Goal: Entertainment & Leisure: Consume media (video, audio)

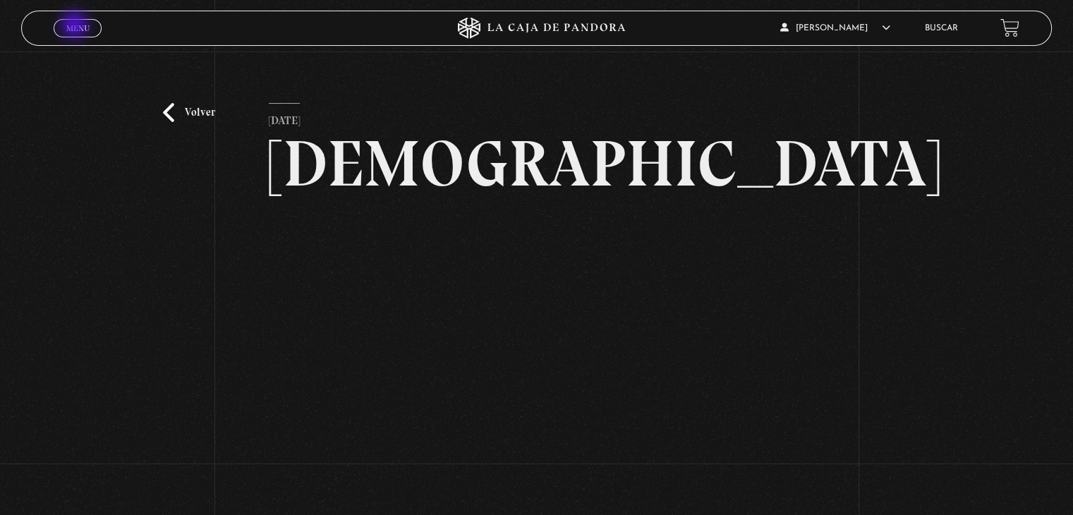
click at [76, 28] on span "Menu" at bounding box center [77, 28] width 23 height 8
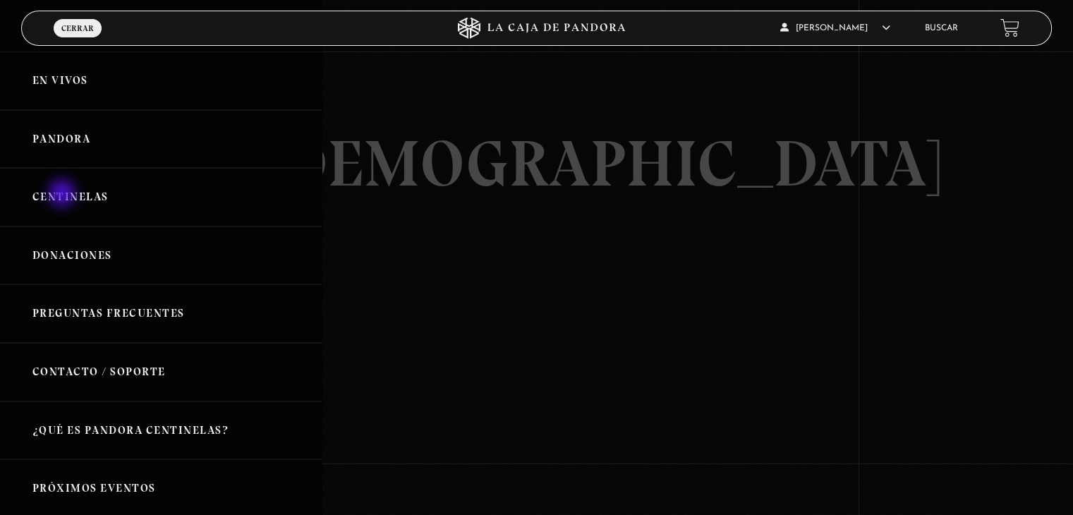
click at [63, 195] on link "Centinelas" at bounding box center [161, 197] width 322 height 59
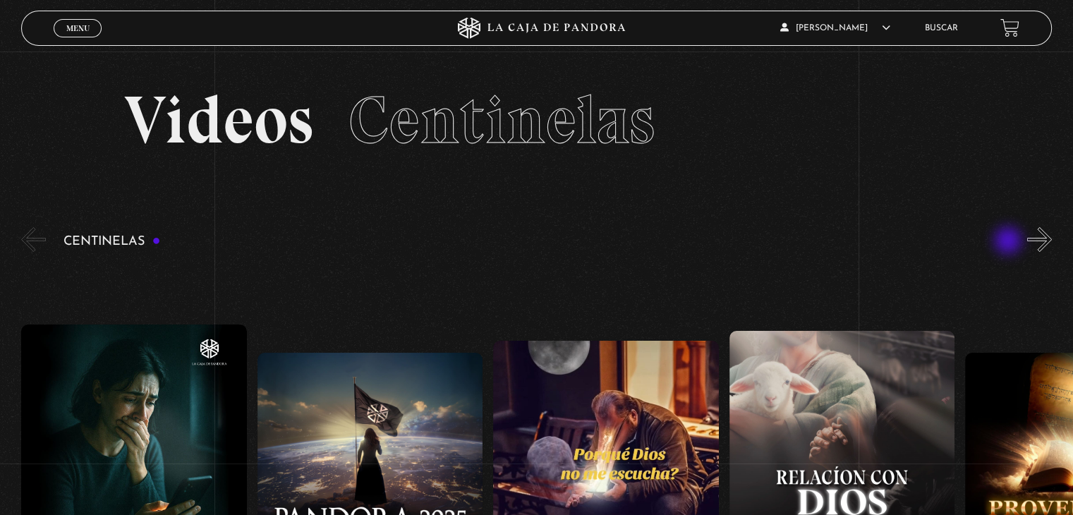
scroll to position [71, 0]
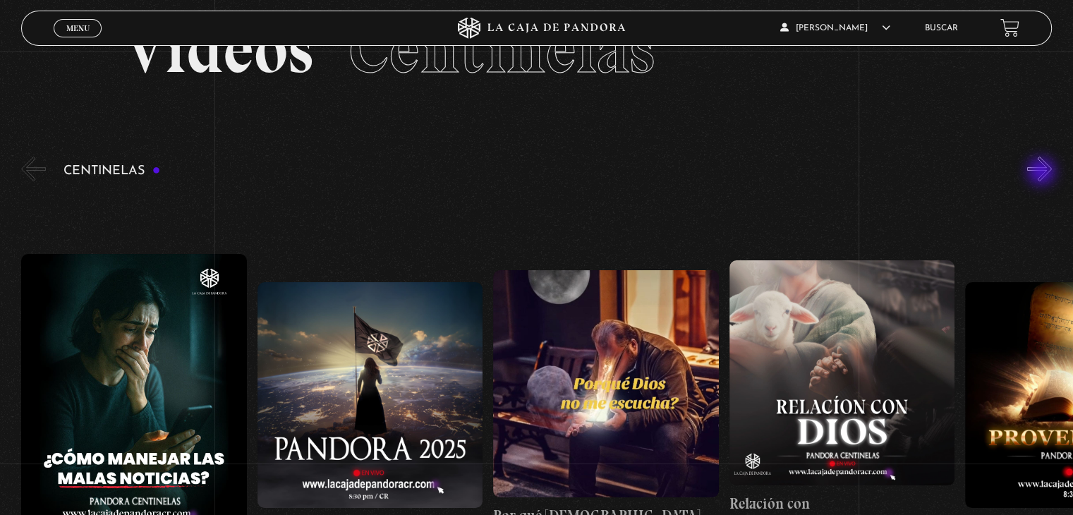
click at [1042, 173] on button "»" at bounding box center [1039, 169] width 25 height 25
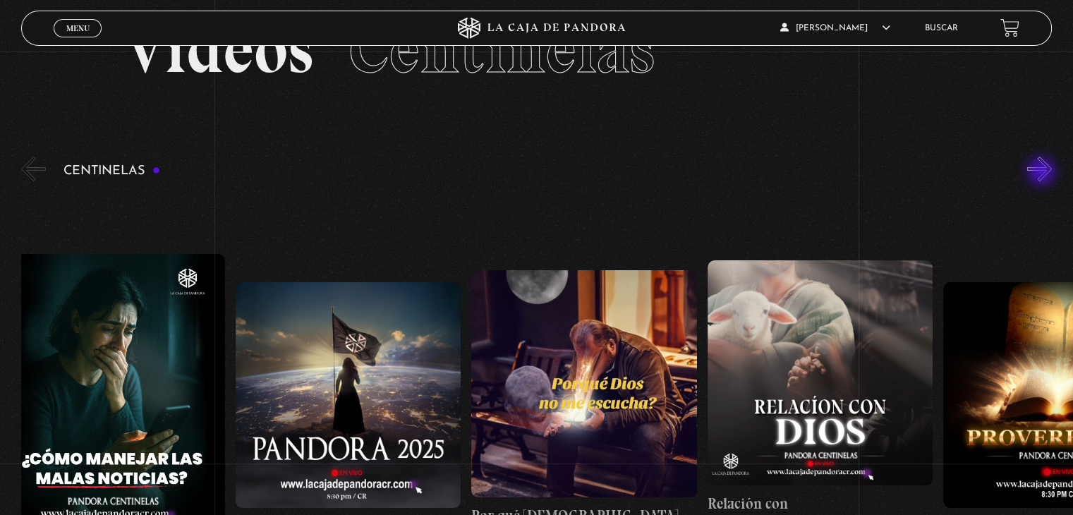
click at [1042, 173] on button "»" at bounding box center [1039, 169] width 25 height 25
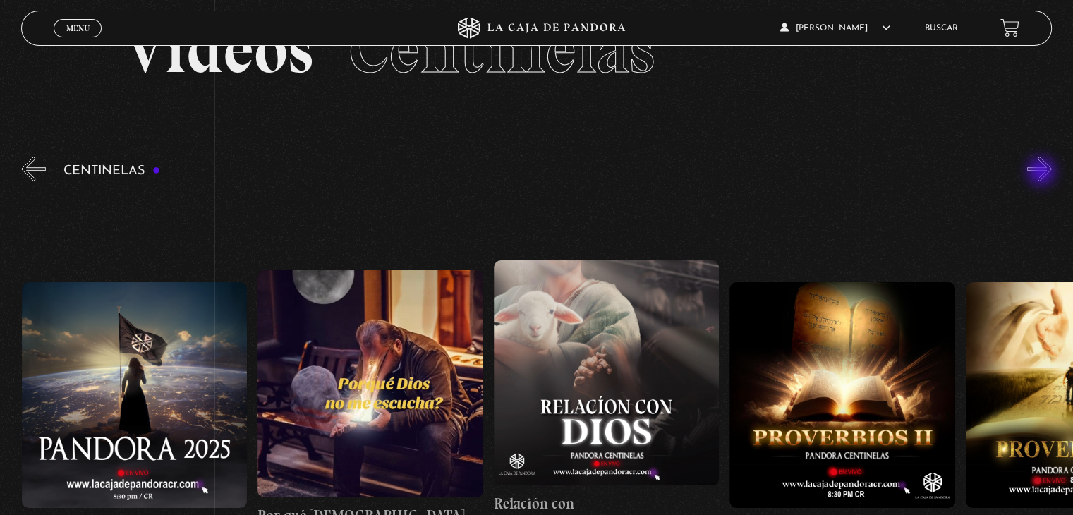
click at [1042, 173] on button "»" at bounding box center [1039, 169] width 25 height 25
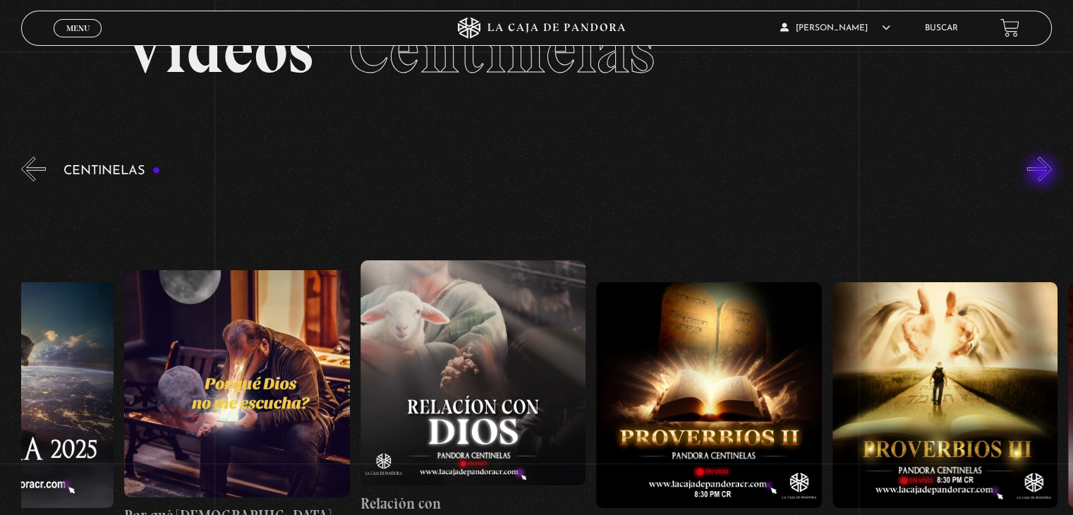
click at [1042, 173] on button "»" at bounding box center [1039, 169] width 25 height 25
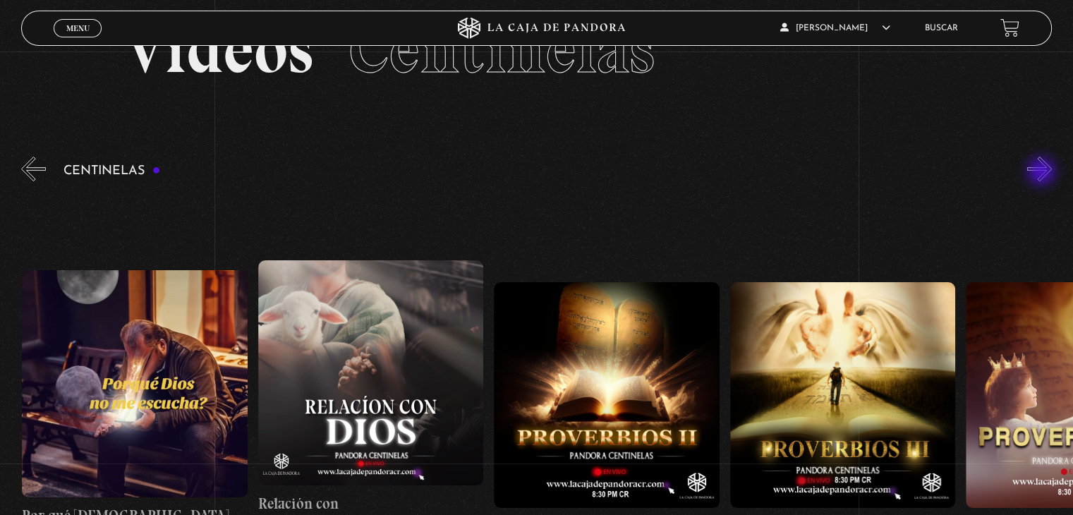
click at [1042, 173] on button "»" at bounding box center [1039, 169] width 25 height 25
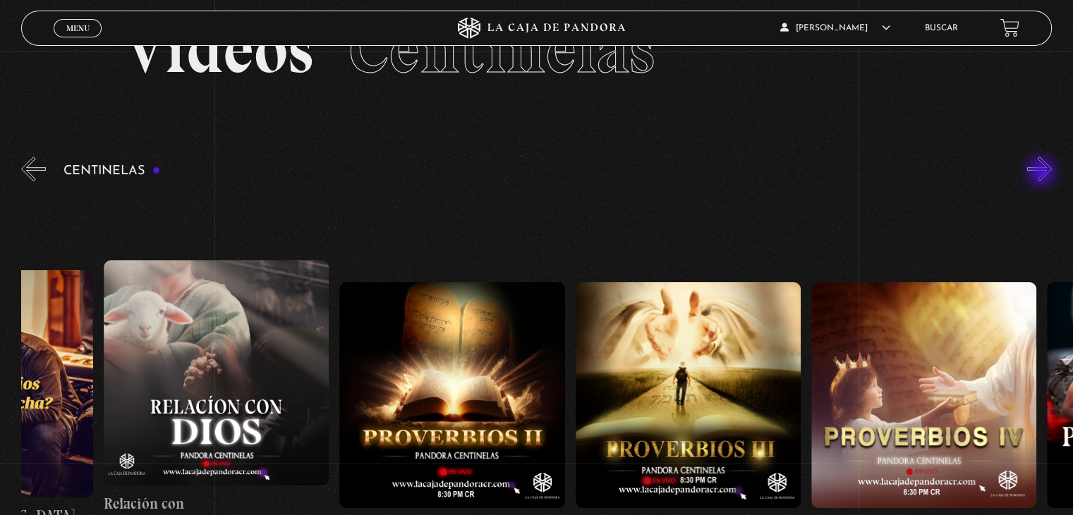
click at [1042, 173] on button "»" at bounding box center [1039, 169] width 25 height 25
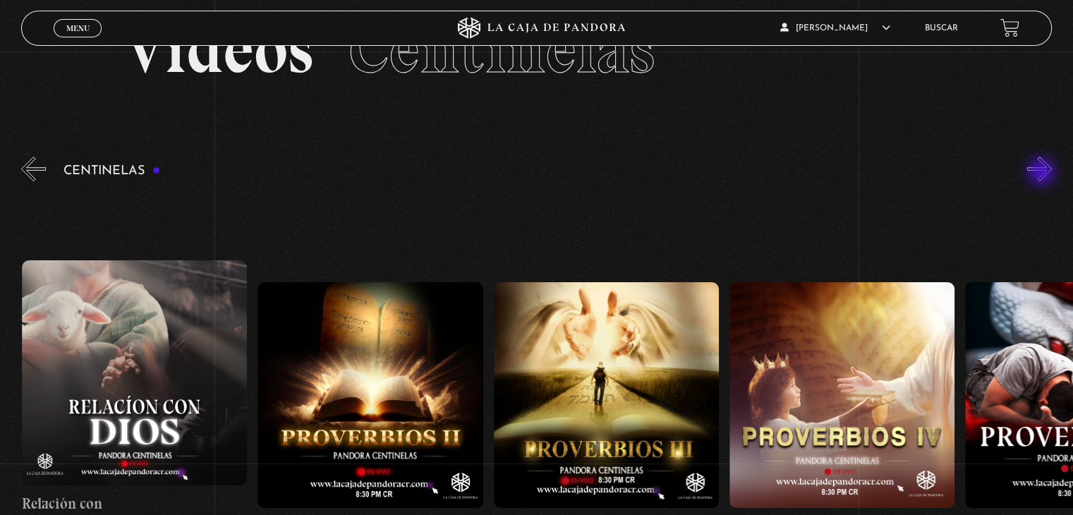
click at [1042, 173] on button "»" at bounding box center [1039, 169] width 25 height 25
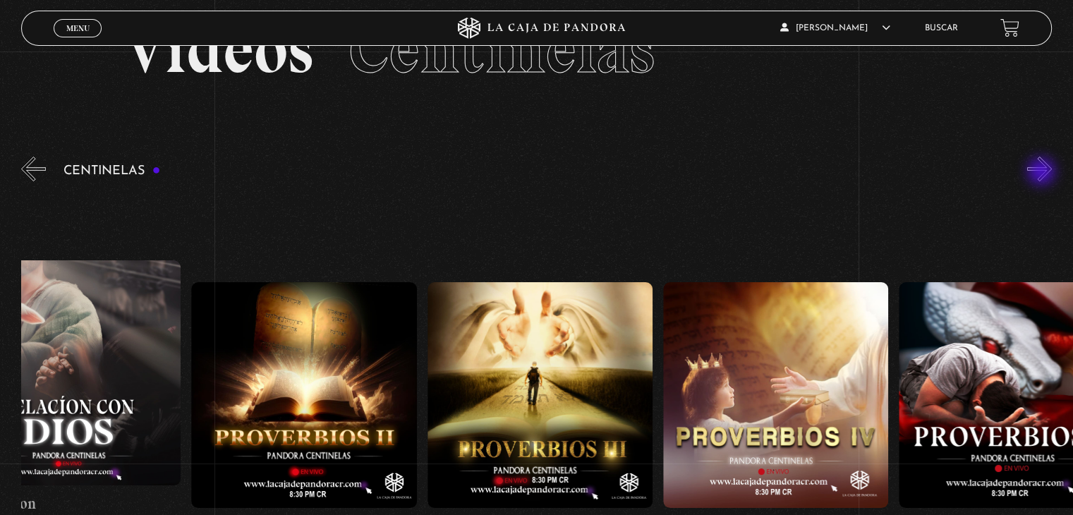
click at [1042, 173] on button "»" at bounding box center [1039, 169] width 25 height 25
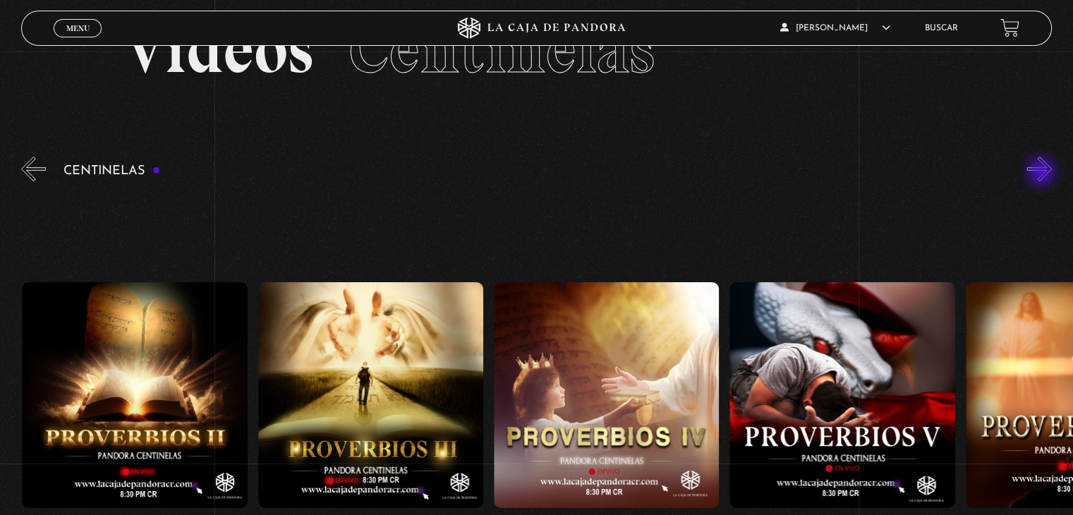
click at [1042, 173] on button "»" at bounding box center [1039, 169] width 25 height 25
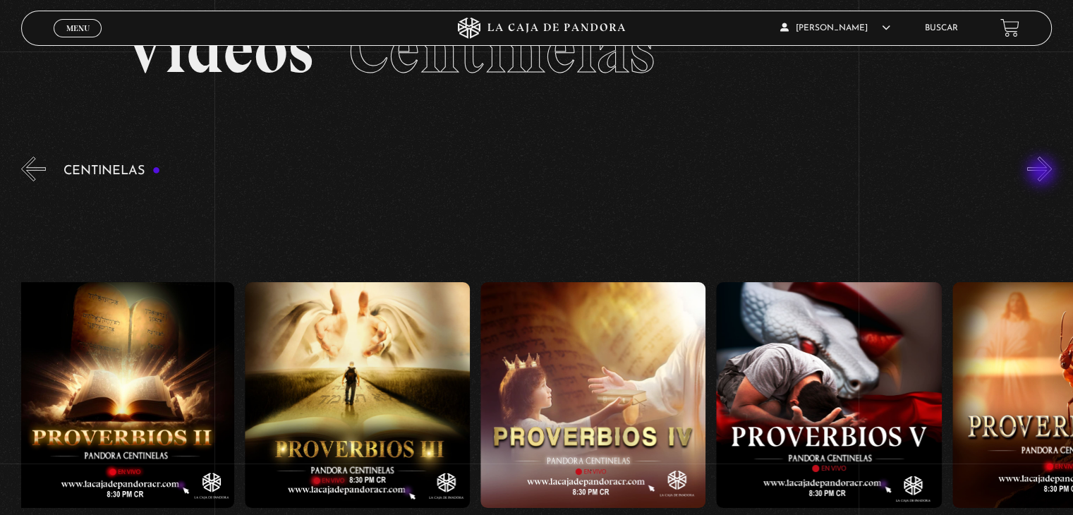
click at [1042, 173] on button "»" at bounding box center [1039, 169] width 25 height 25
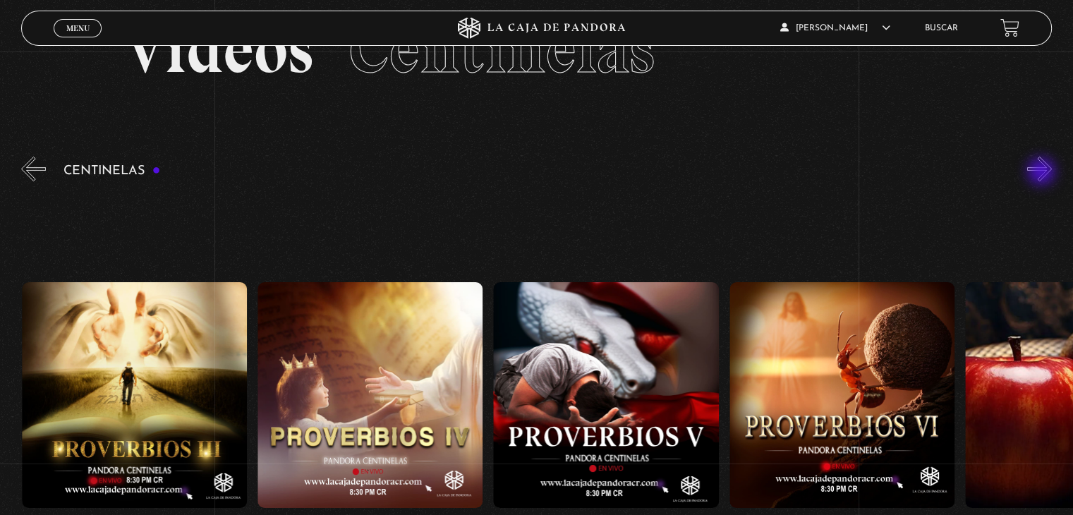
click at [1042, 173] on button "»" at bounding box center [1039, 169] width 25 height 25
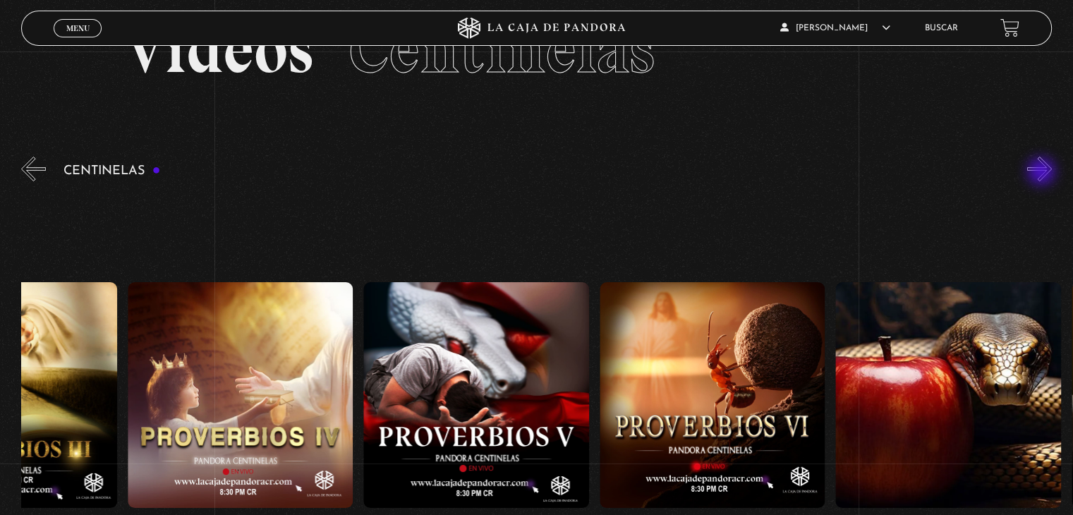
click at [1042, 173] on button "»" at bounding box center [1039, 169] width 25 height 25
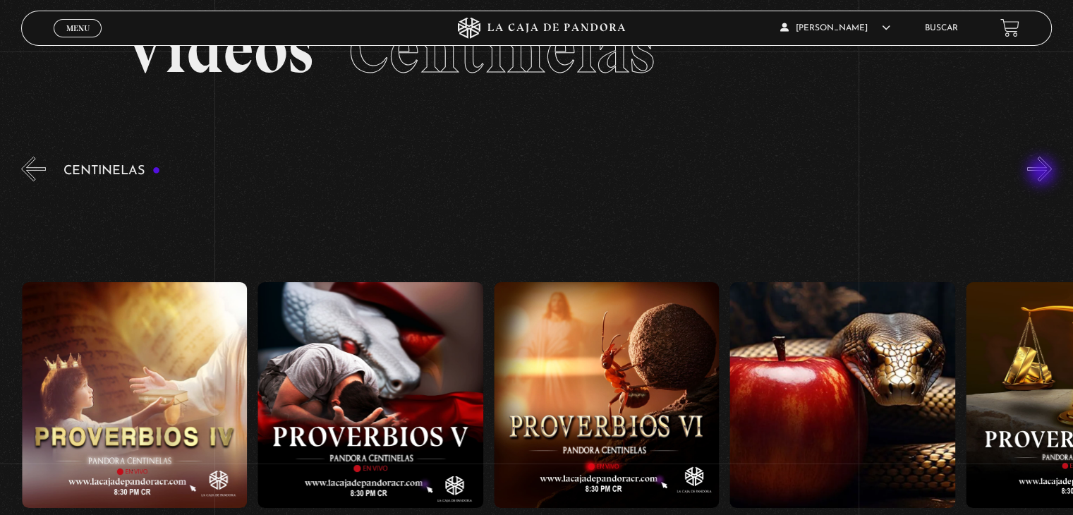
click at [1042, 173] on button "»" at bounding box center [1039, 169] width 25 height 25
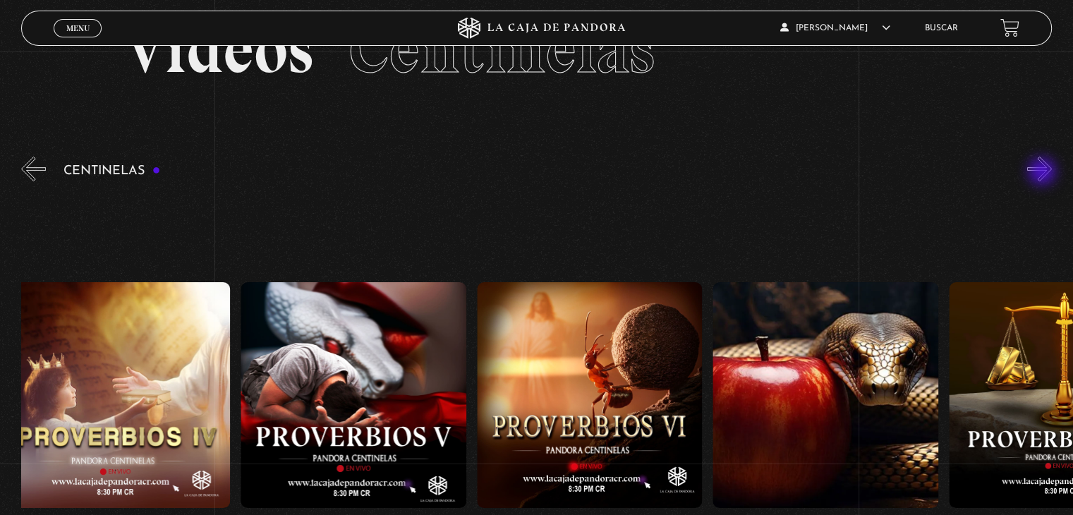
click at [1044, 176] on button "»" at bounding box center [1039, 169] width 25 height 25
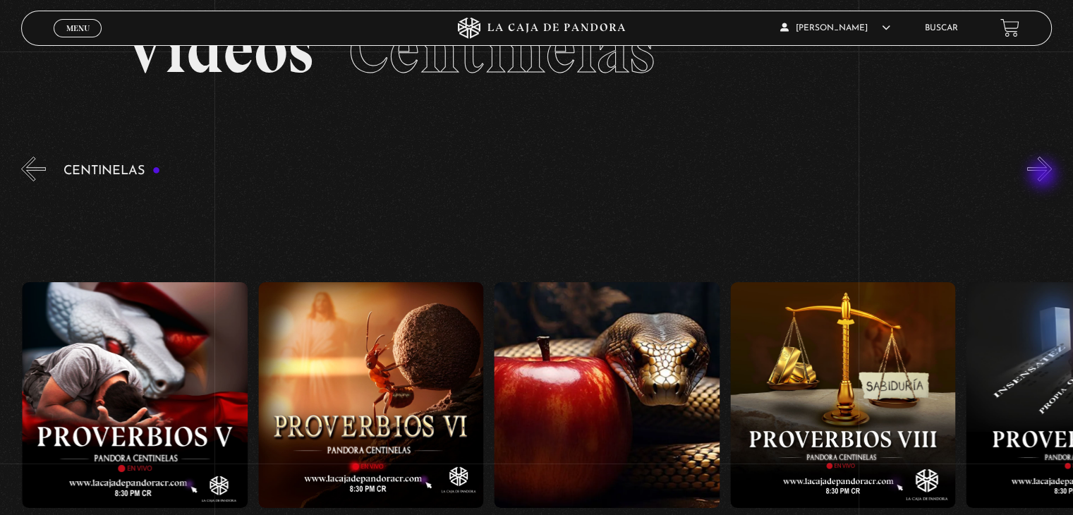
click at [1044, 176] on button "»" at bounding box center [1039, 169] width 25 height 25
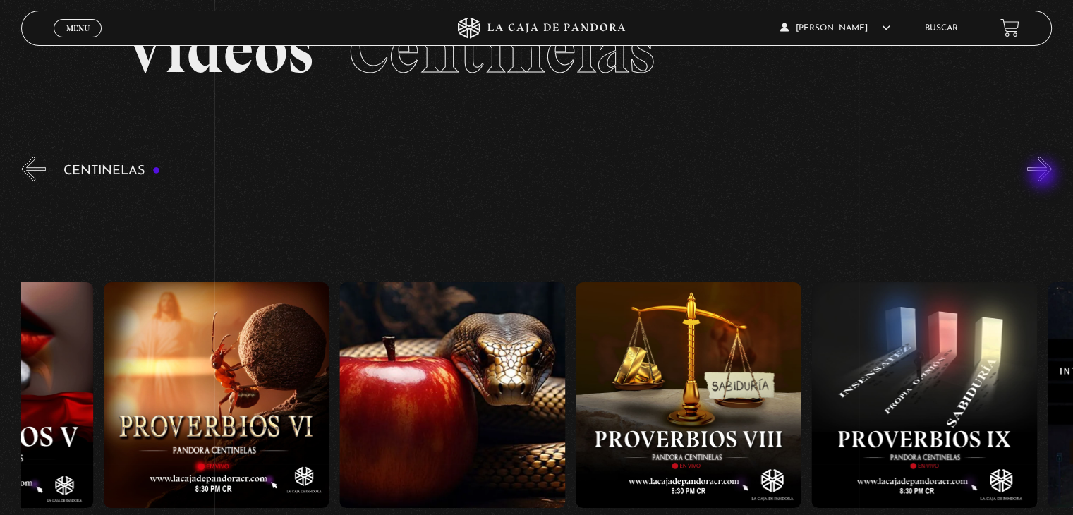
click at [1044, 176] on button "»" at bounding box center [1039, 169] width 25 height 25
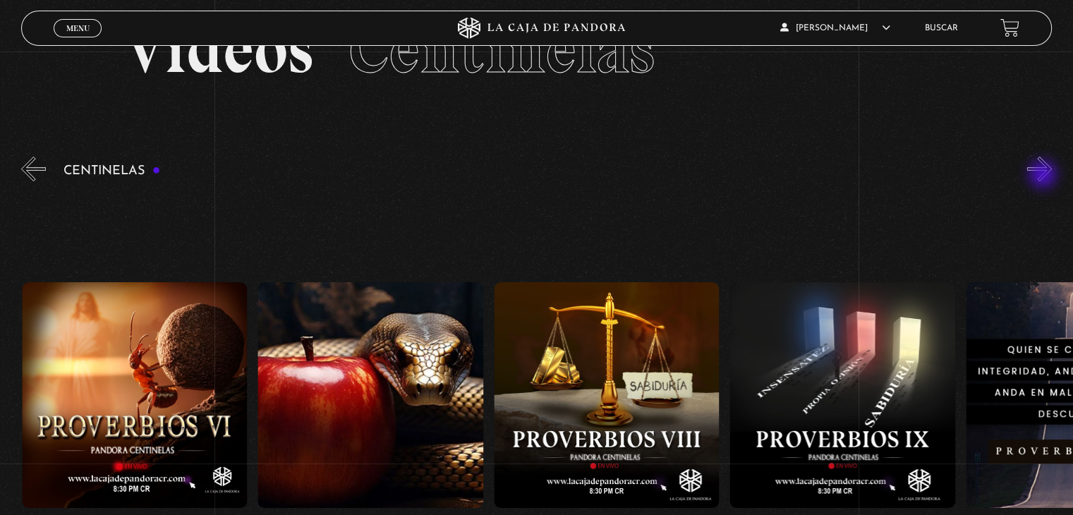
click at [1044, 176] on button "»" at bounding box center [1039, 169] width 25 height 25
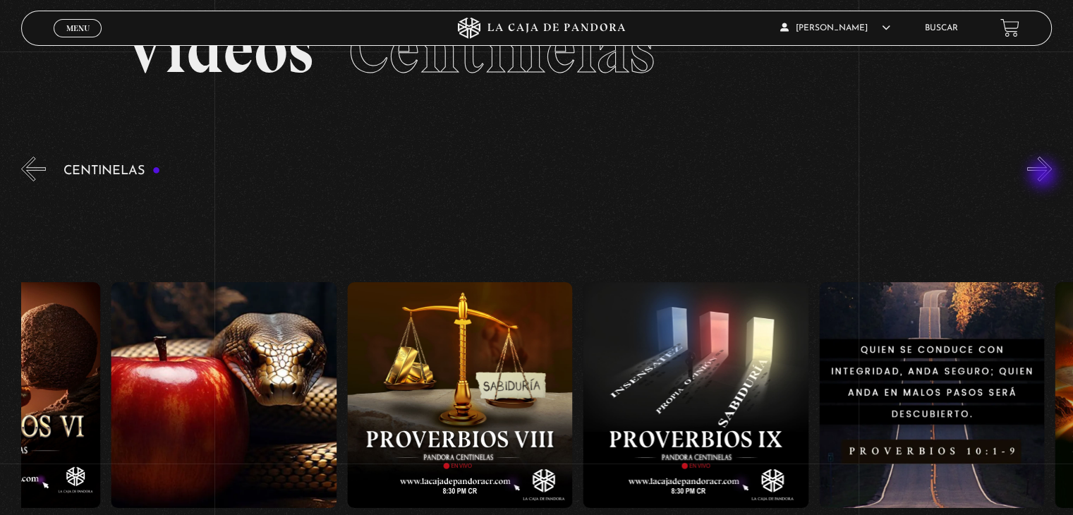
click at [1044, 176] on button "»" at bounding box center [1039, 169] width 25 height 25
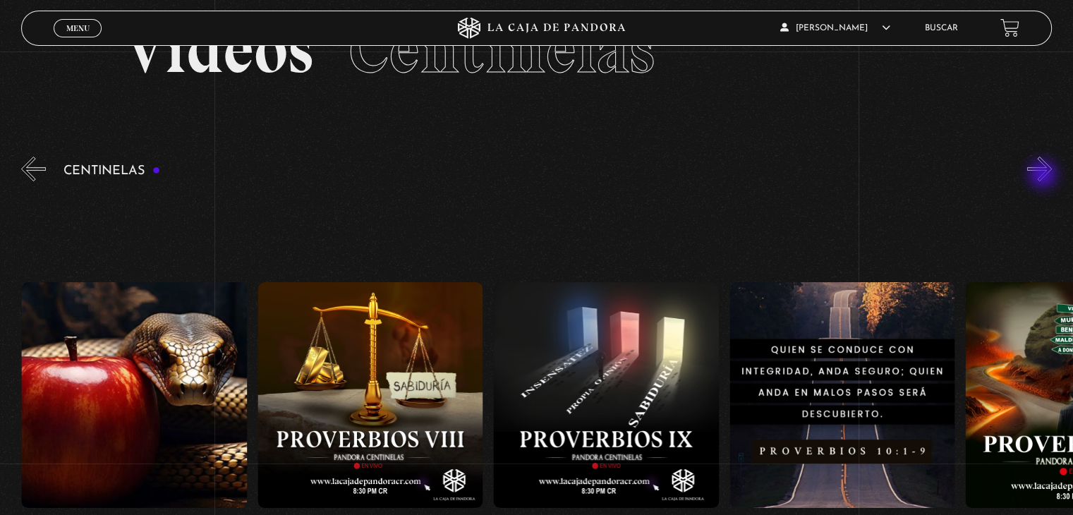
click at [1044, 176] on button "»" at bounding box center [1039, 169] width 25 height 25
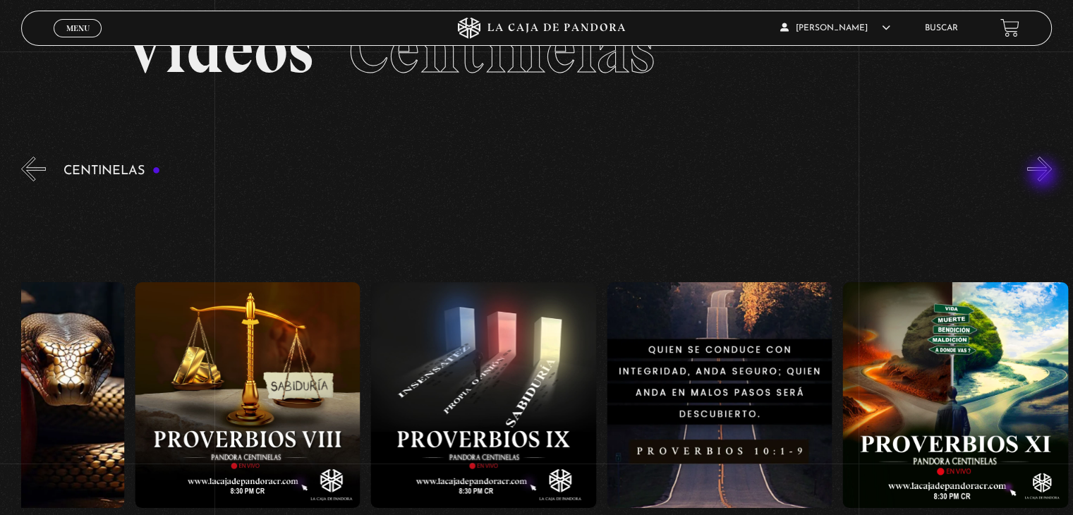
click at [1044, 176] on button "»" at bounding box center [1039, 169] width 25 height 25
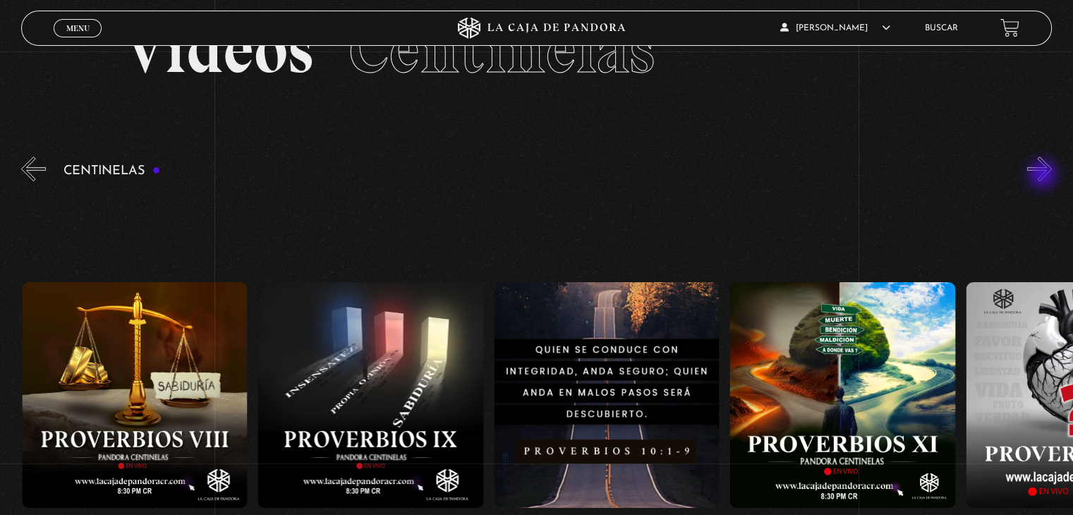
click at [1044, 176] on button "»" at bounding box center [1039, 169] width 25 height 25
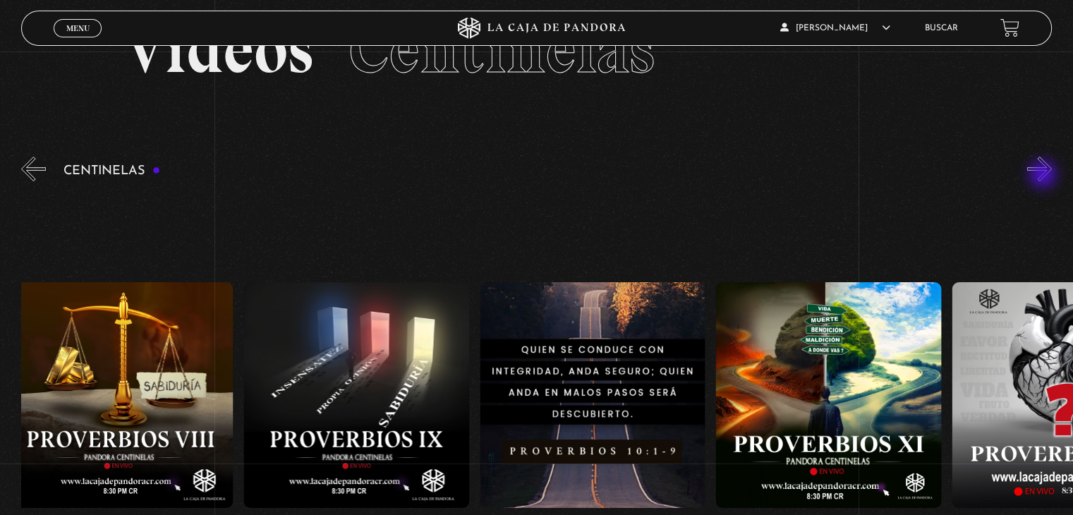
click at [1044, 176] on button "»" at bounding box center [1039, 169] width 25 height 25
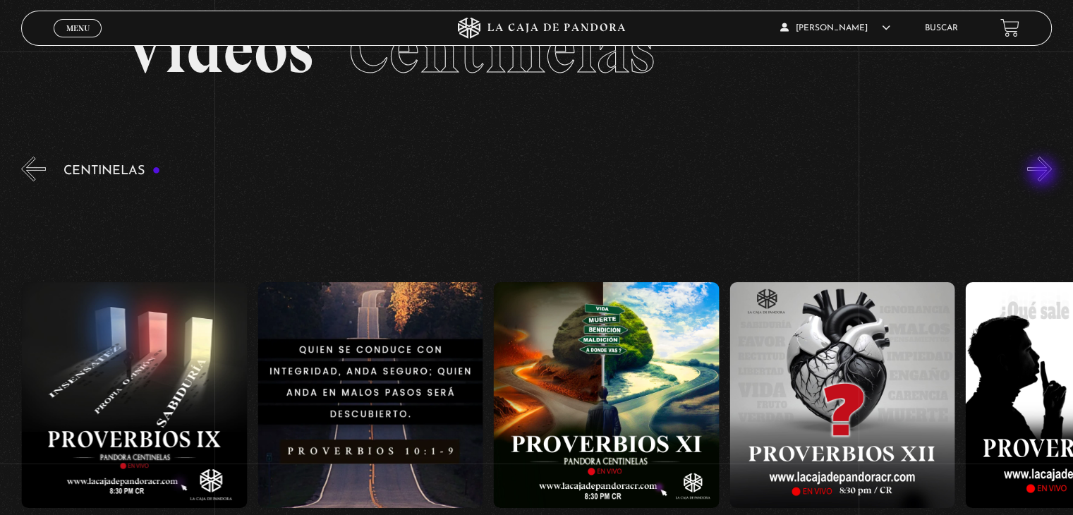
click at [1043, 174] on button "»" at bounding box center [1039, 169] width 25 height 25
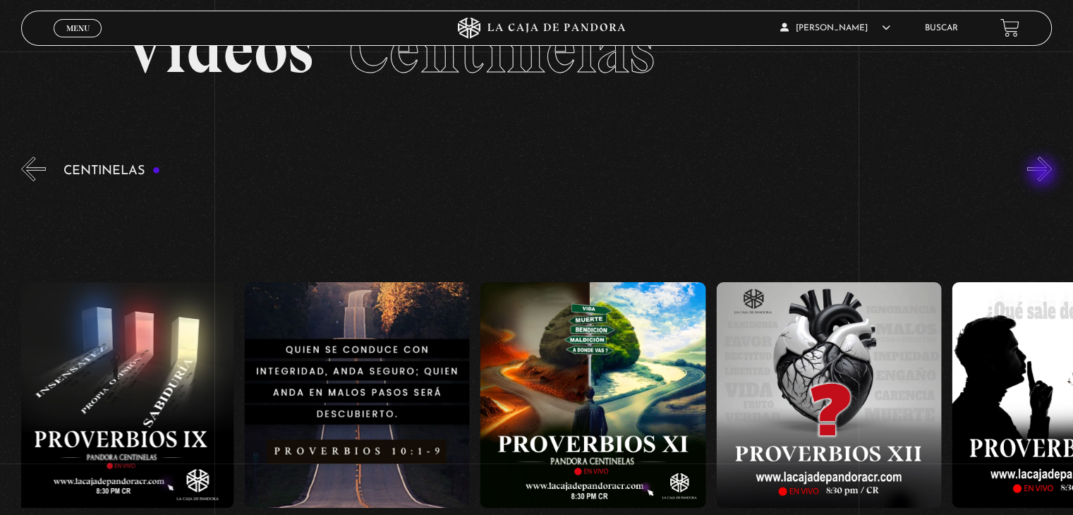
click at [1043, 174] on button "»" at bounding box center [1039, 169] width 25 height 25
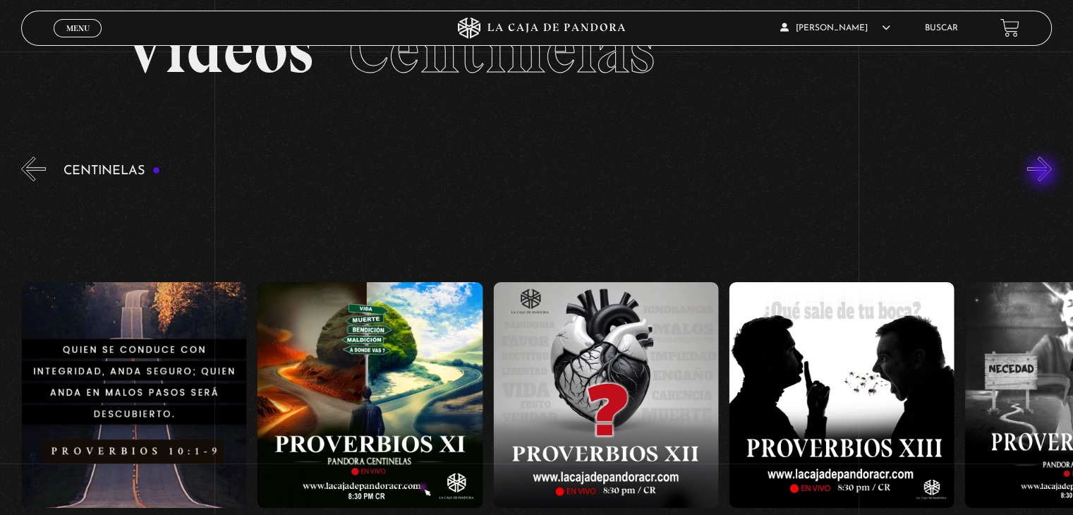
click at [1043, 174] on button "»" at bounding box center [1039, 169] width 25 height 25
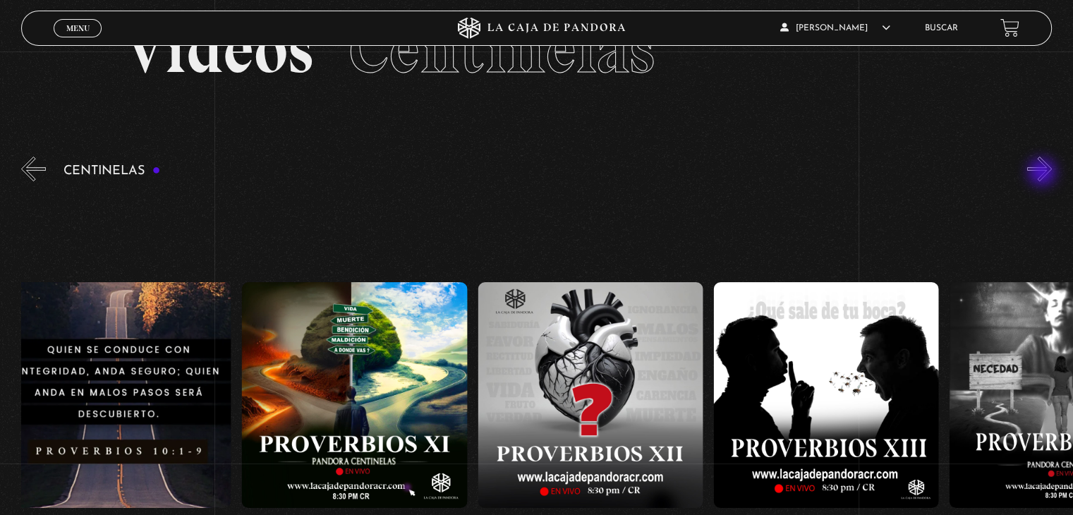
click at [1043, 174] on button "»" at bounding box center [1039, 169] width 25 height 25
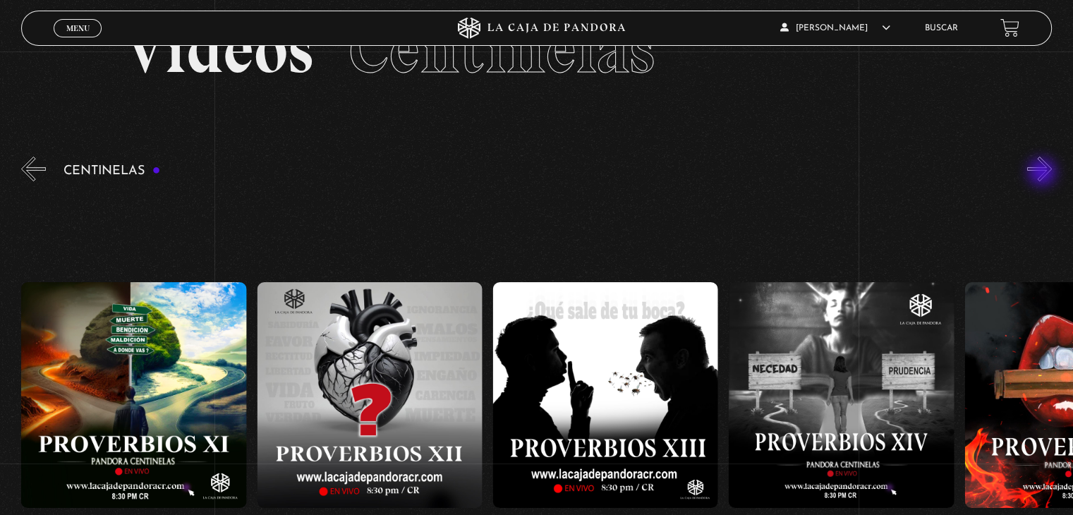
click at [1043, 174] on button "»" at bounding box center [1039, 169] width 25 height 25
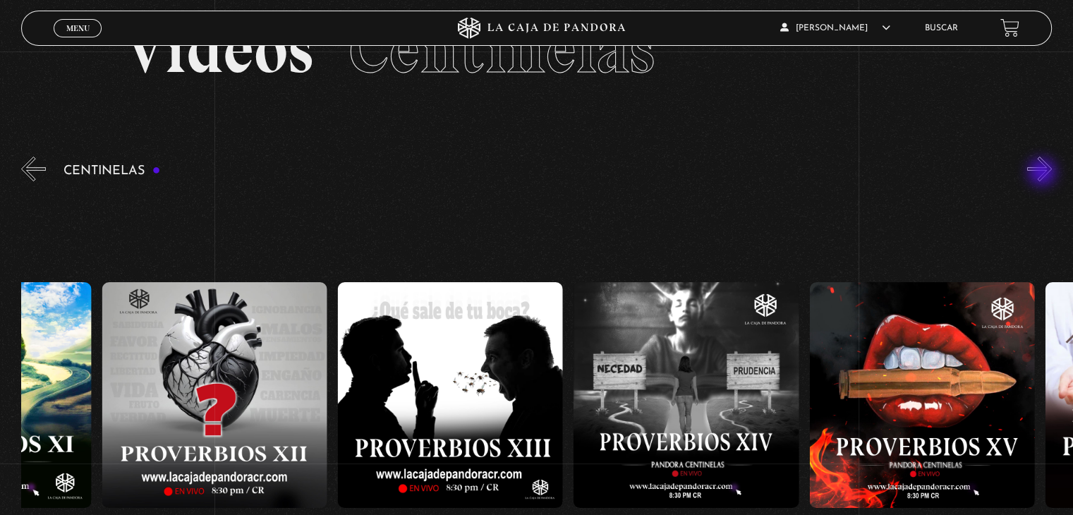
click at [1043, 174] on button "»" at bounding box center [1039, 169] width 25 height 25
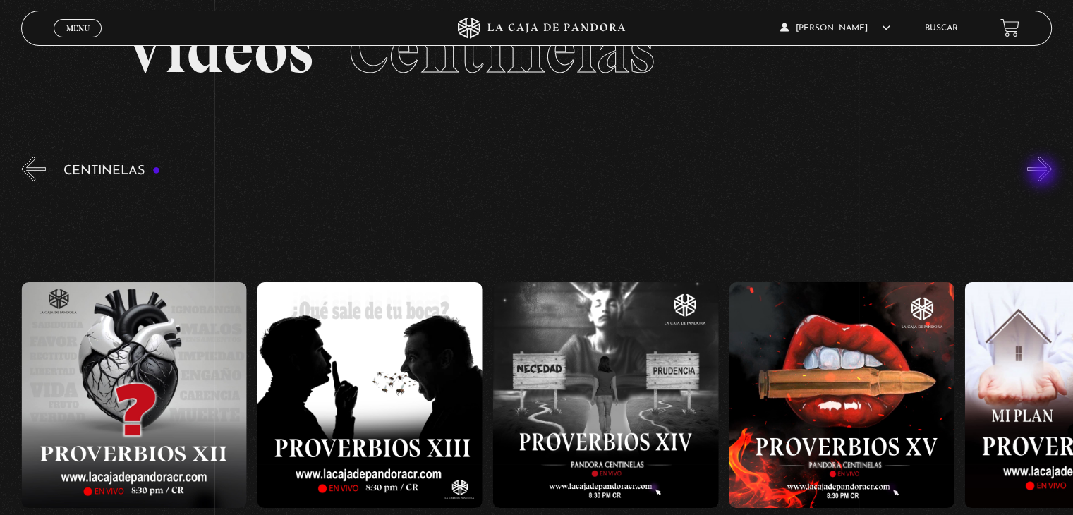
click at [1043, 174] on button "»" at bounding box center [1039, 169] width 25 height 25
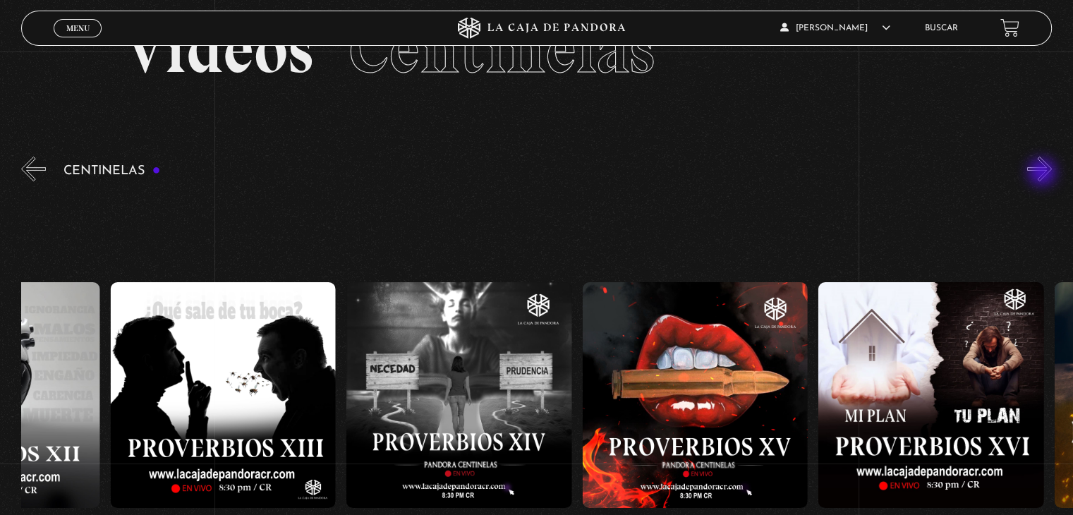
click at [1043, 174] on button "»" at bounding box center [1039, 169] width 25 height 25
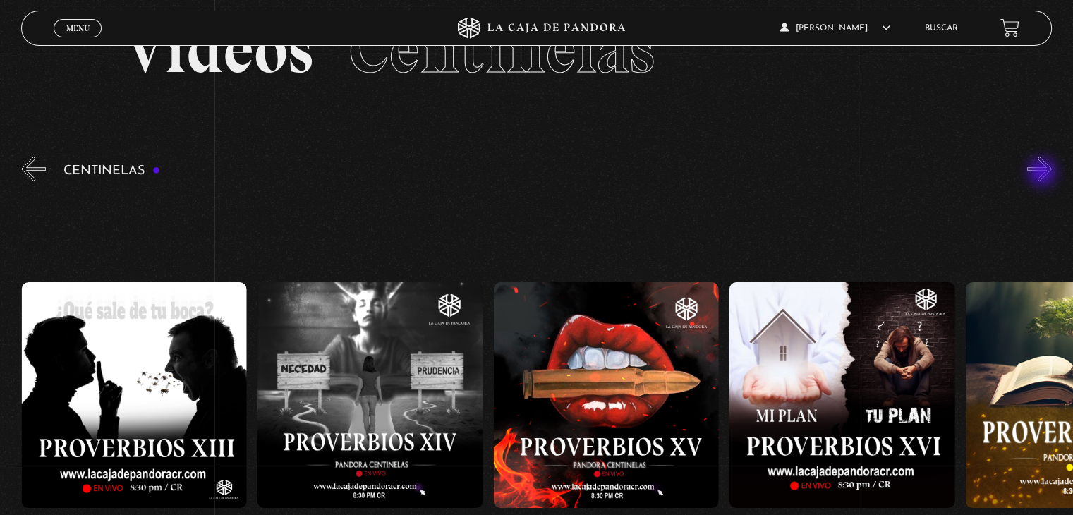
click at [1043, 174] on button "»" at bounding box center [1039, 169] width 25 height 25
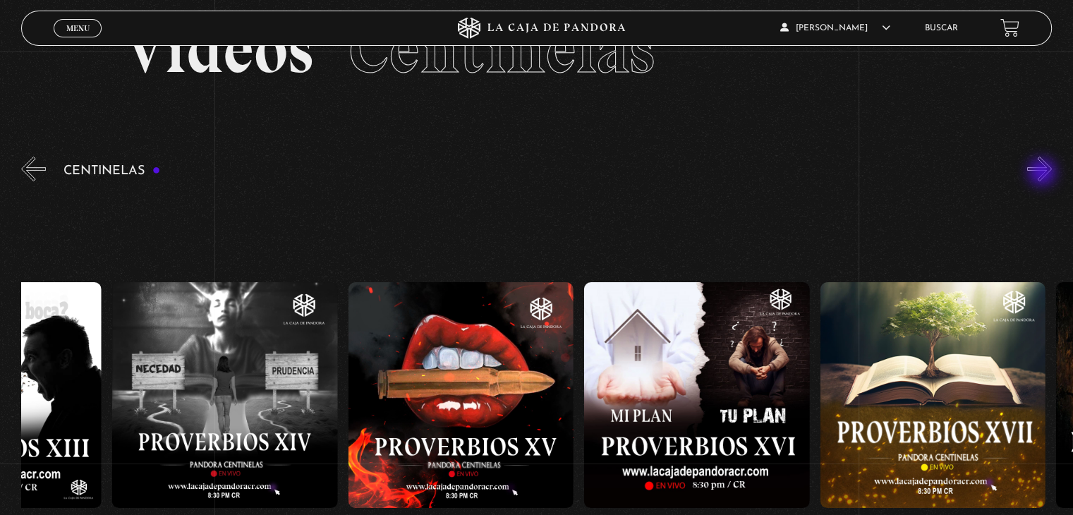
click at [1043, 174] on button "»" at bounding box center [1039, 169] width 25 height 25
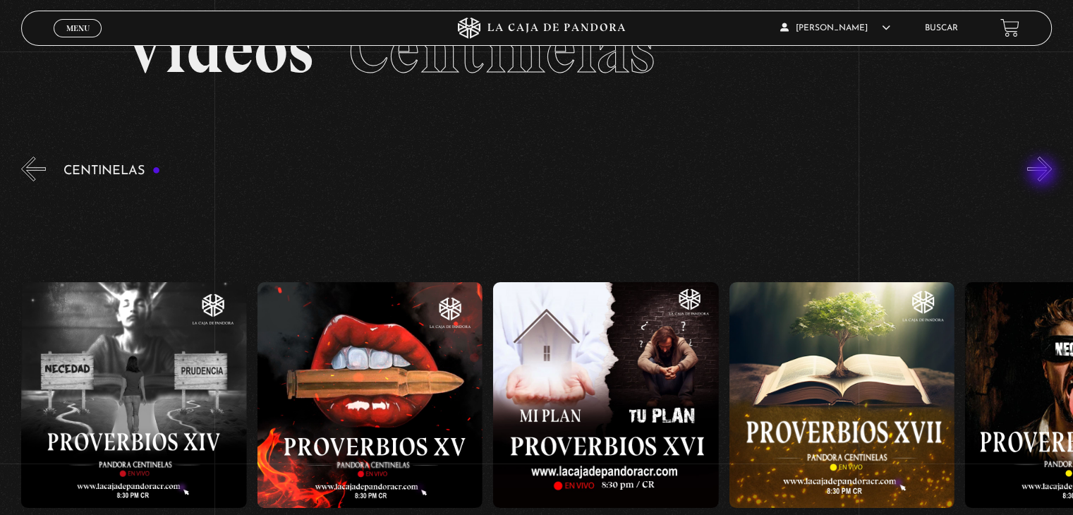
click at [1043, 174] on button "»" at bounding box center [1039, 169] width 25 height 25
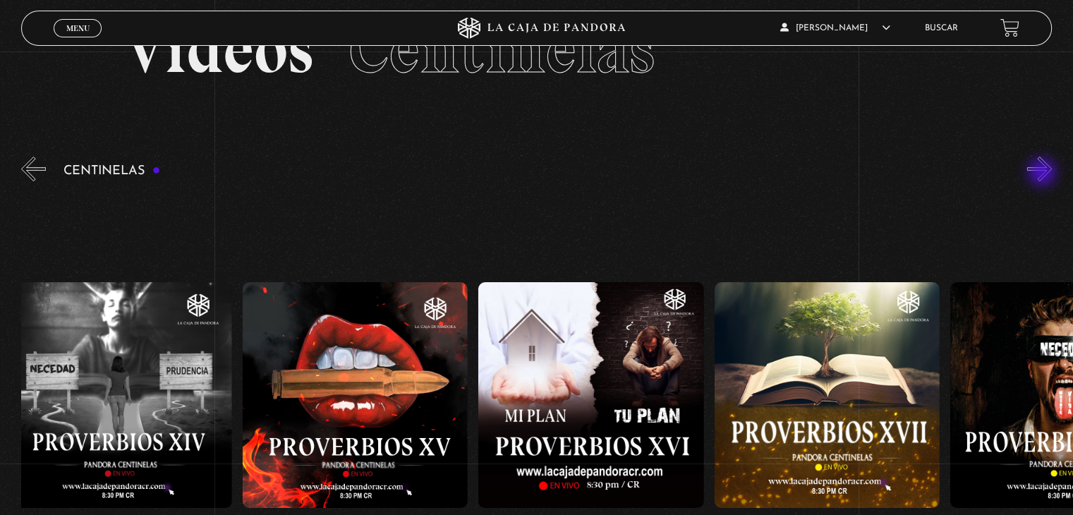
click at [1043, 174] on button "»" at bounding box center [1039, 169] width 25 height 25
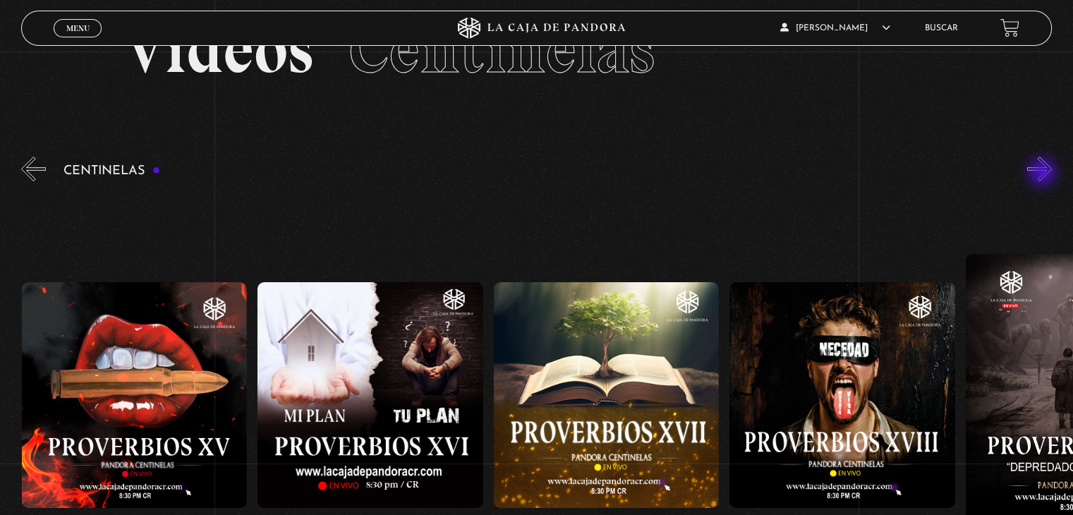
click at [1043, 174] on button "»" at bounding box center [1039, 169] width 25 height 25
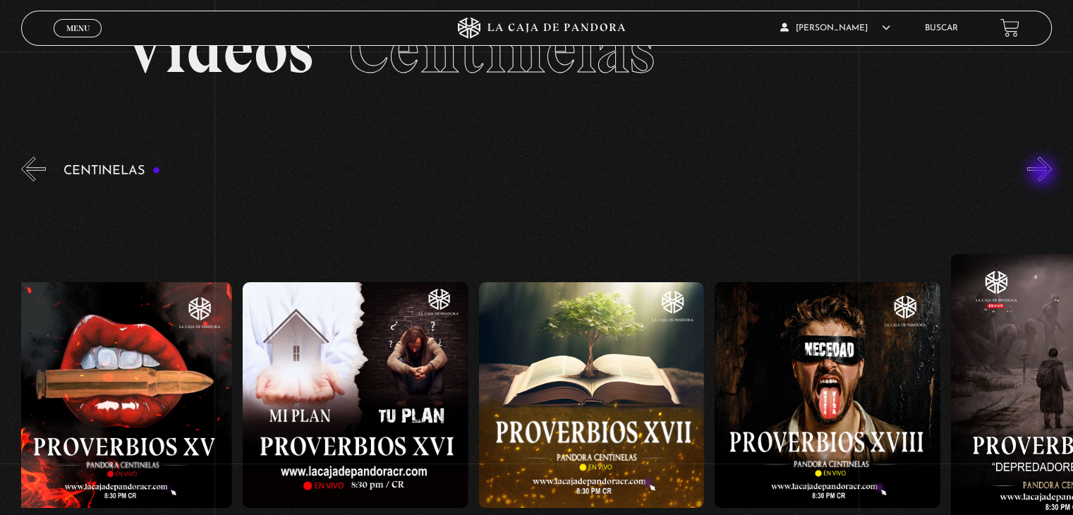
click at [1043, 174] on button "»" at bounding box center [1039, 169] width 25 height 25
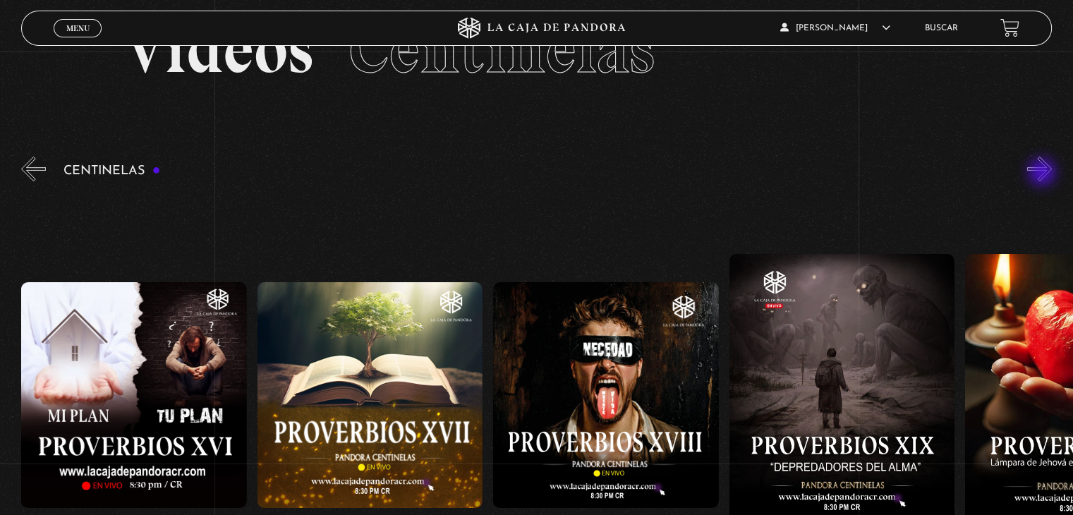
click at [1043, 174] on button "»" at bounding box center [1039, 169] width 25 height 25
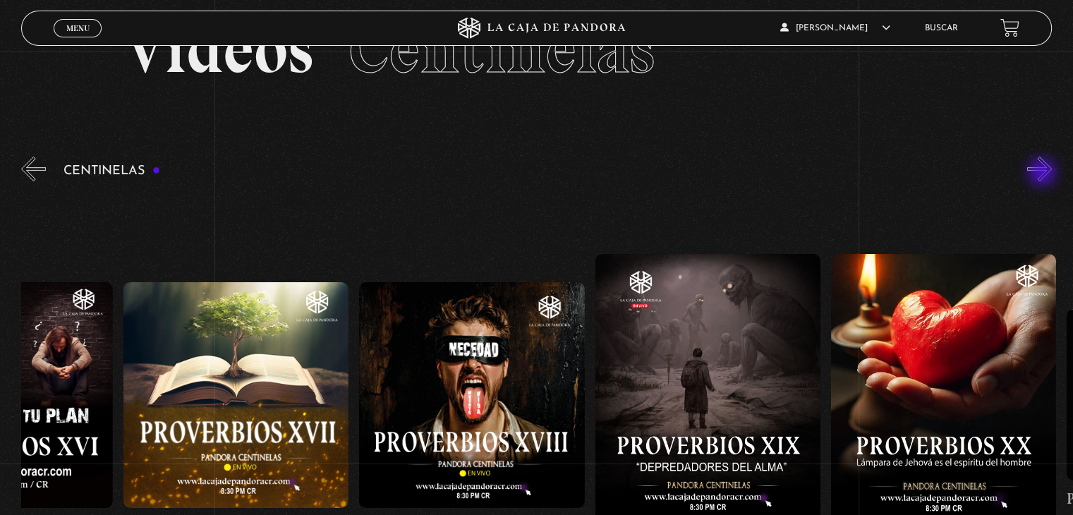
click at [1043, 174] on button "»" at bounding box center [1039, 169] width 25 height 25
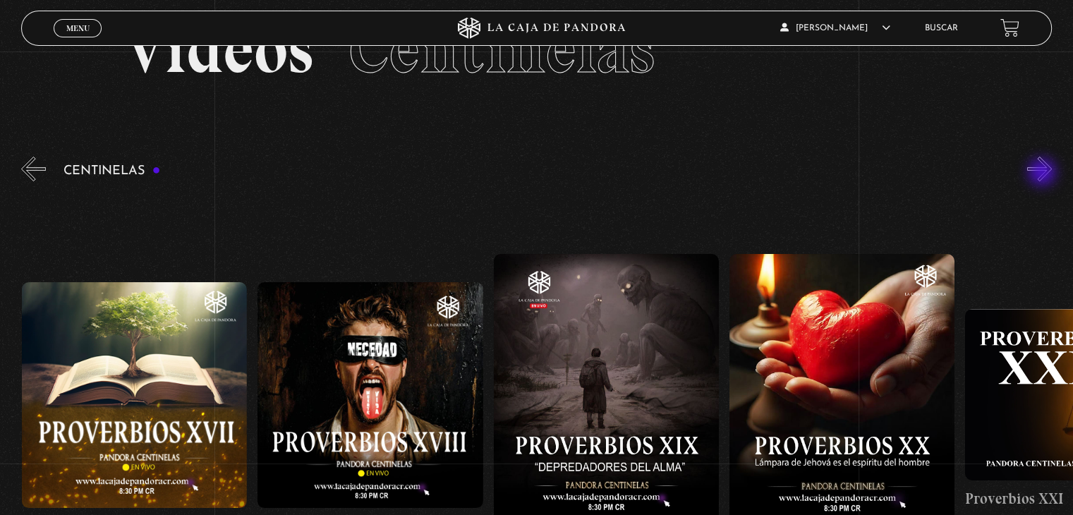
click at [1043, 174] on button "»" at bounding box center [1039, 169] width 25 height 25
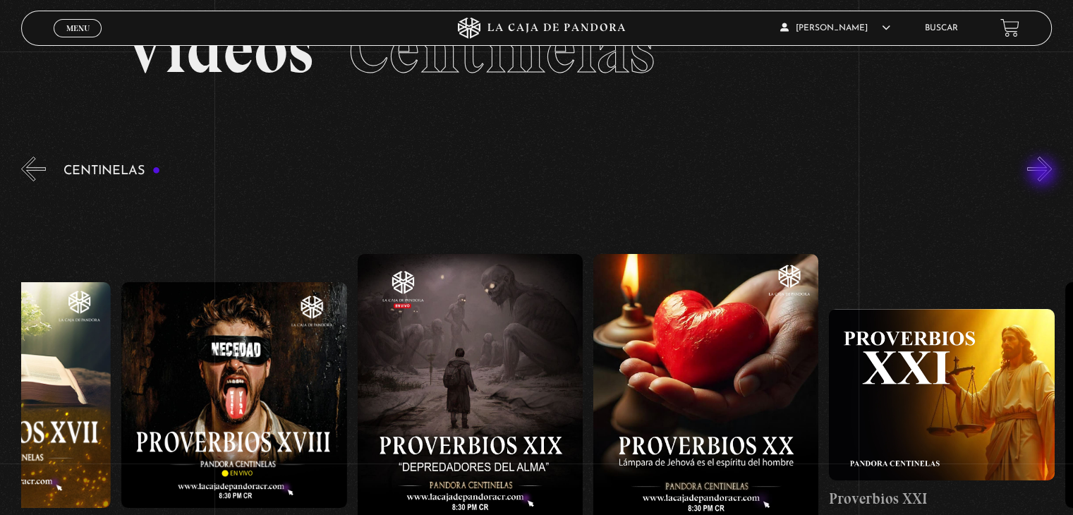
click at [1043, 174] on button "»" at bounding box center [1039, 169] width 25 height 25
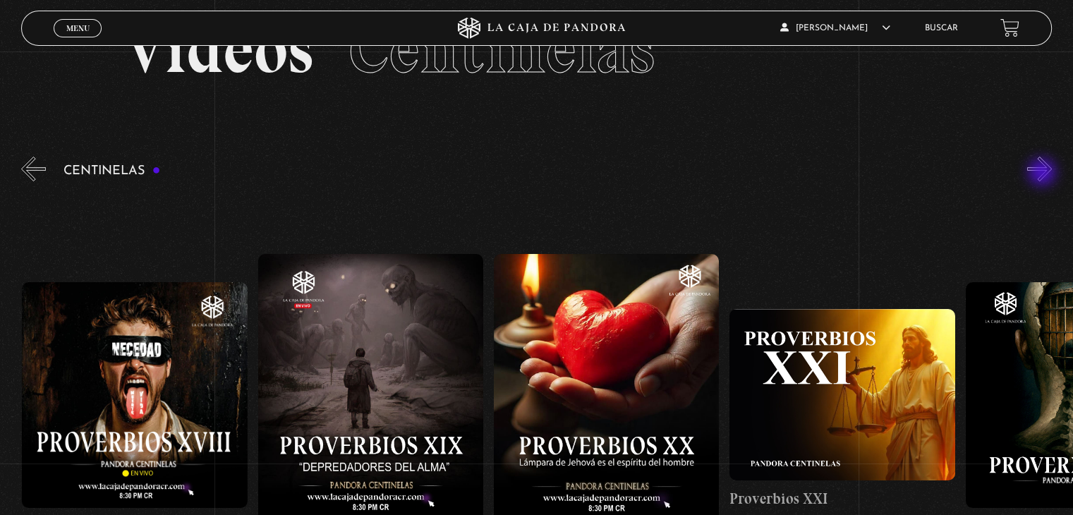
click at [1043, 174] on button "»" at bounding box center [1039, 169] width 25 height 25
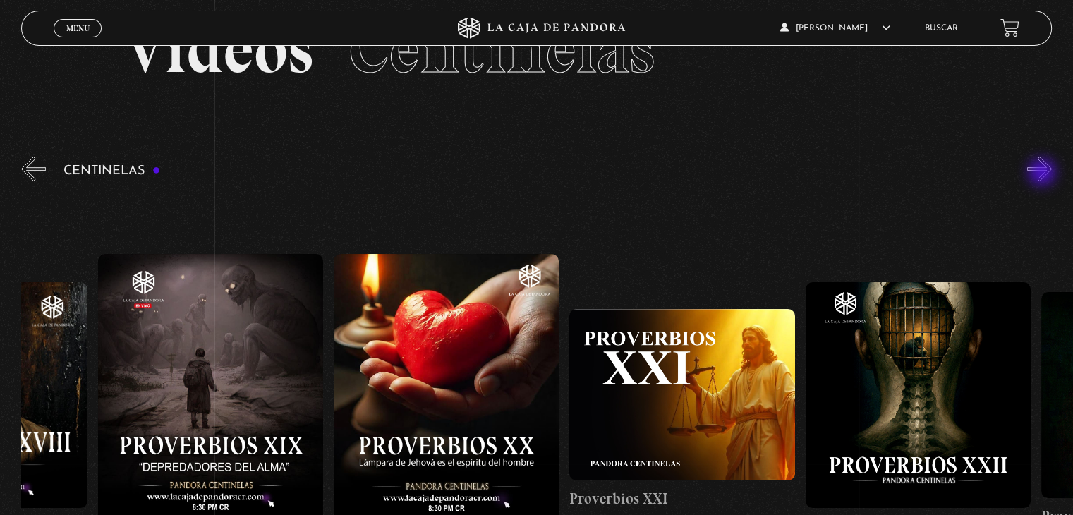
click at [1043, 174] on button "»" at bounding box center [1039, 169] width 25 height 25
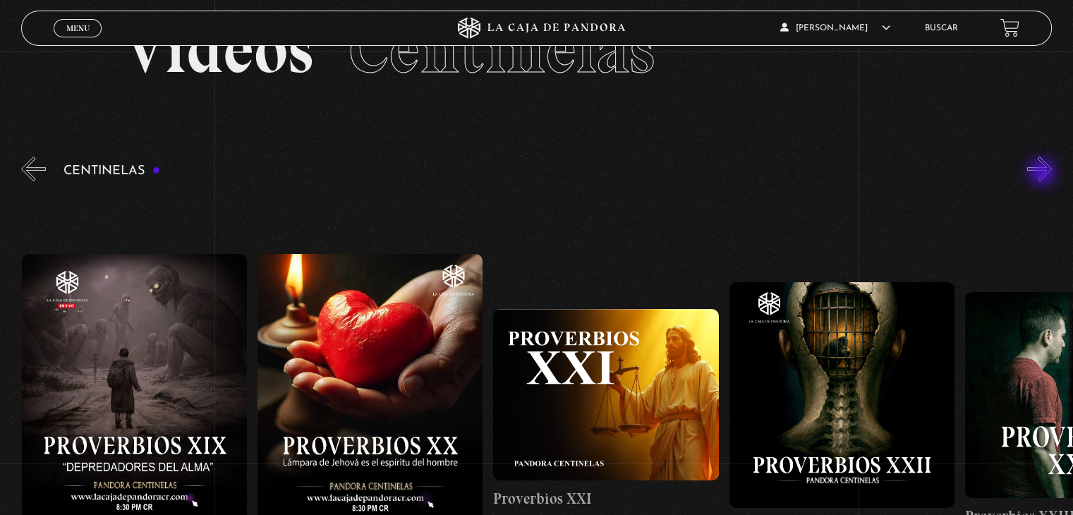
click at [1043, 174] on button "»" at bounding box center [1039, 169] width 25 height 25
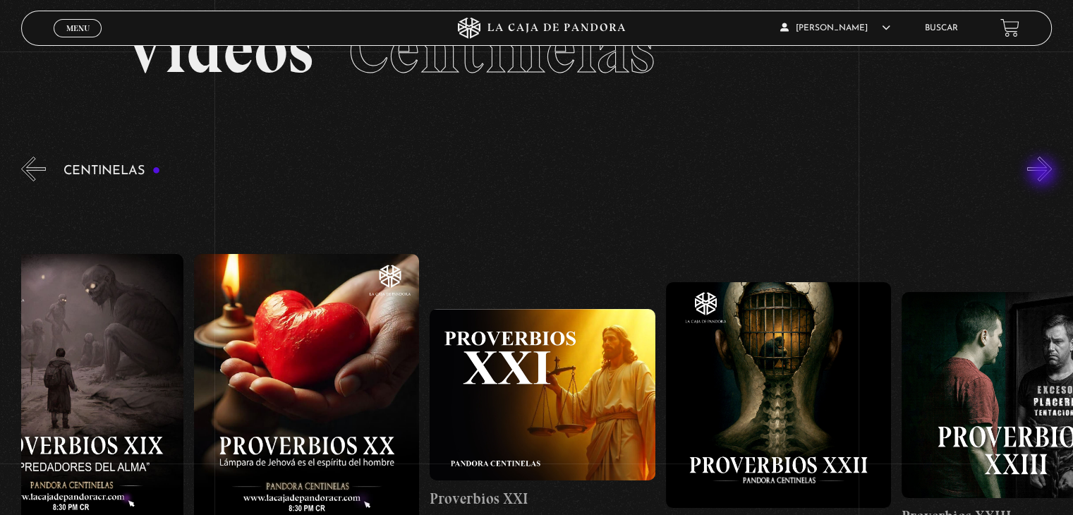
click at [1043, 174] on button "»" at bounding box center [1039, 169] width 25 height 25
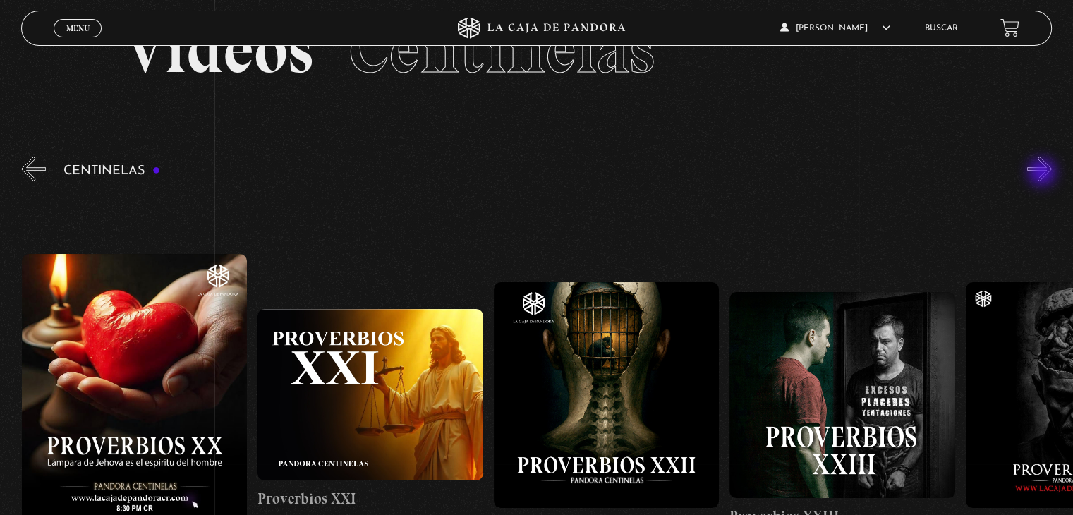
click at [1043, 174] on button "»" at bounding box center [1039, 169] width 25 height 25
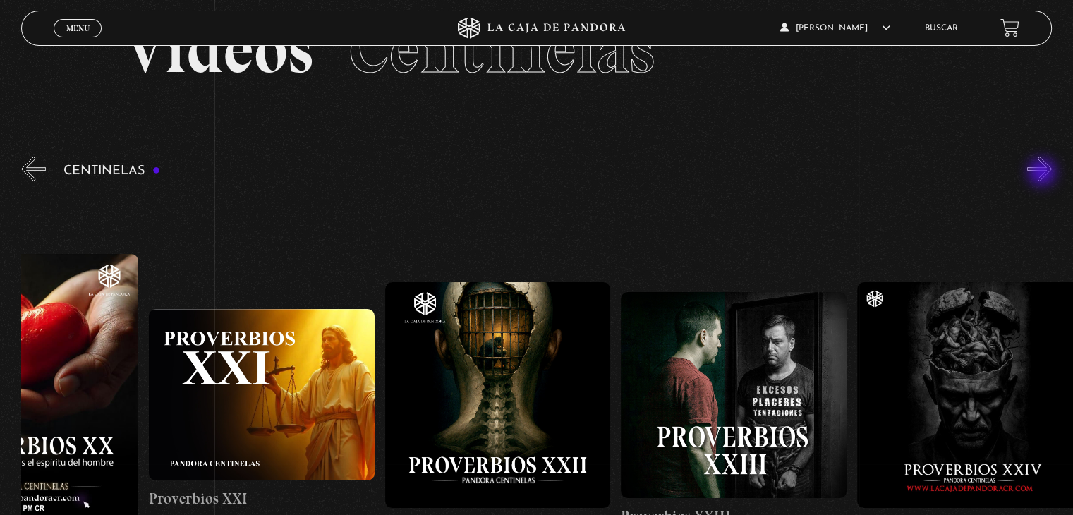
click at [1043, 174] on button "»" at bounding box center [1039, 169] width 25 height 25
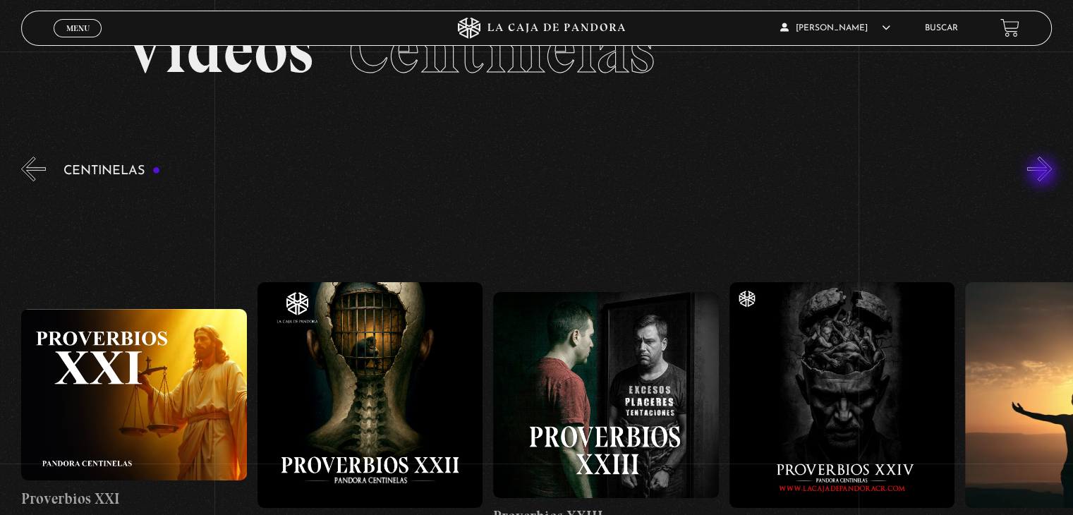
click at [1043, 174] on button "»" at bounding box center [1039, 169] width 25 height 25
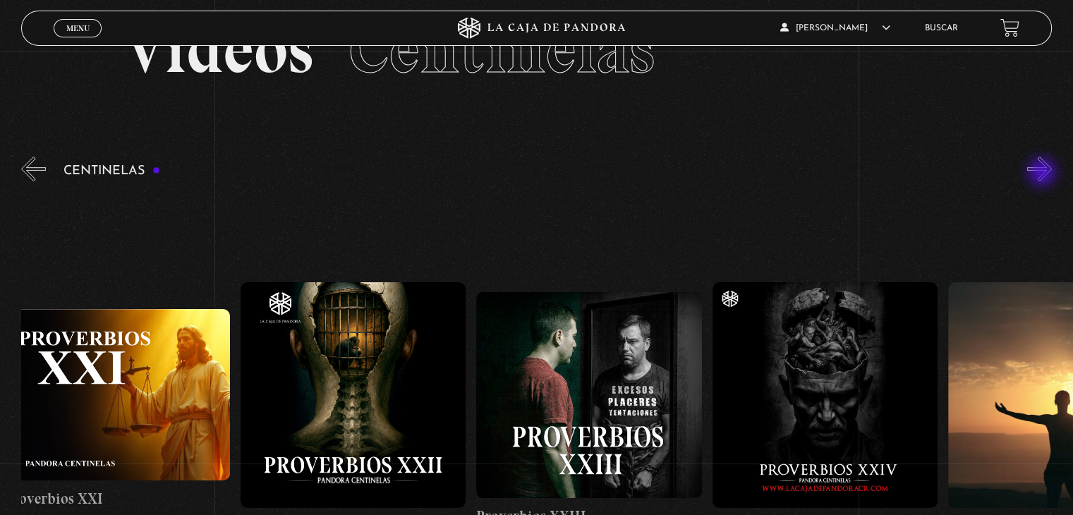
click at [1043, 174] on button "»" at bounding box center [1039, 169] width 25 height 25
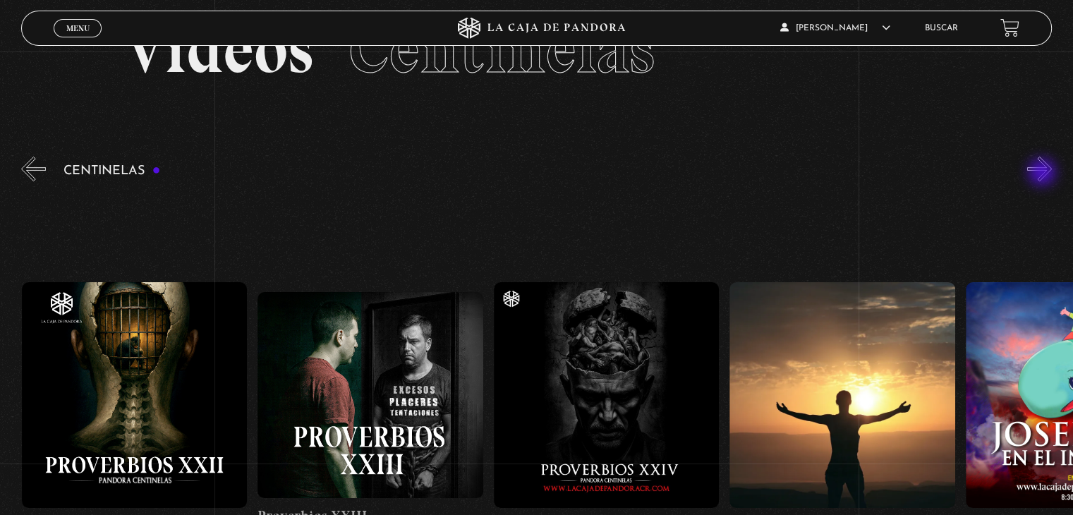
click at [1043, 174] on button "»" at bounding box center [1039, 169] width 25 height 25
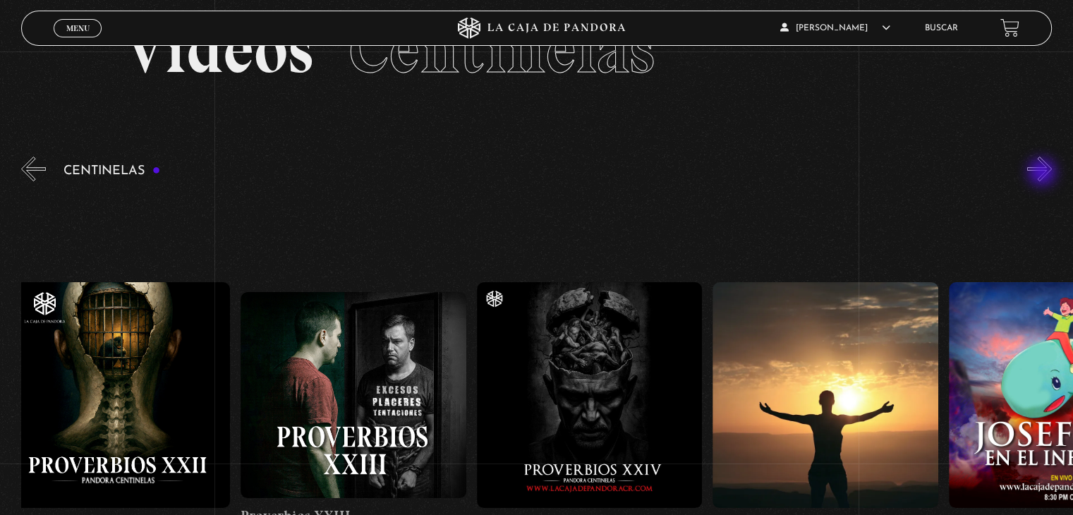
click at [1043, 174] on button "»" at bounding box center [1039, 169] width 25 height 25
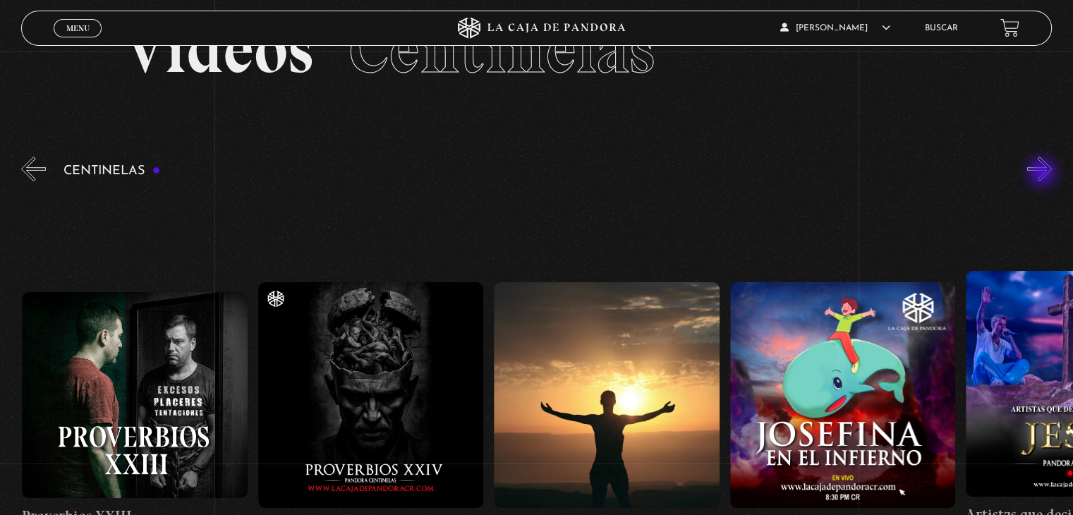
click at [1043, 174] on button "»" at bounding box center [1039, 169] width 25 height 25
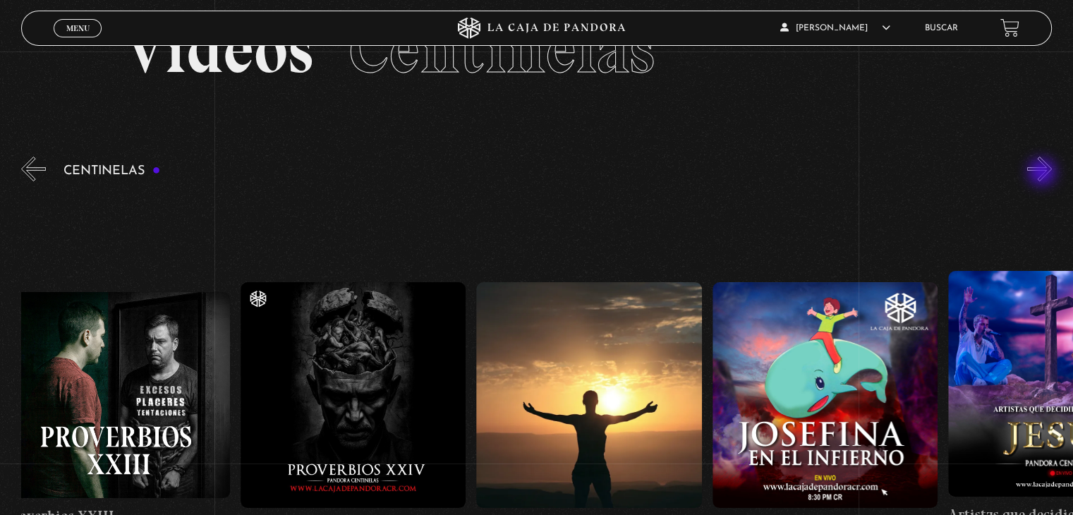
click at [1043, 174] on button "»" at bounding box center [1039, 169] width 25 height 25
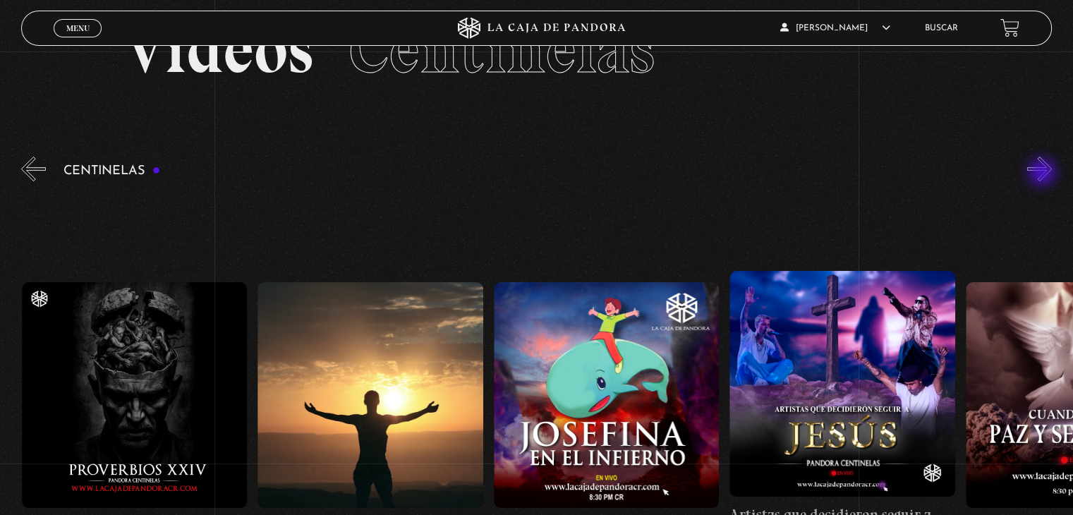
click at [1043, 174] on button "»" at bounding box center [1039, 169] width 25 height 25
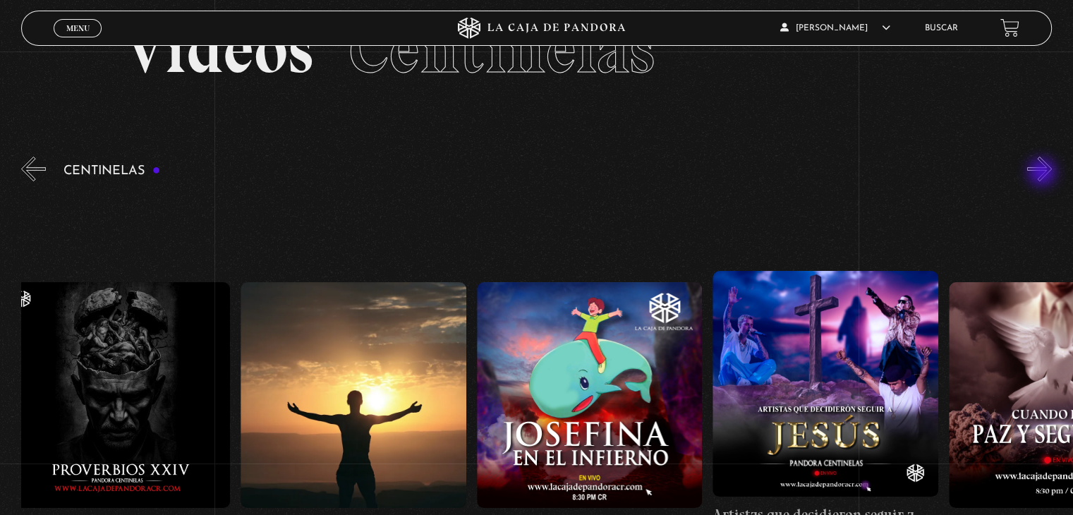
click at [1043, 174] on button "»" at bounding box center [1039, 169] width 25 height 25
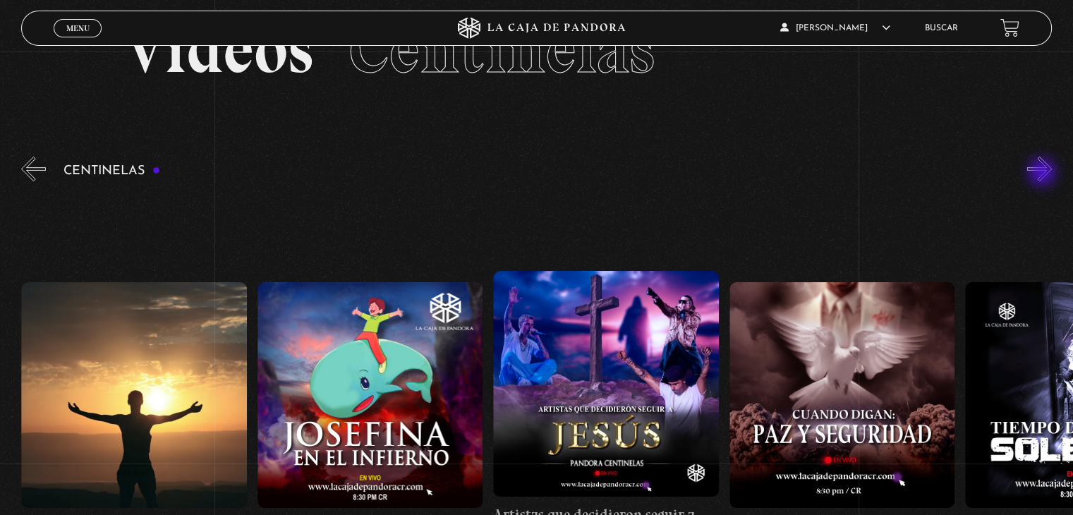
click at [1043, 174] on button "»" at bounding box center [1039, 169] width 25 height 25
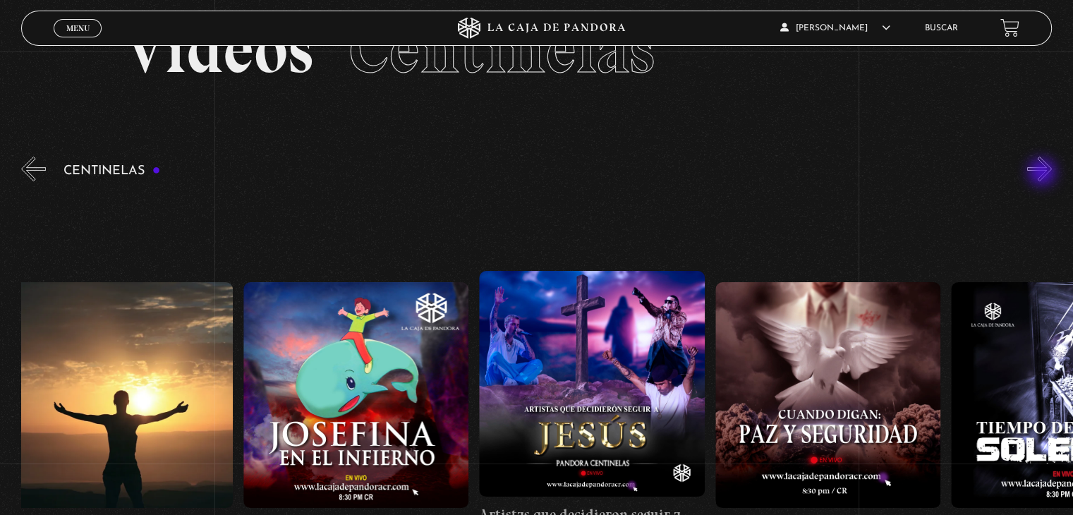
click at [1043, 173] on button "»" at bounding box center [1039, 169] width 25 height 25
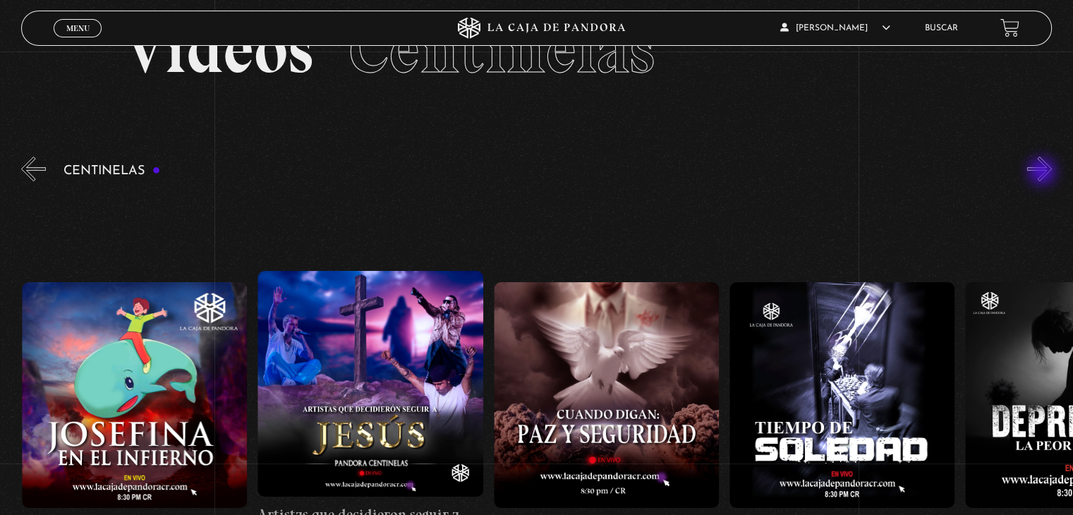
click at [1043, 173] on button "»" at bounding box center [1039, 169] width 25 height 25
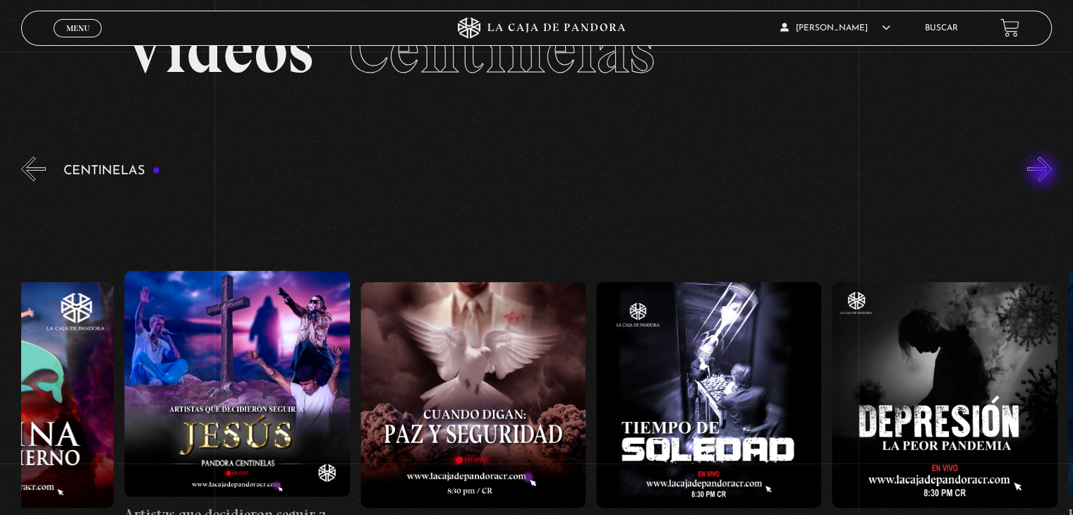
click at [1043, 173] on button "»" at bounding box center [1039, 169] width 25 height 25
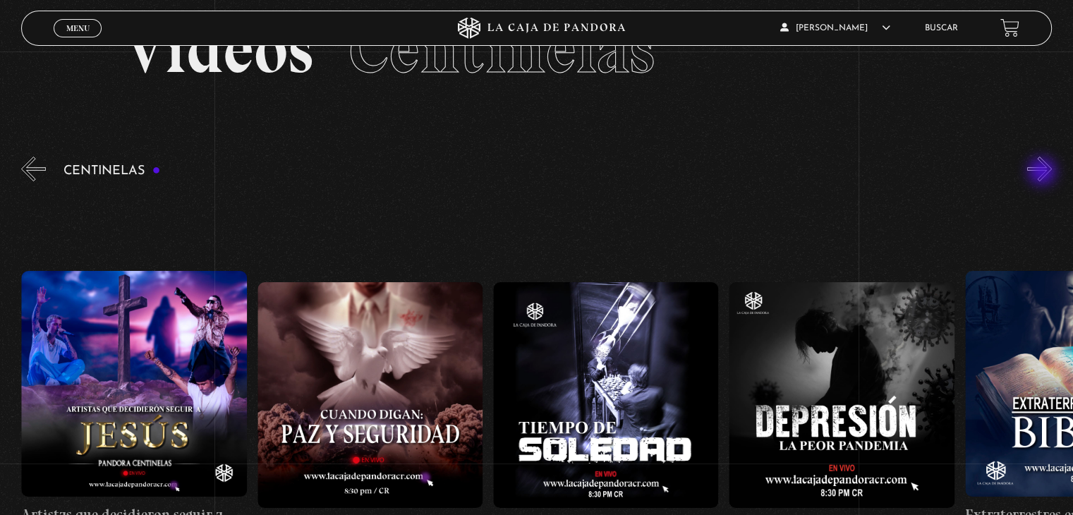
click at [1043, 173] on button "»" at bounding box center [1039, 169] width 25 height 25
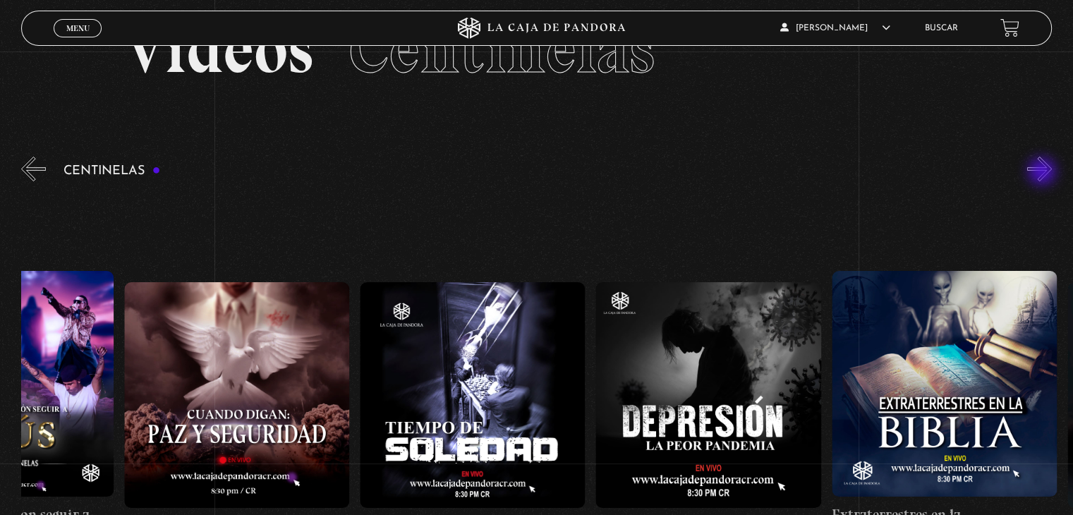
click at [1043, 173] on button "»" at bounding box center [1039, 169] width 25 height 25
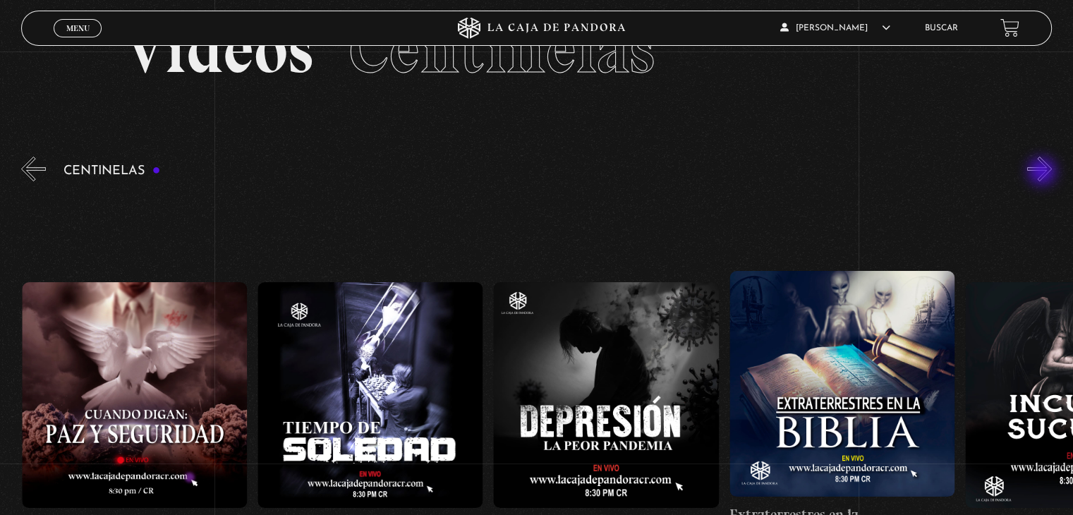
click at [1042, 172] on button "»" at bounding box center [1039, 169] width 25 height 25
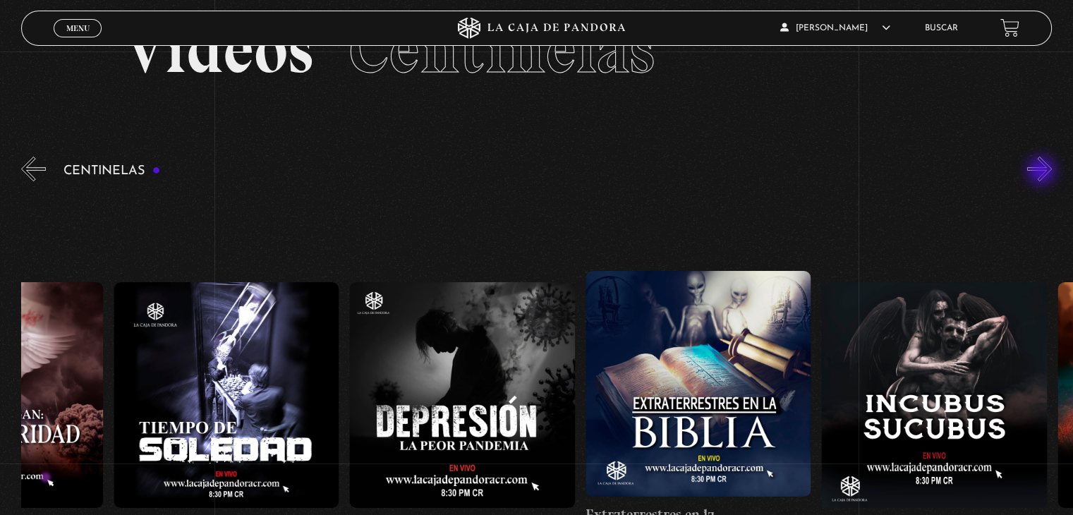
click at [1042, 172] on button "»" at bounding box center [1039, 169] width 25 height 25
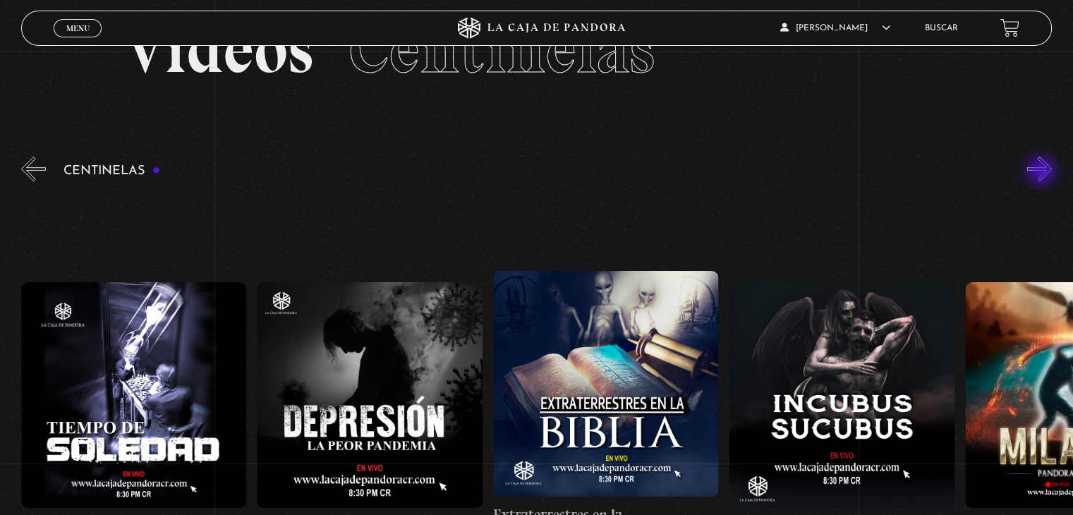
click at [1042, 172] on button "»" at bounding box center [1039, 169] width 25 height 25
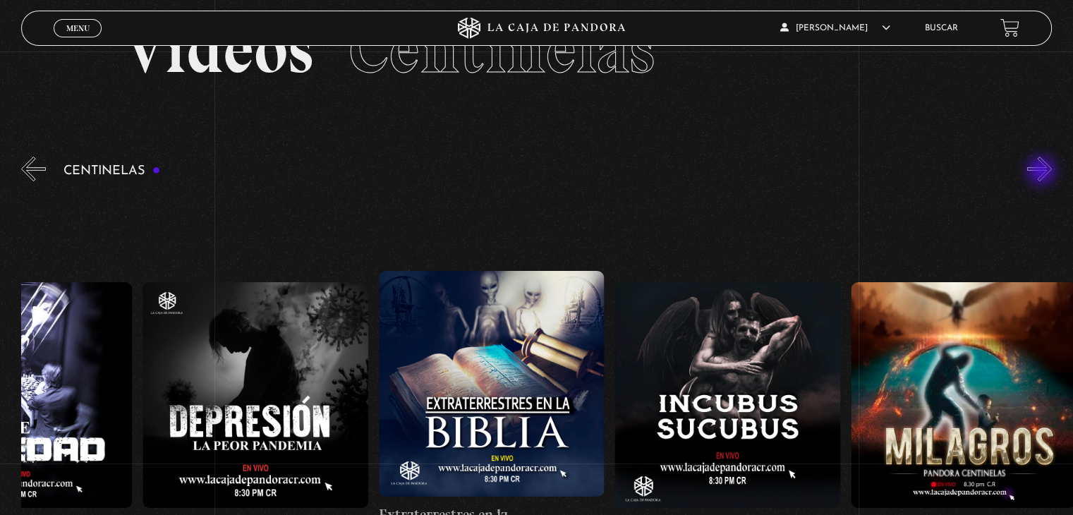
click at [1042, 172] on button "»" at bounding box center [1039, 169] width 25 height 25
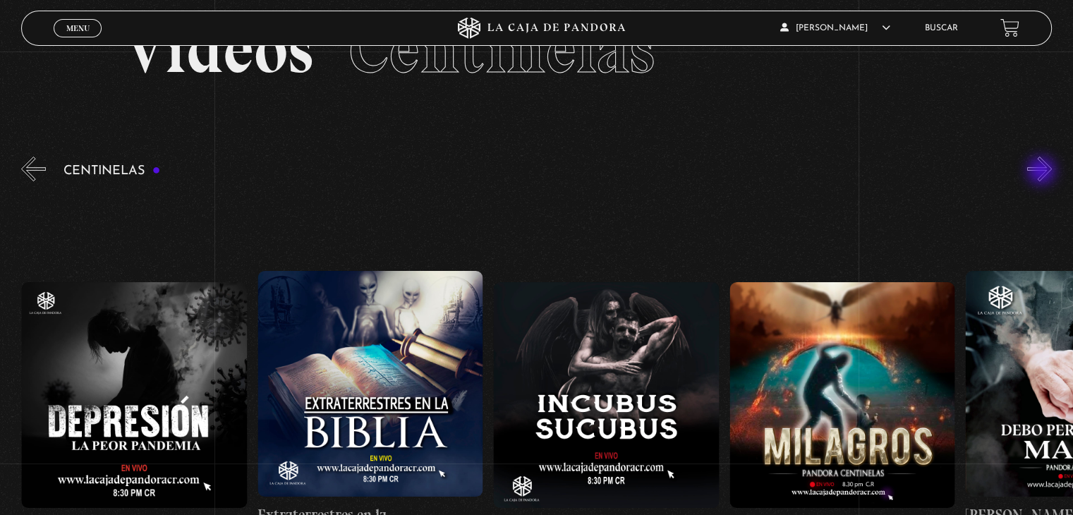
click at [1042, 172] on button "»" at bounding box center [1039, 169] width 25 height 25
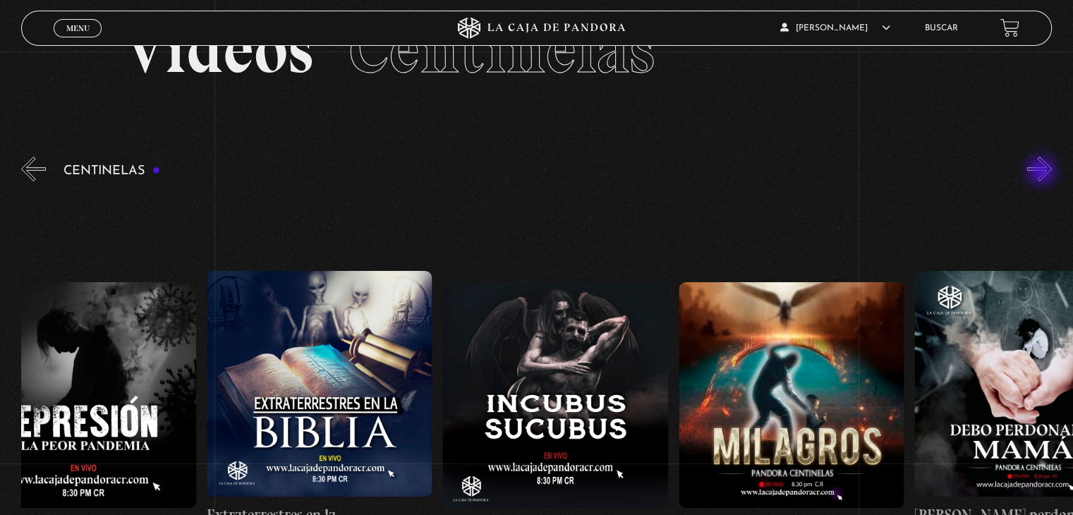
click at [1042, 172] on button "»" at bounding box center [1039, 169] width 25 height 25
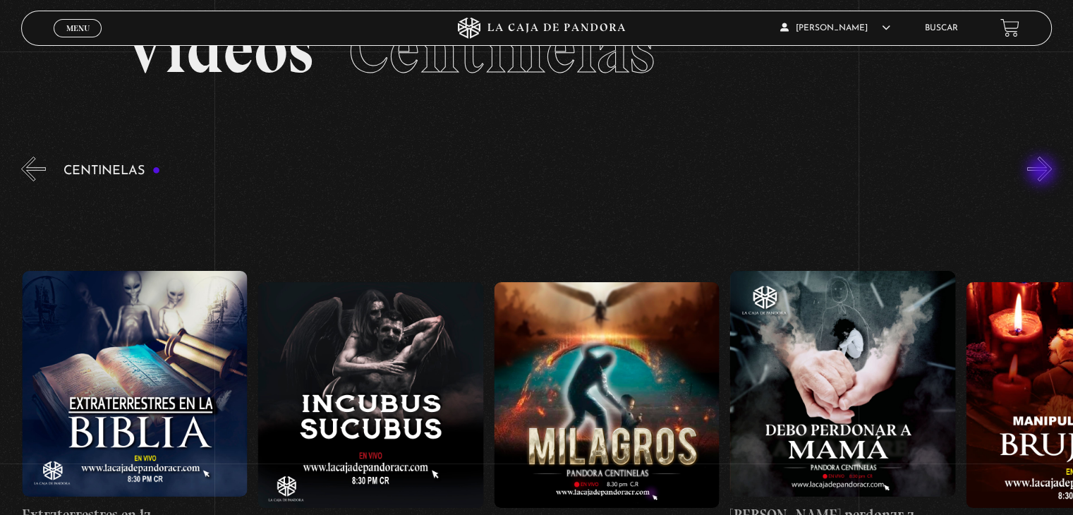
click at [1042, 172] on button "»" at bounding box center [1039, 169] width 25 height 25
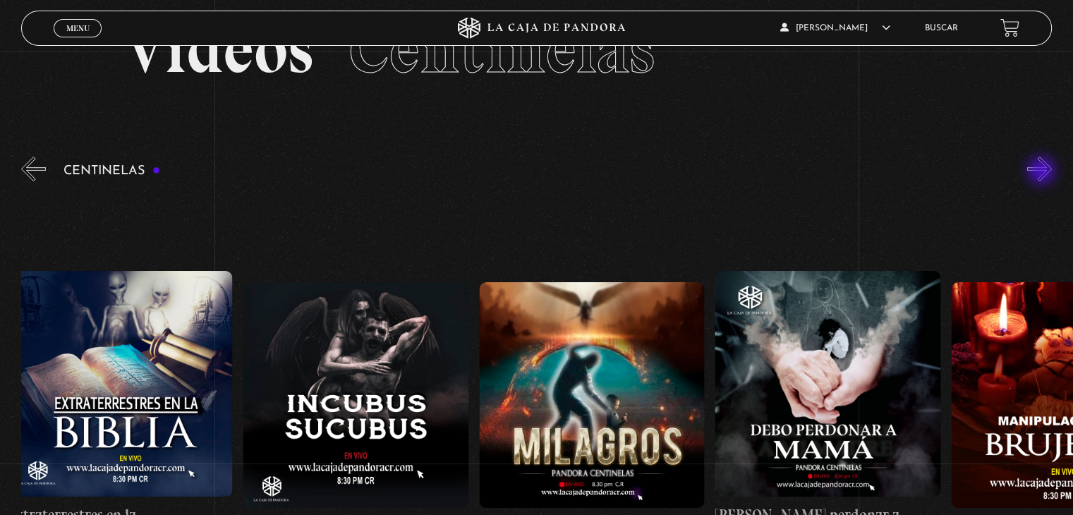
click at [1042, 172] on button "»" at bounding box center [1039, 169] width 25 height 25
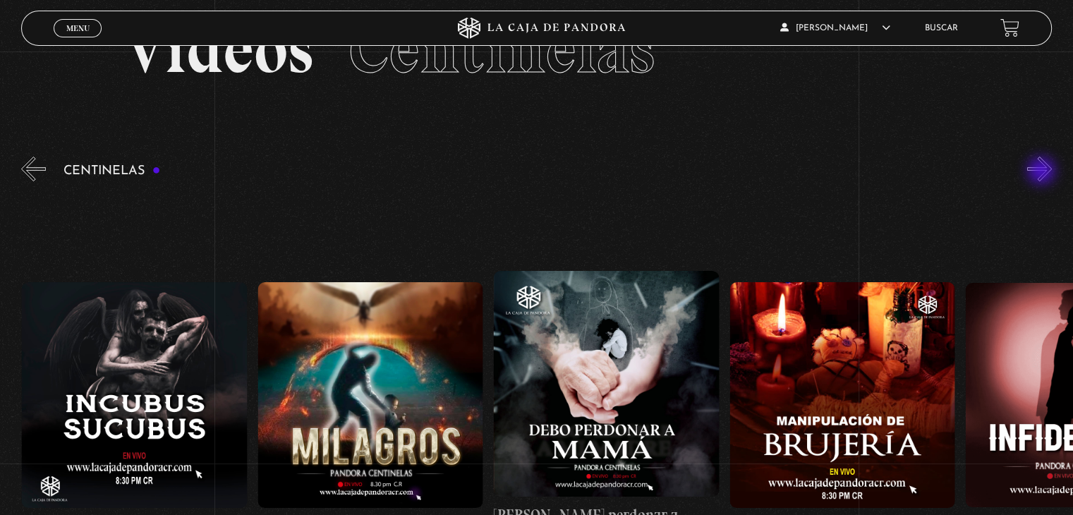
click at [1042, 172] on button "»" at bounding box center [1039, 169] width 25 height 25
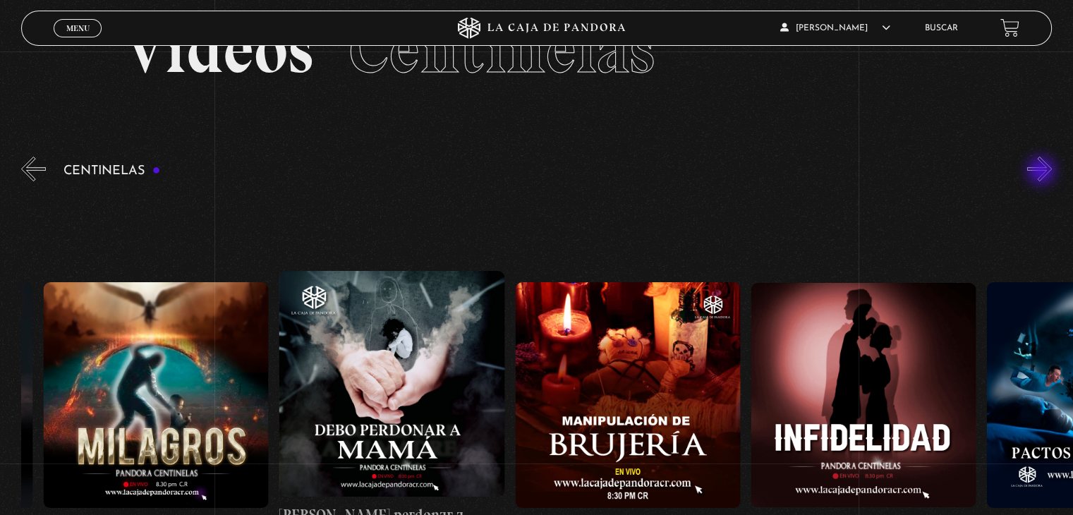
click at [1042, 172] on button "»" at bounding box center [1039, 169] width 25 height 25
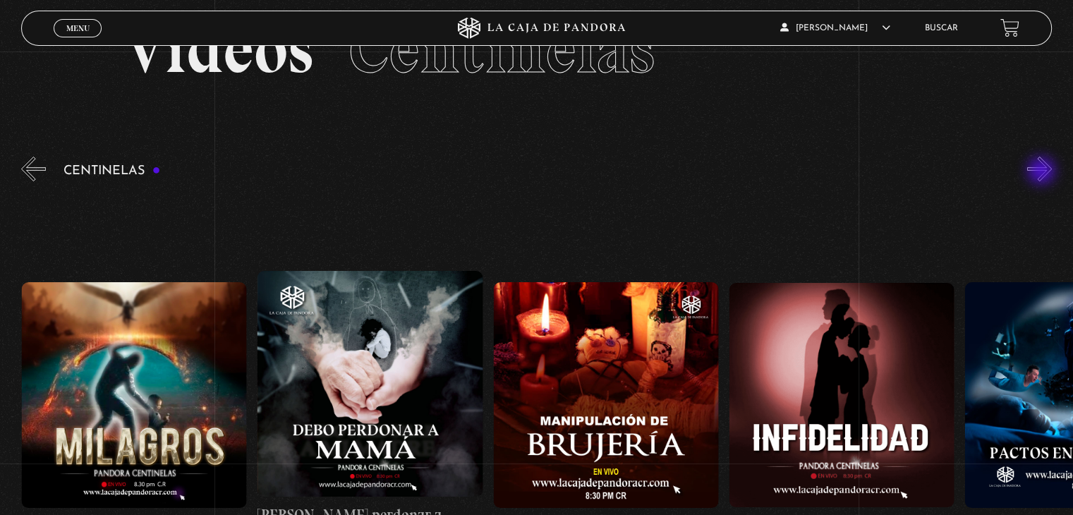
click at [1042, 172] on button "»" at bounding box center [1039, 169] width 25 height 25
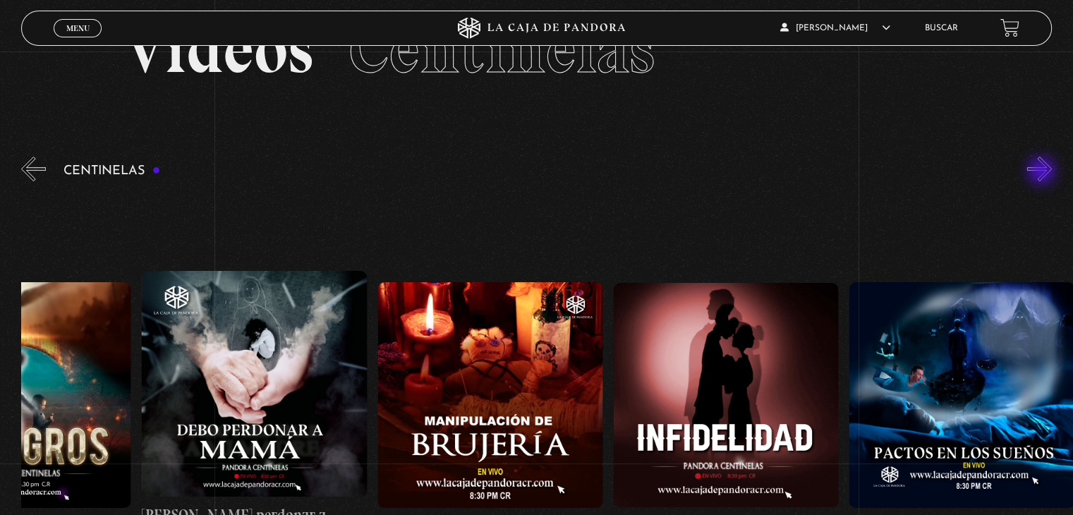
click at [1042, 172] on button "»" at bounding box center [1039, 169] width 25 height 25
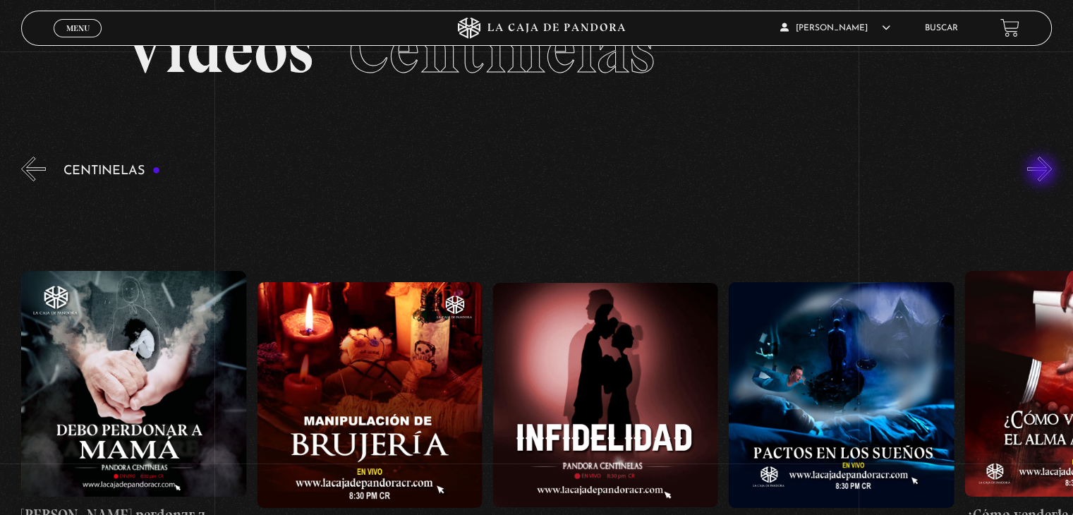
click at [1042, 172] on button "»" at bounding box center [1039, 169] width 25 height 25
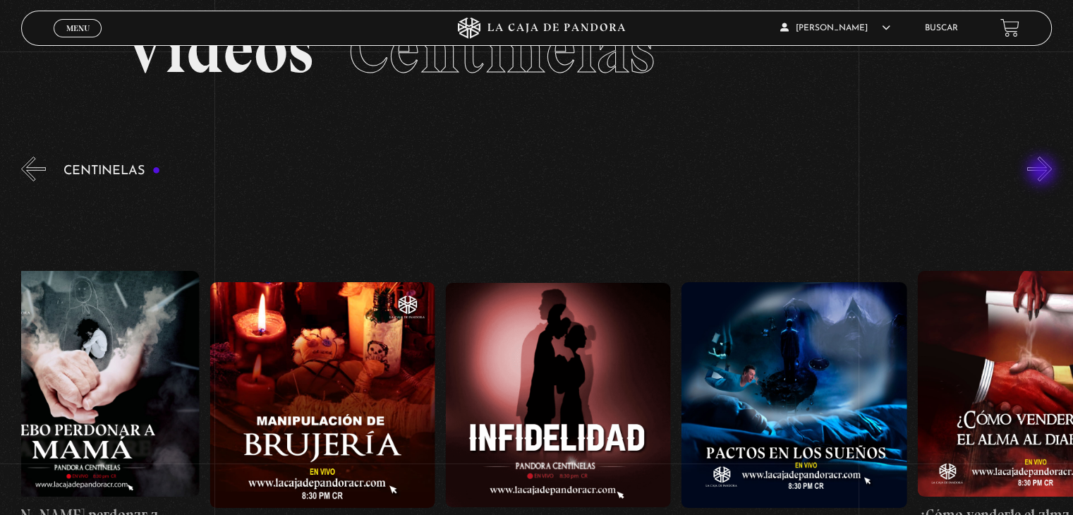
click at [1042, 172] on button "»" at bounding box center [1039, 169] width 25 height 25
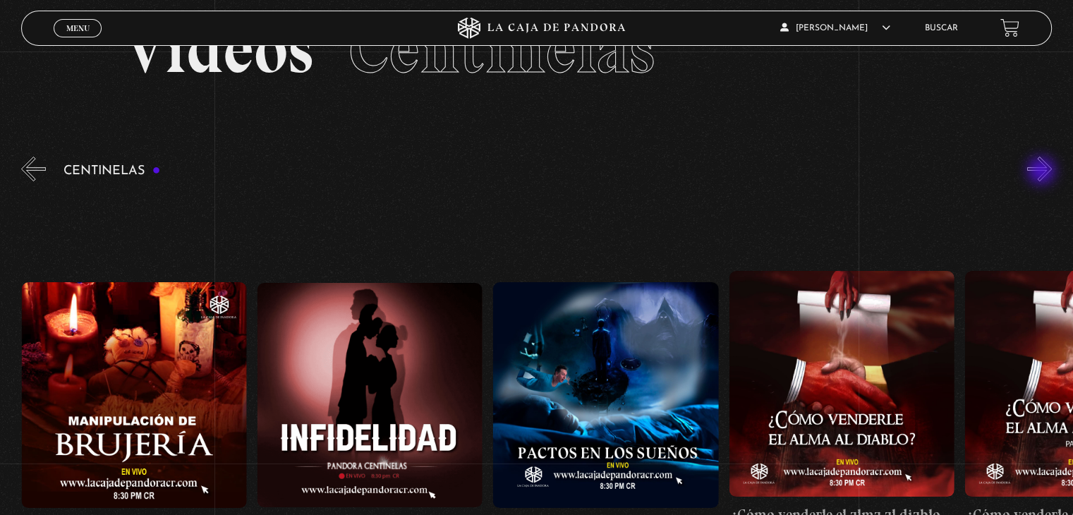
click at [1042, 172] on button "»" at bounding box center [1039, 169] width 25 height 25
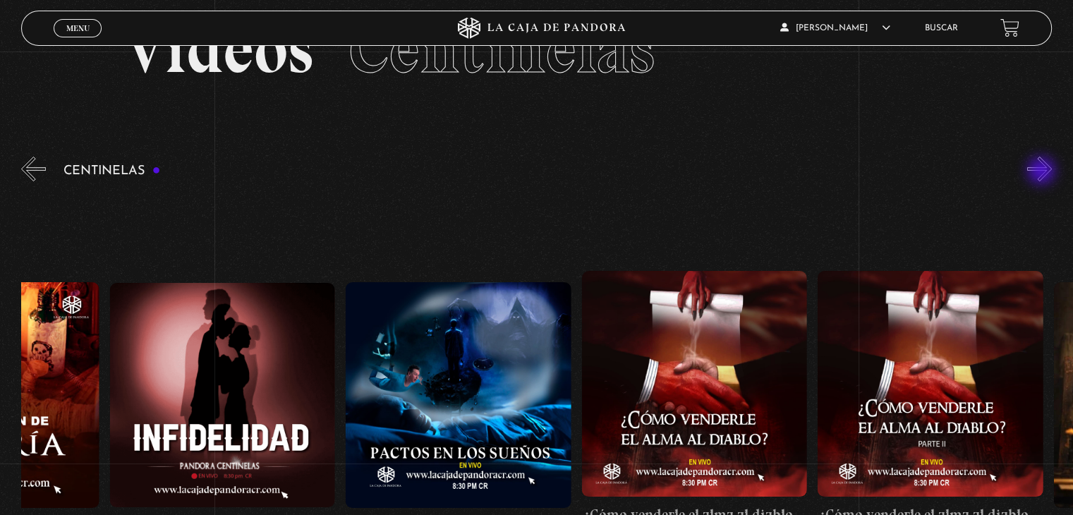
click at [1042, 172] on button "»" at bounding box center [1039, 169] width 25 height 25
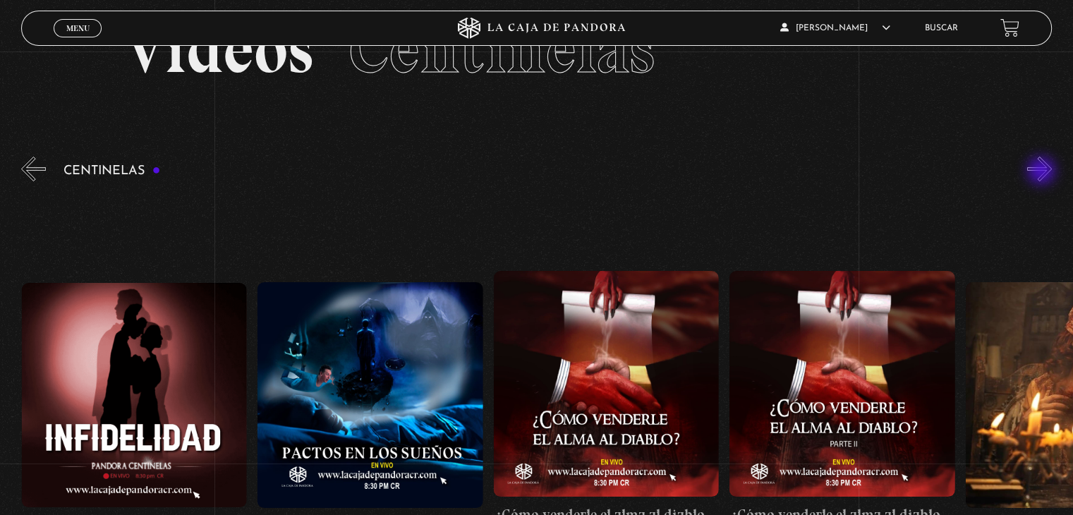
click at [1042, 172] on button "»" at bounding box center [1039, 169] width 25 height 25
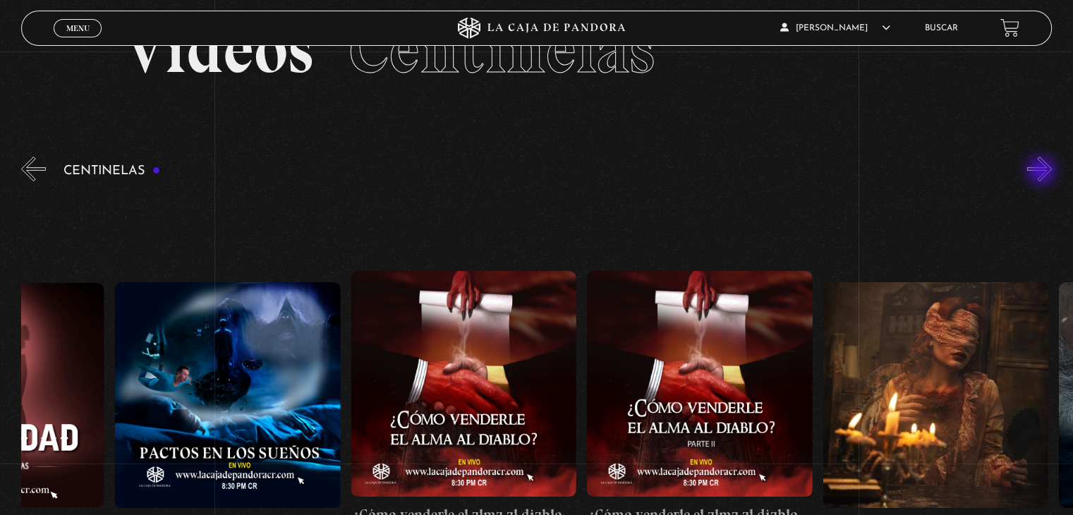
click at [1042, 172] on button "»" at bounding box center [1039, 169] width 25 height 25
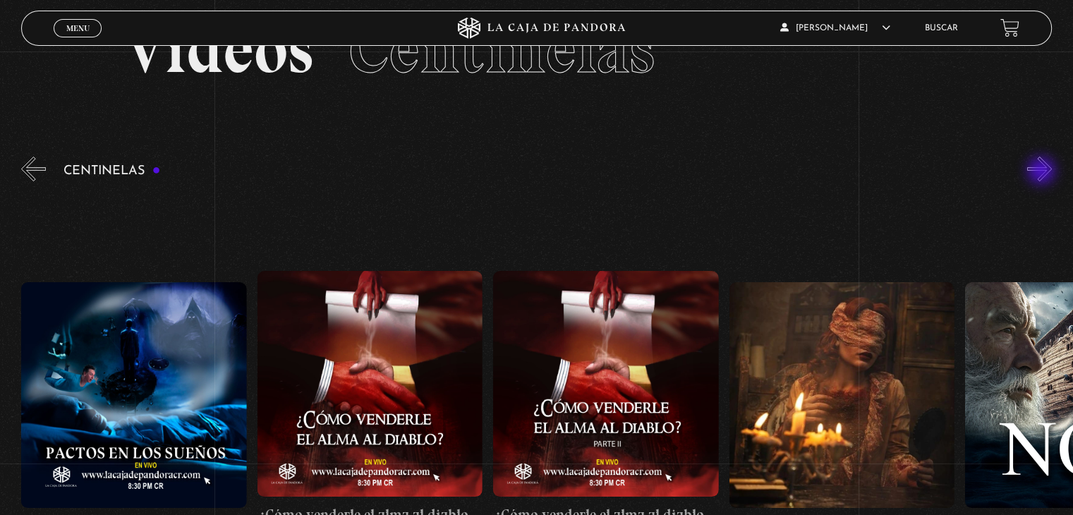
click at [1042, 172] on button "»" at bounding box center [1039, 169] width 25 height 25
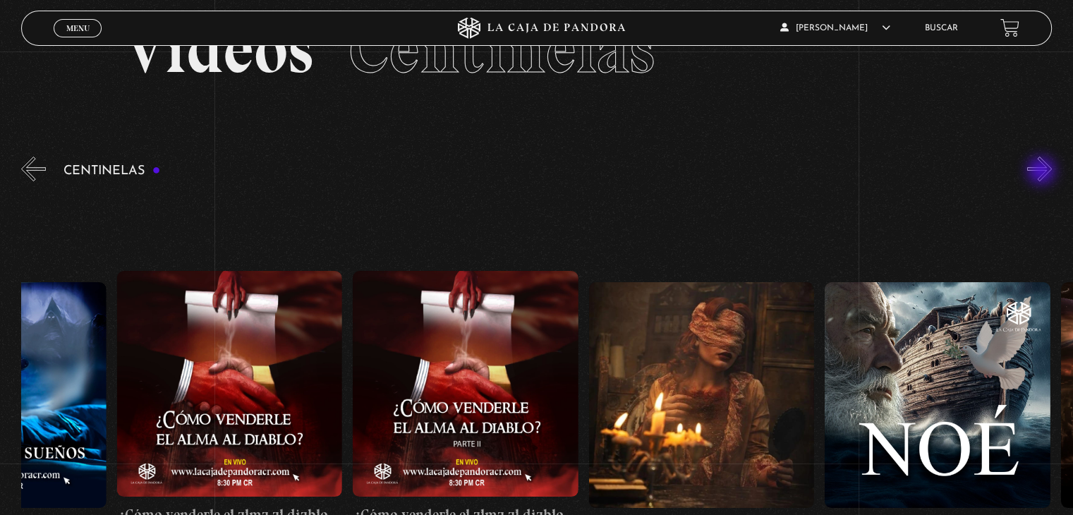
click at [1042, 172] on button "»" at bounding box center [1039, 169] width 25 height 25
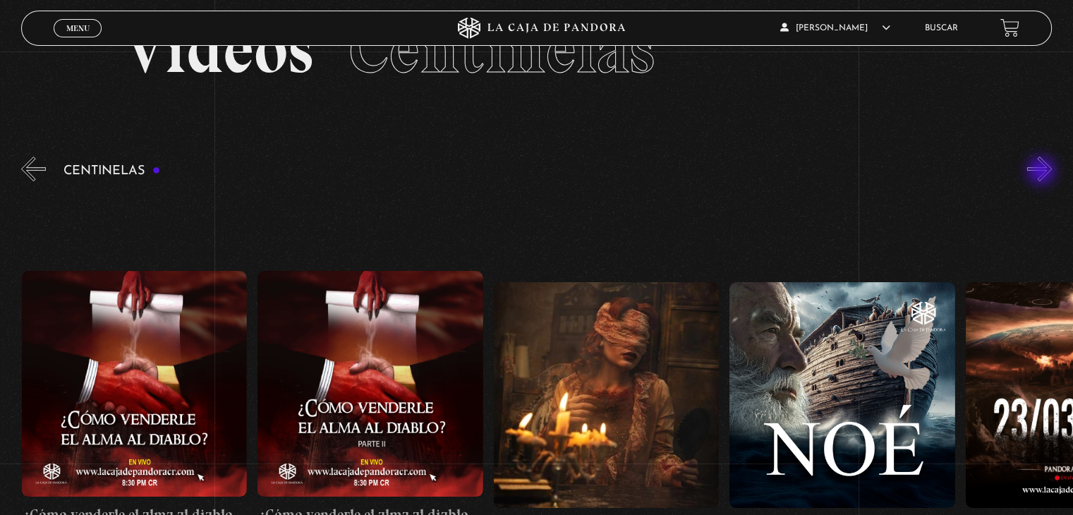
click at [1042, 172] on button "»" at bounding box center [1039, 169] width 25 height 25
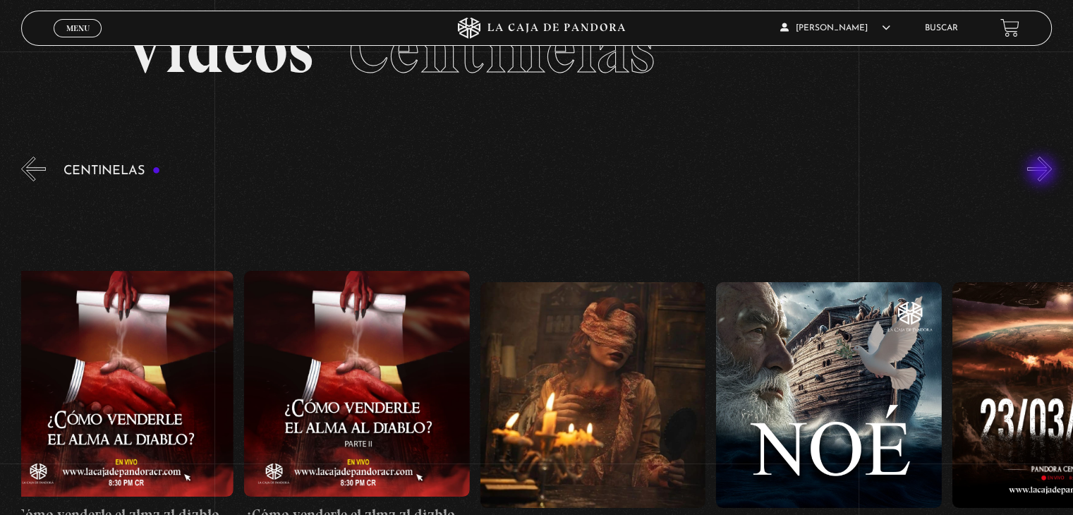
click at [1042, 172] on button "»" at bounding box center [1039, 169] width 25 height 25
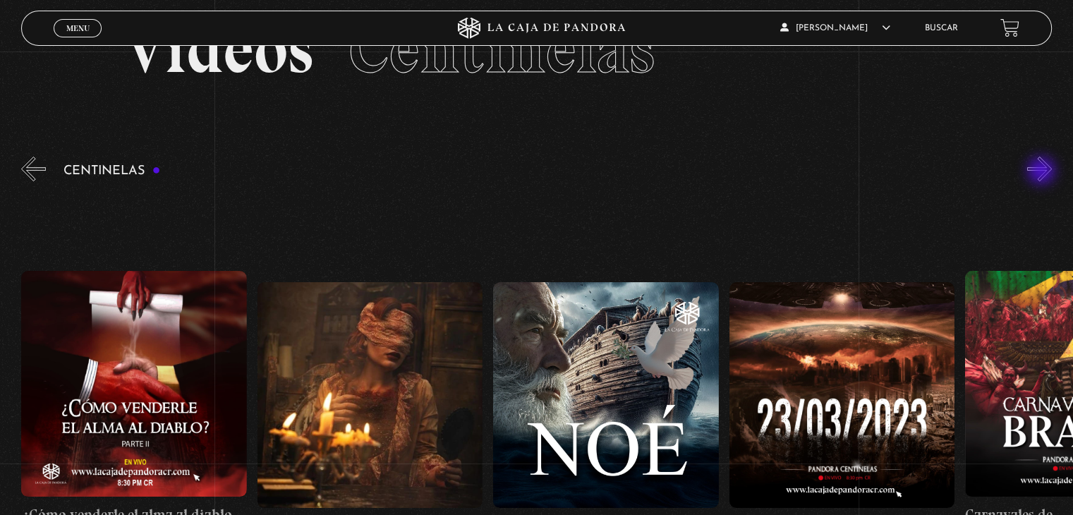
click at [1042, 172] on button "»" at bounding box center [1039, 169] width 25 height 25
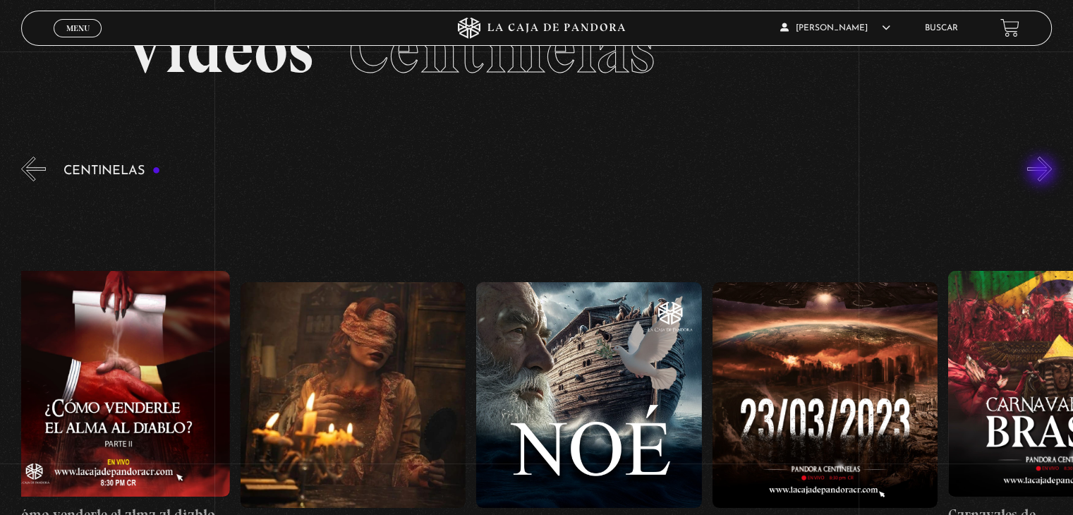
click at [1042, 172] on button "»" at bounding box center [1039, 169] width 25 height 25
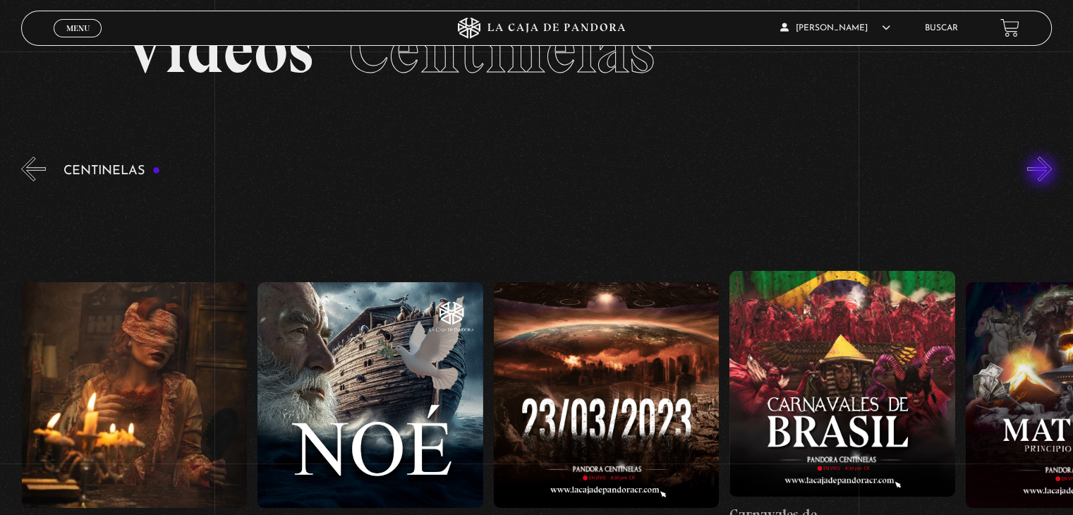
click at [1042, 172] on button "»" at bounding box center [1039, 169] width 25 height 25
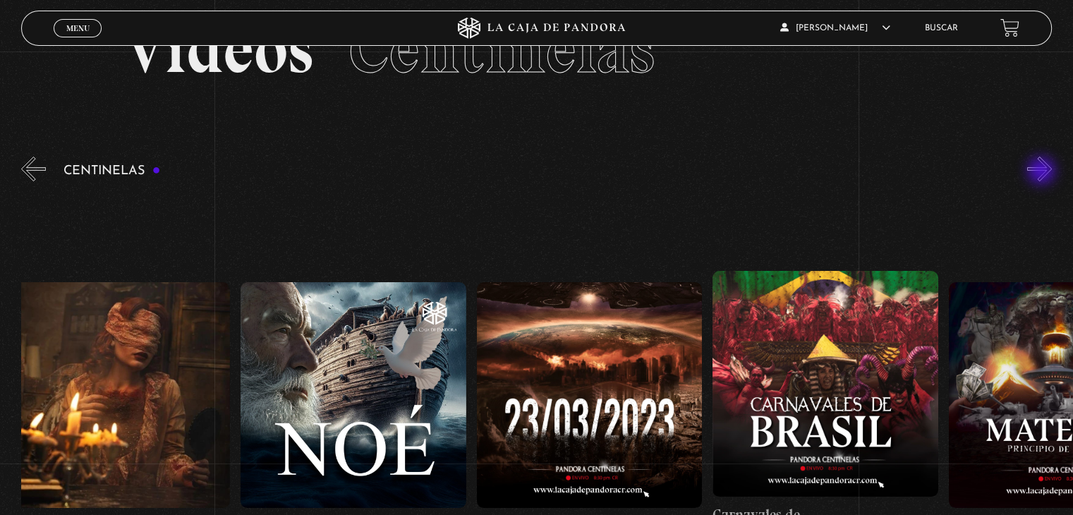
click at [1042, 172] on button "»" at bounding box center [1039, 169] width 25 height 25
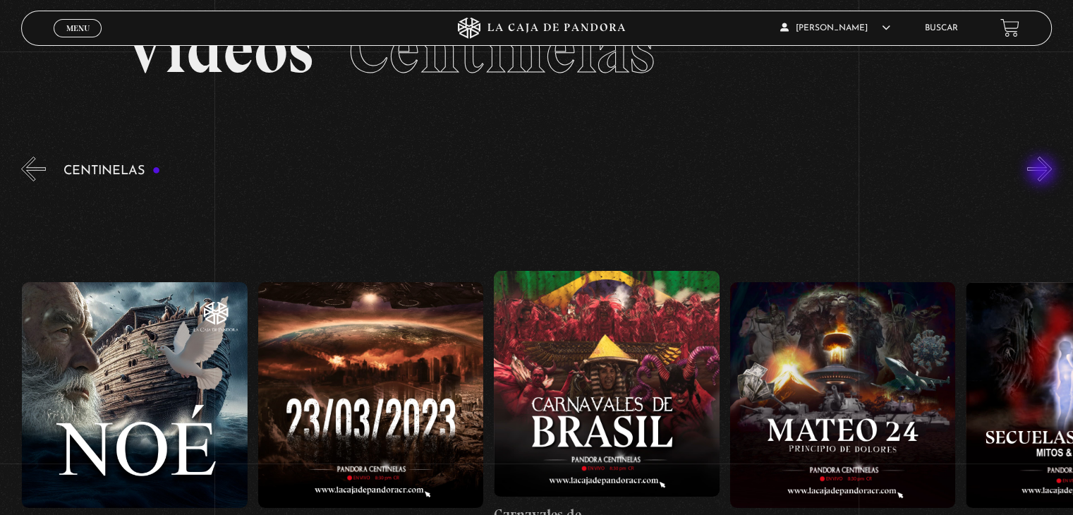
click at [1042, 172] on button "»" at bounding box center [1039, 169] width 25 height 25
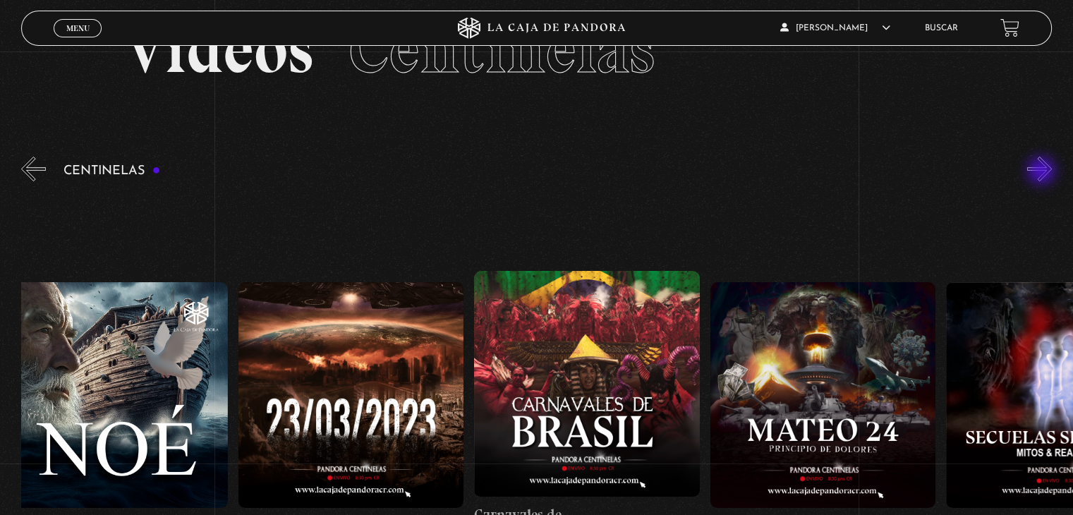
click at [1042, 172] on button "»" at bounding box center [1039, 169] width 25 height 25
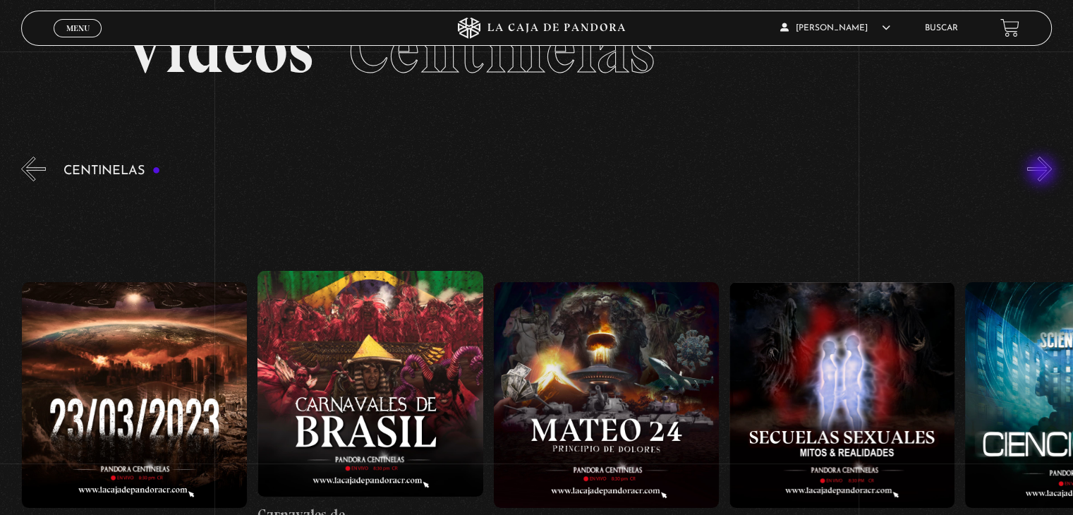
click at [1042, 172] on button "»" at bounding box center [1039, 169] width 25 height 25
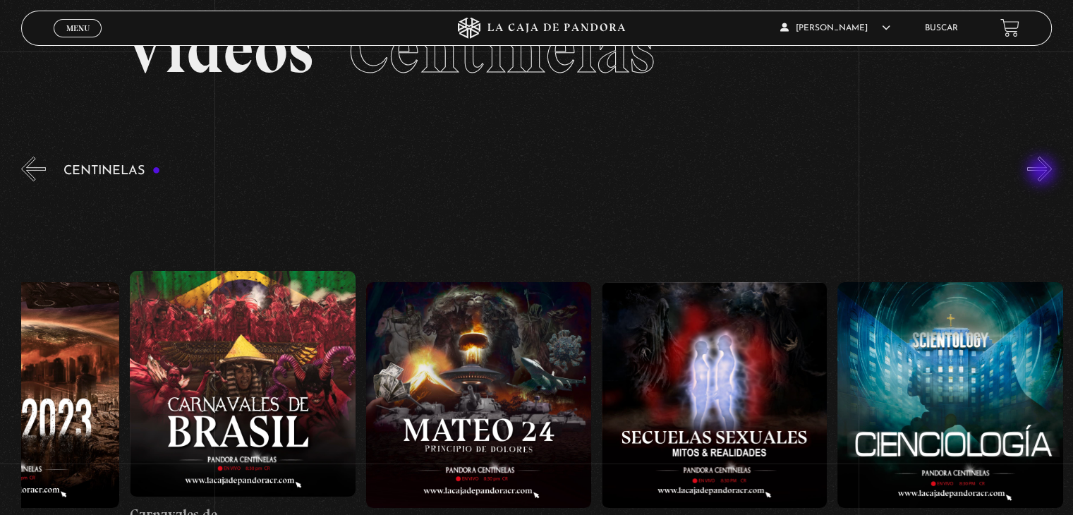
click at [1042, 172] on button "»" at bounding box center [1039, 169] width 25 height 25
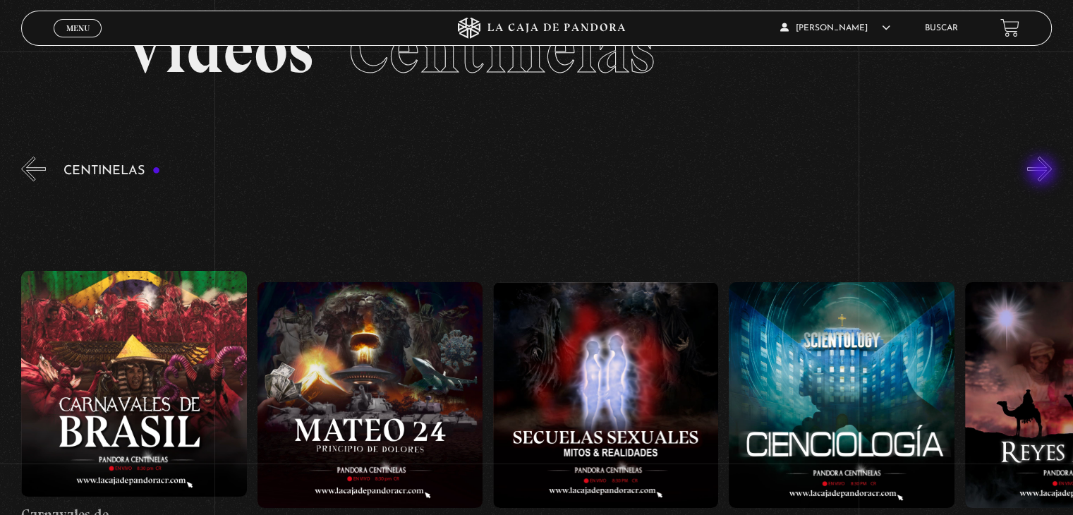
click at [1042, 172] on button "»" at bounding box center [1039, 169] width 25 height 25
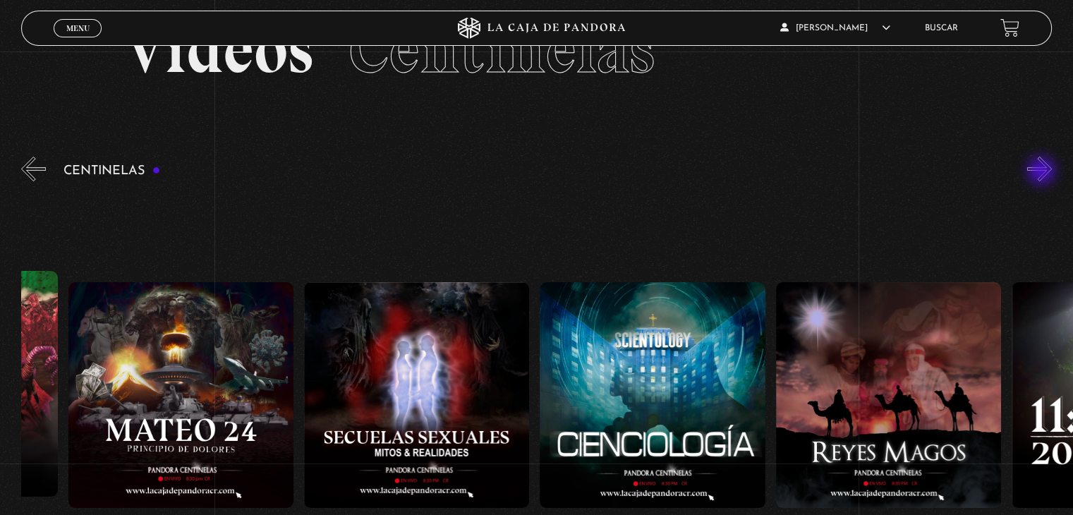
click at [1042, 172] on button "»" at bounding box center [1039, 169] width 25 height 25
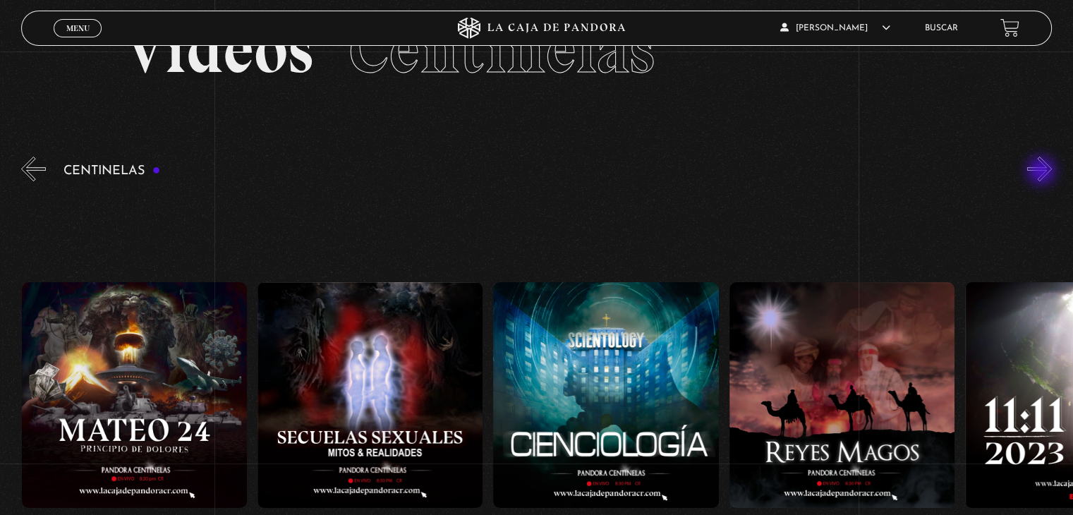
click at [1042, 172] on button "»" at bounding box center [1039, 169] width 25 height 25
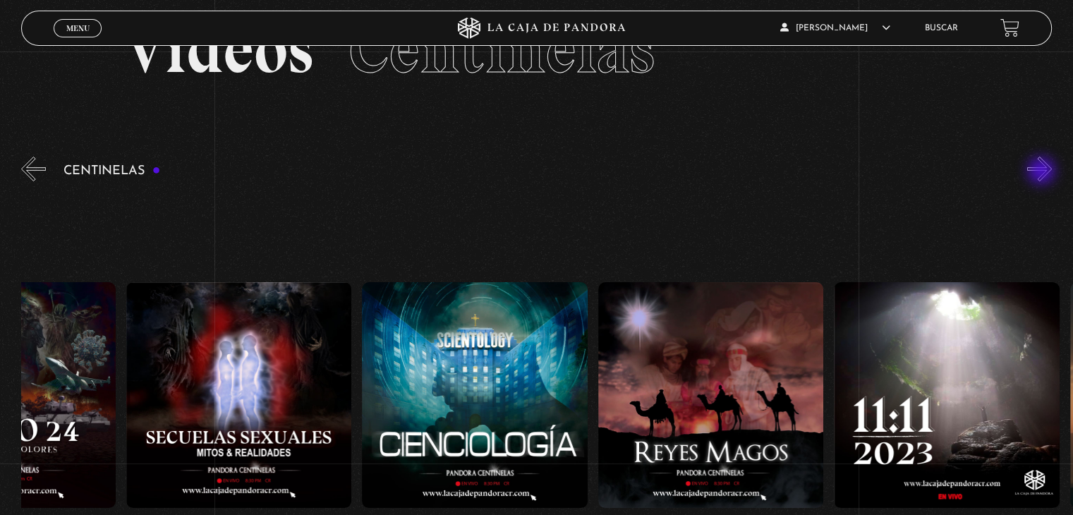
click at [1042, 172] on button "»" at bounding box center [1039, 169] width 25 height 25
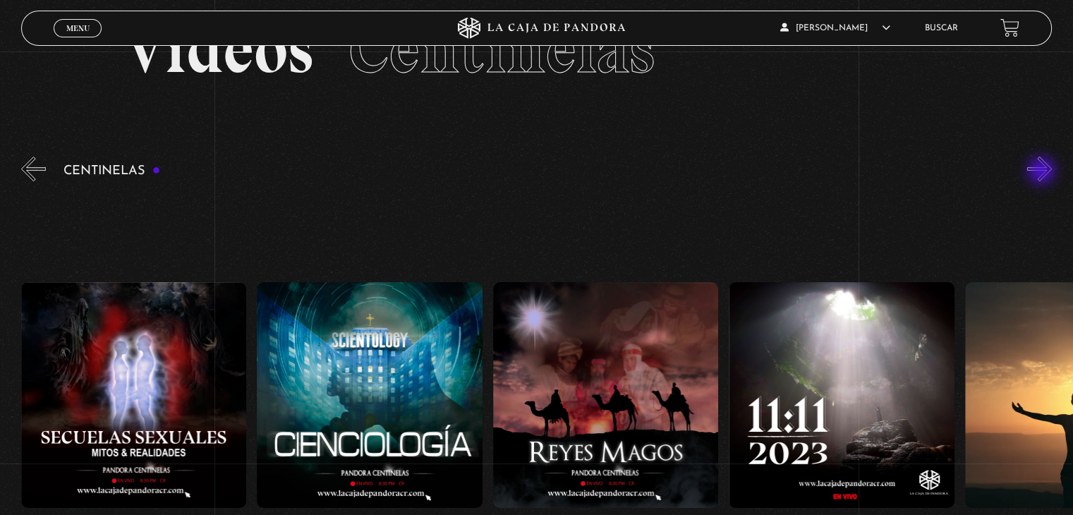
click at [1042, 172] on button "»" at bounding box center [1039, 169] width 25 height 25
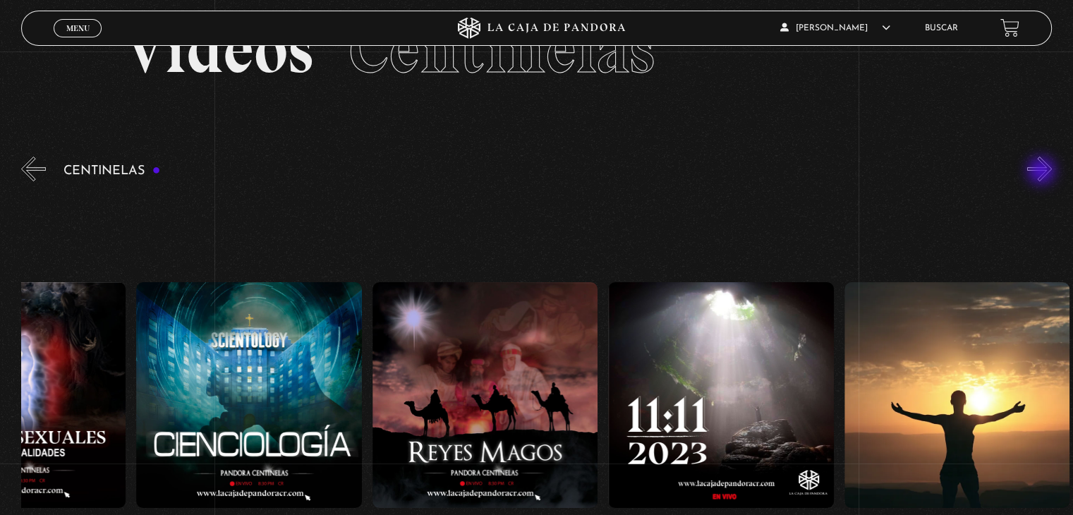
click at [1042, 172] on button "»" at bounding box center [1039, 169] width 25 height 25
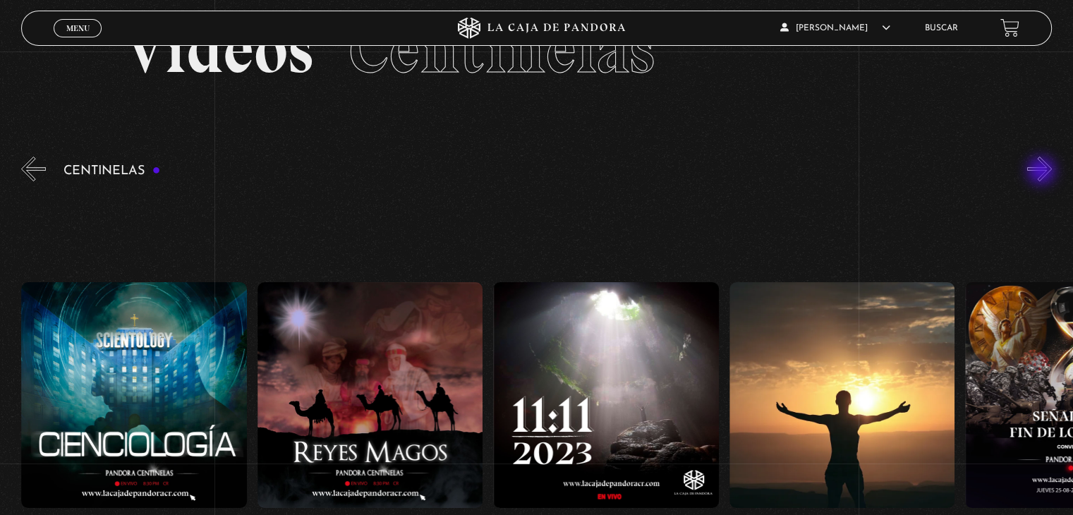
click at [1042, 172] on button "»" at bounding box center [1039, 169] width 25 height 25
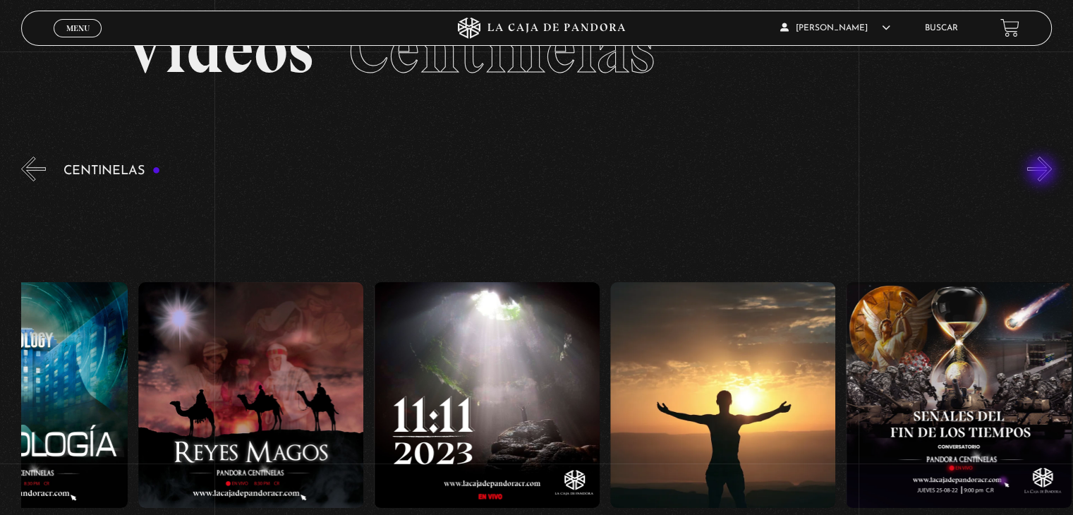
click at [1042, 172] on button "»" at bounding box center [1039, 169] width 25 height 25
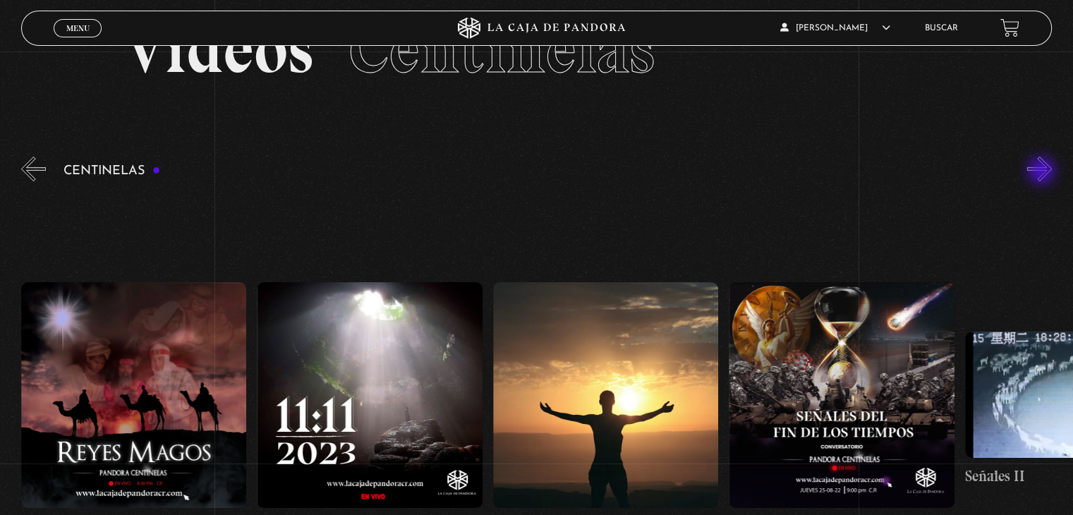
click at [1042, 172] on button "»" at bounding box center [1039, 169] width 25 height 25
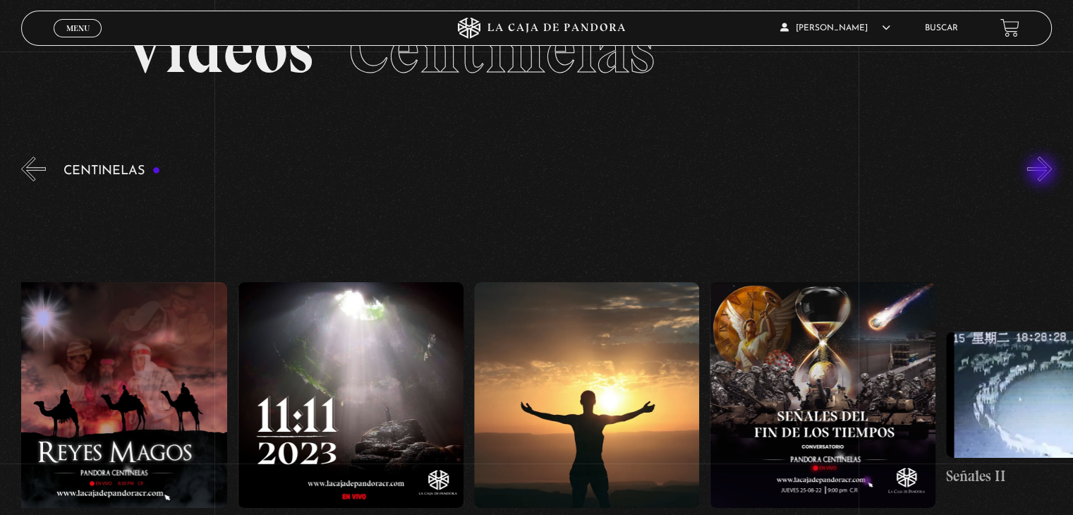
click at [1042, 172] on button "»" at bounding box center [1039, 169] width 25 height 25
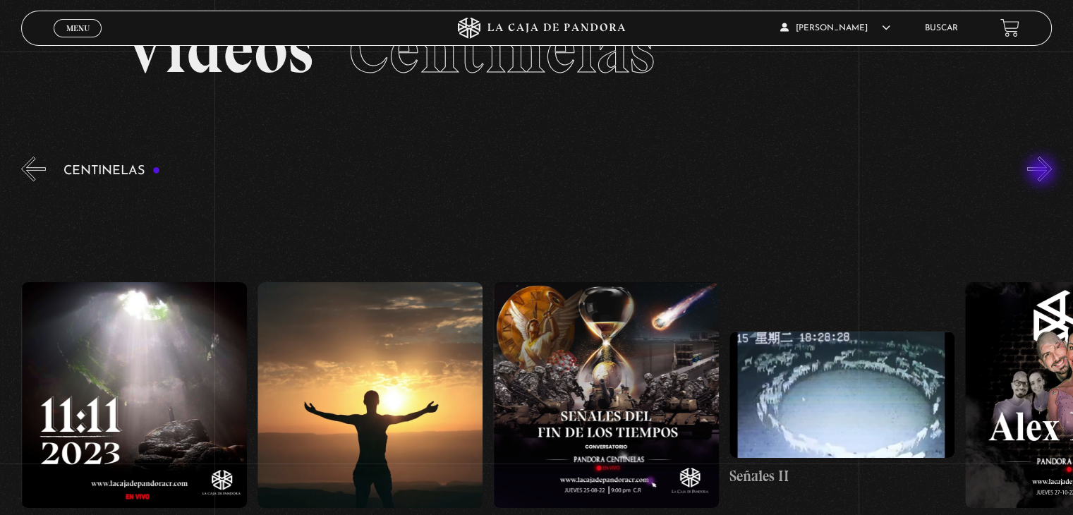
click at [1042, 172] on button "»" at bounding box center [1039, 169] width 25 height 25
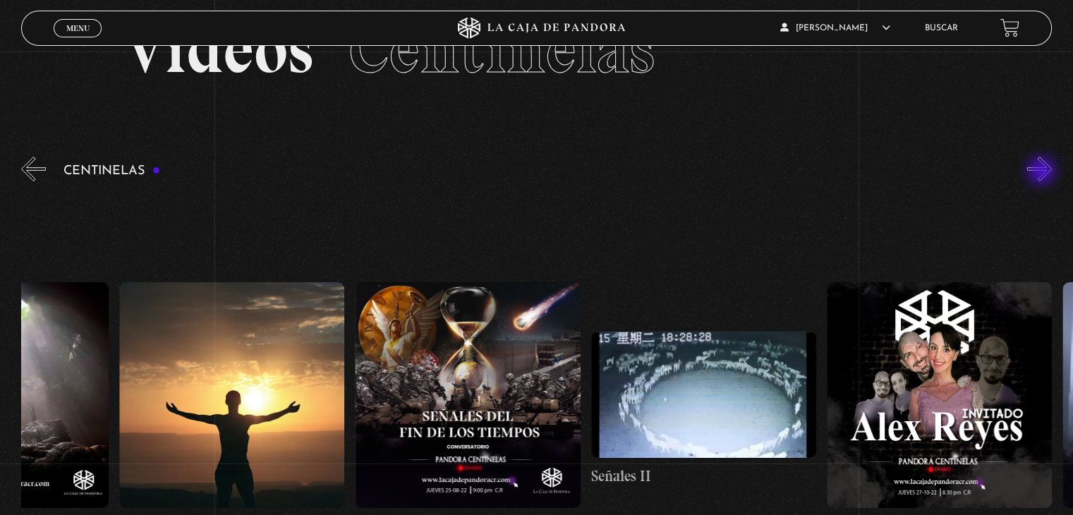
click at [1042, 172] on button "»" at bounding box center [1039, 169] width 25 height 25
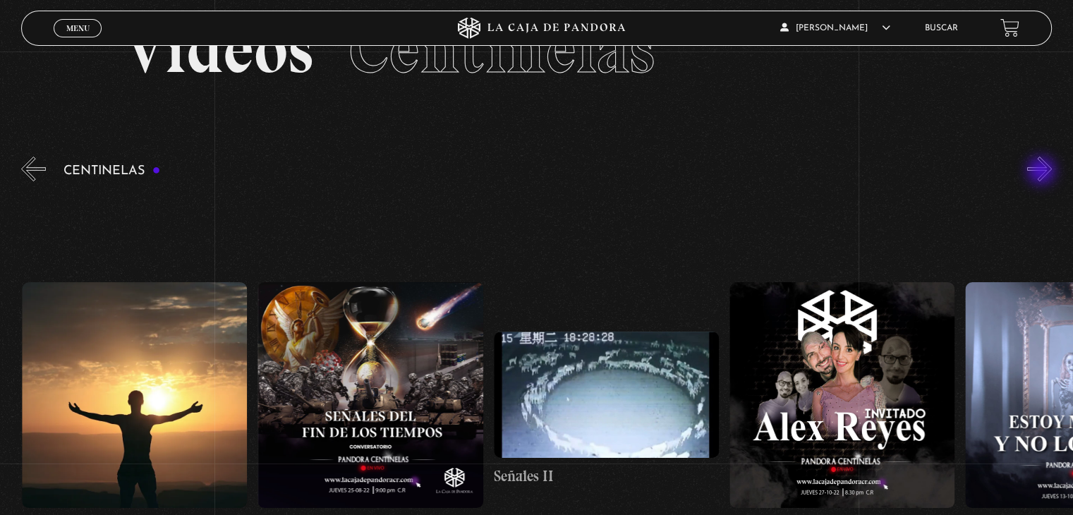
click at [1042, 172] on button "»" at bounding box center [1039, 169] width 25 height 25
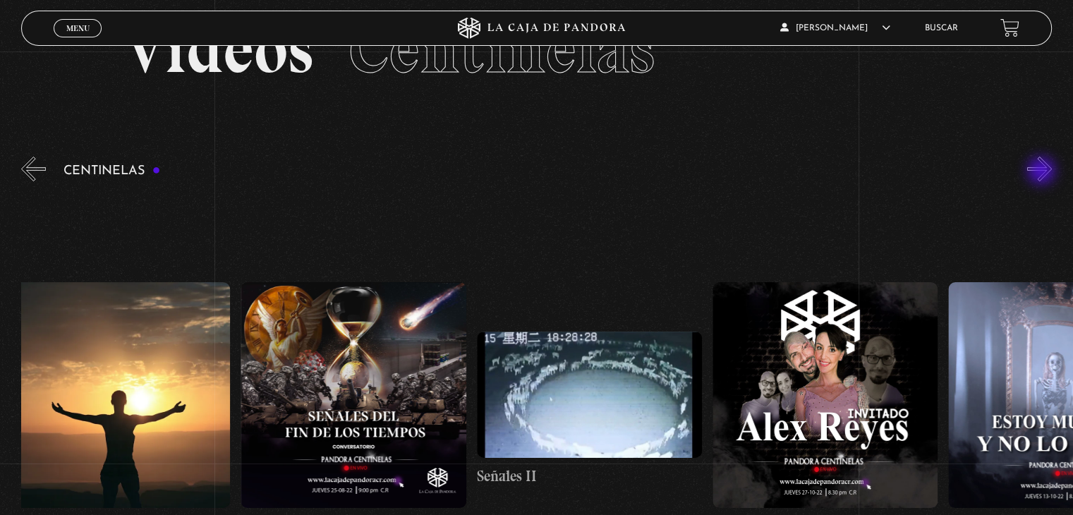
click at [1042, 172] on button "»" at bounding box center [1039, 169] width 25 height 25
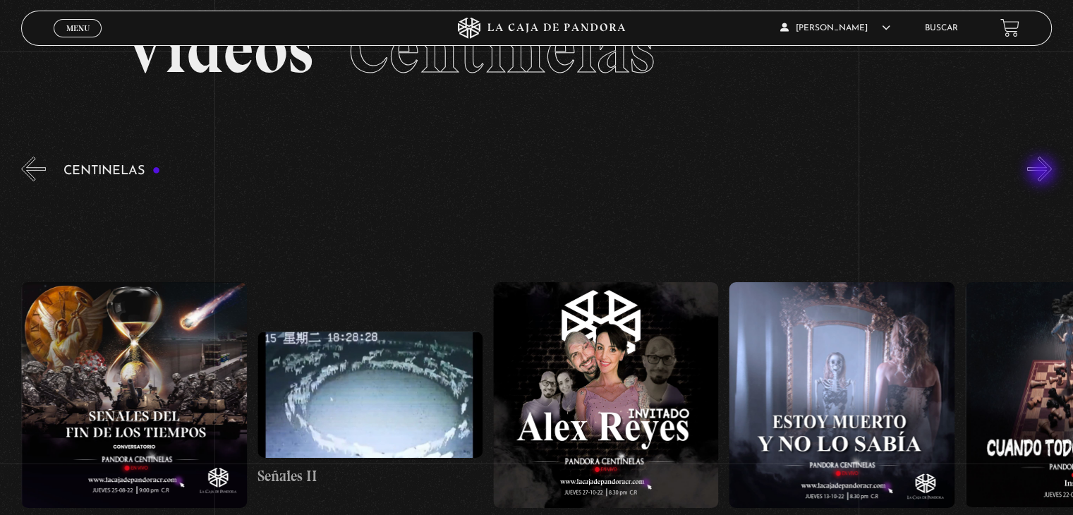
click at [1042, 172] on button "»" at bounding box center [1039, 169] width 25 height 25
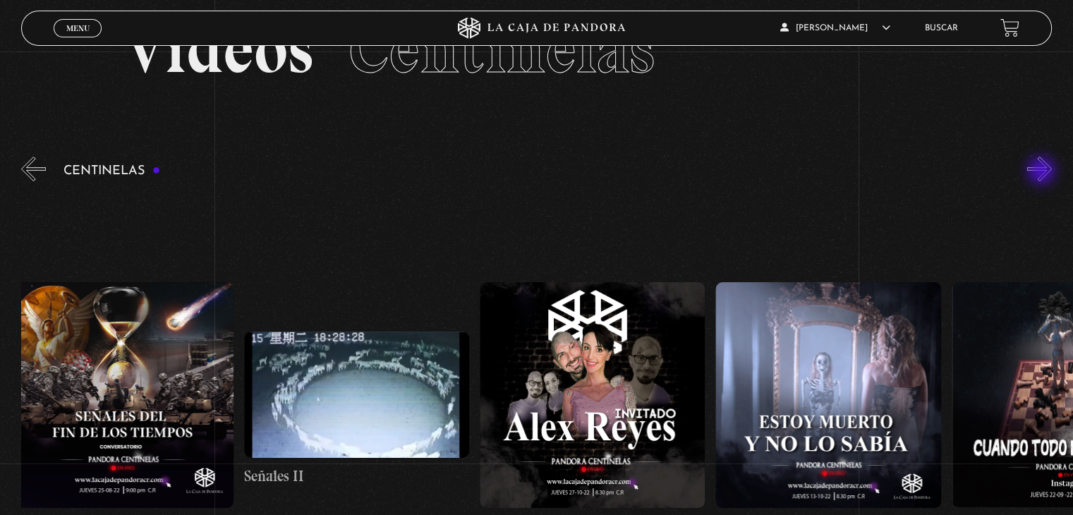
click at [1042, 172] on button "»" at bounding box center [1039, 169] width 25 height 25
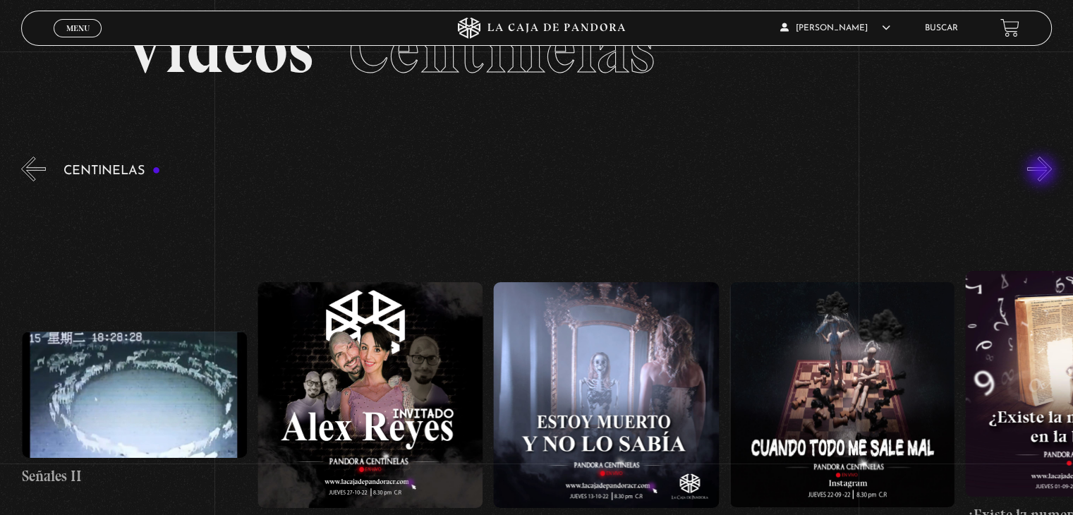
click at [1042, 172] on button "»" at bounding box center [1039, 169] width 25 height 25
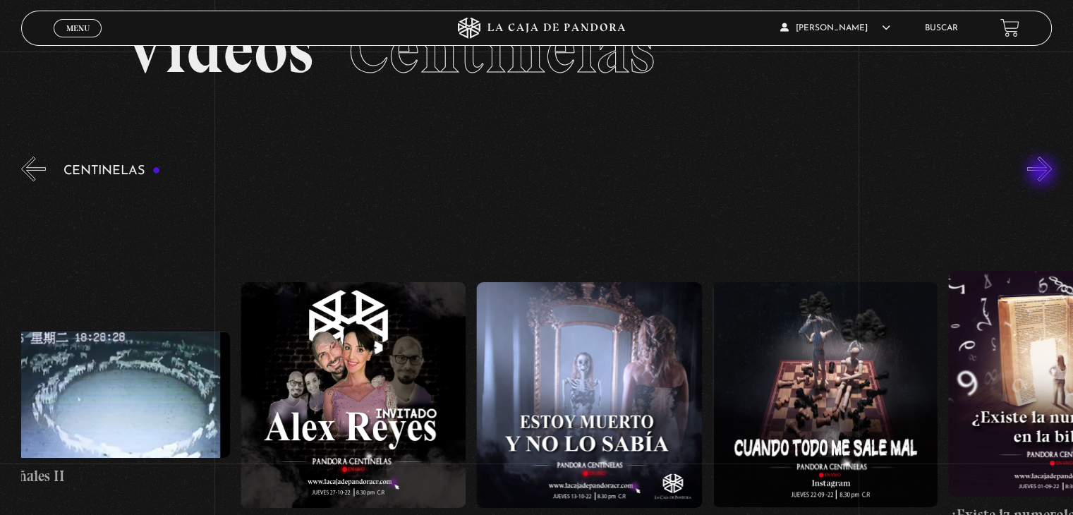
click at [1042, 173] on button "»" at bounding box center [1039, 169] width 25 height 25
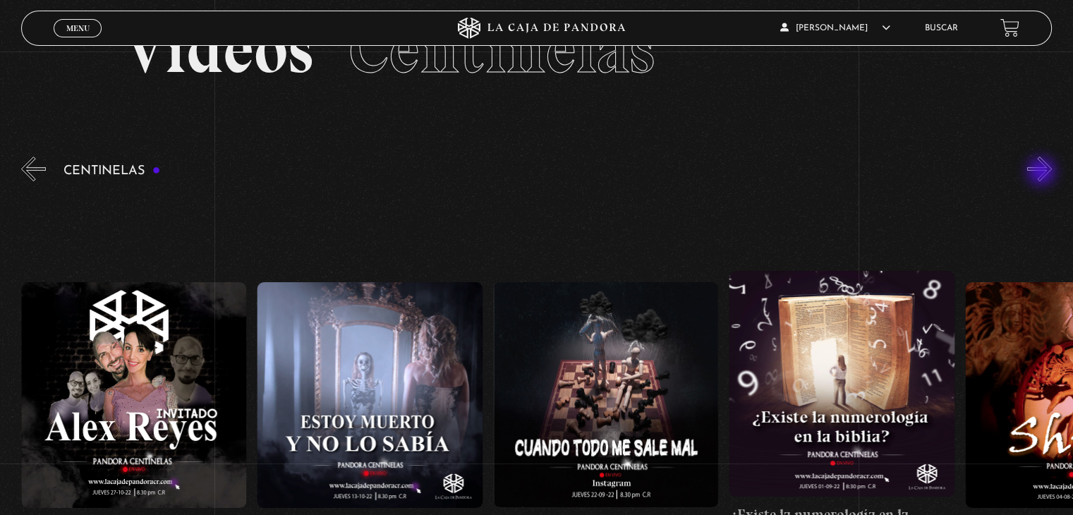
click at [1042, 173] on button "»" at bounding box center [1039, 169] width 25 height 25
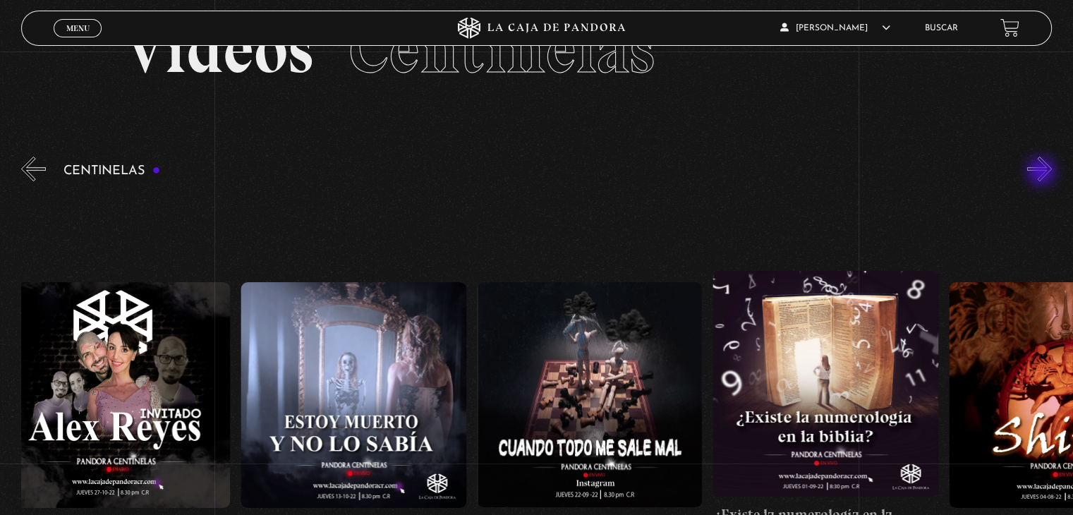
click at [1042, 173] on button "»" at bounding box center [1039, 169] width 25 height 25
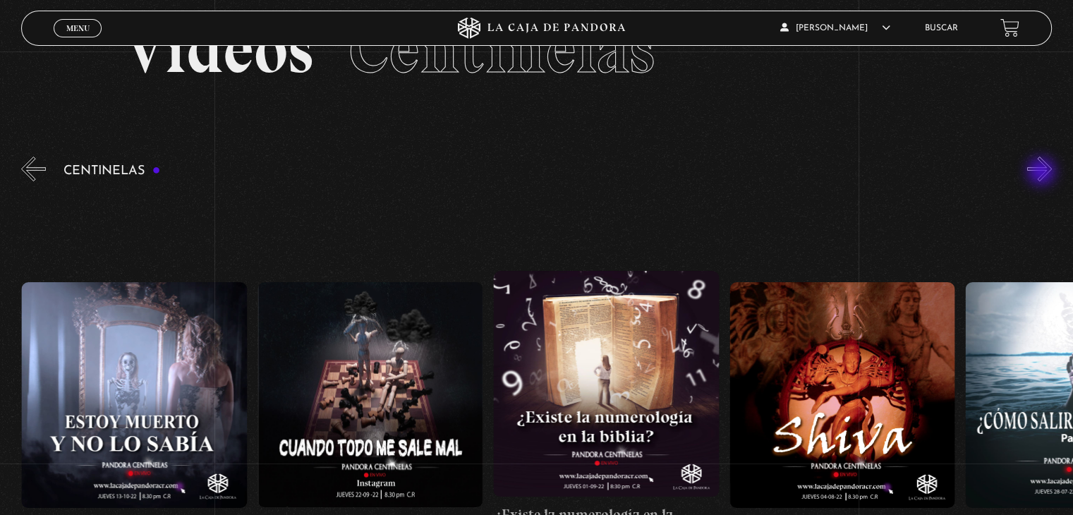
click at [1042, 173] on button "»" at bounding box center [1039, 169] width 25 height 25
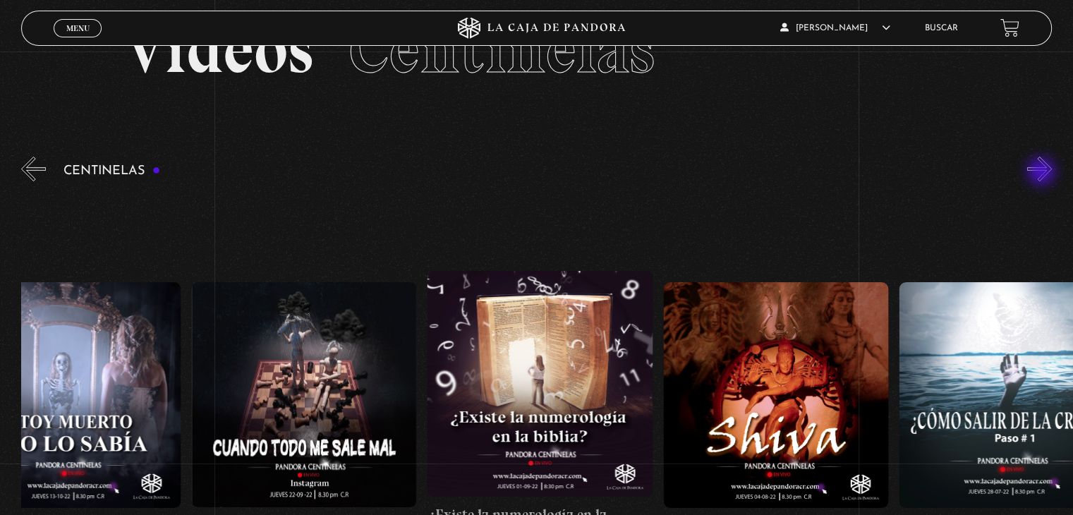
click at [1042, 173] on button "»" at bounding box center [1039, 169] width 25 height 25
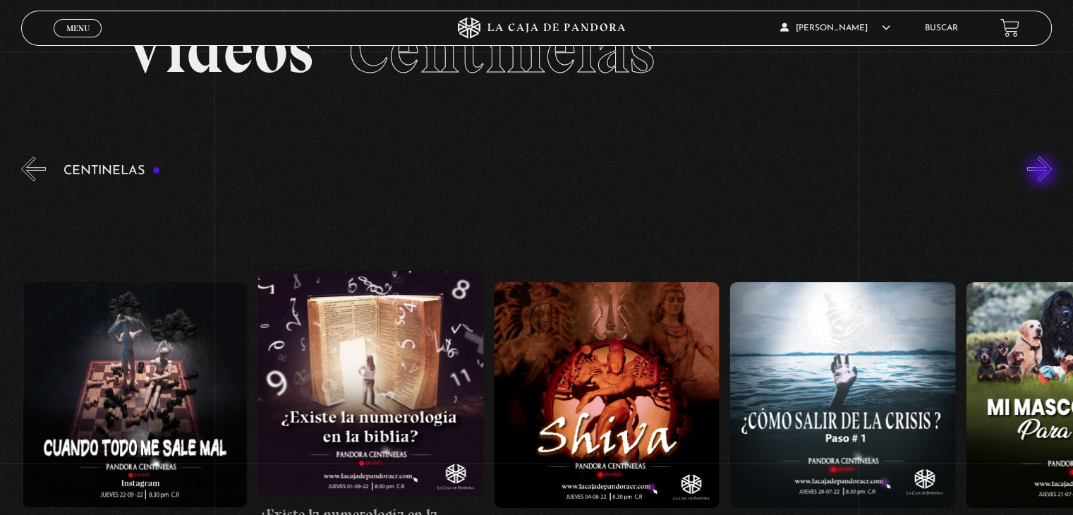
click at [1042, 173] on button "»" at bounding box center [1039, 169] width 25 height 25
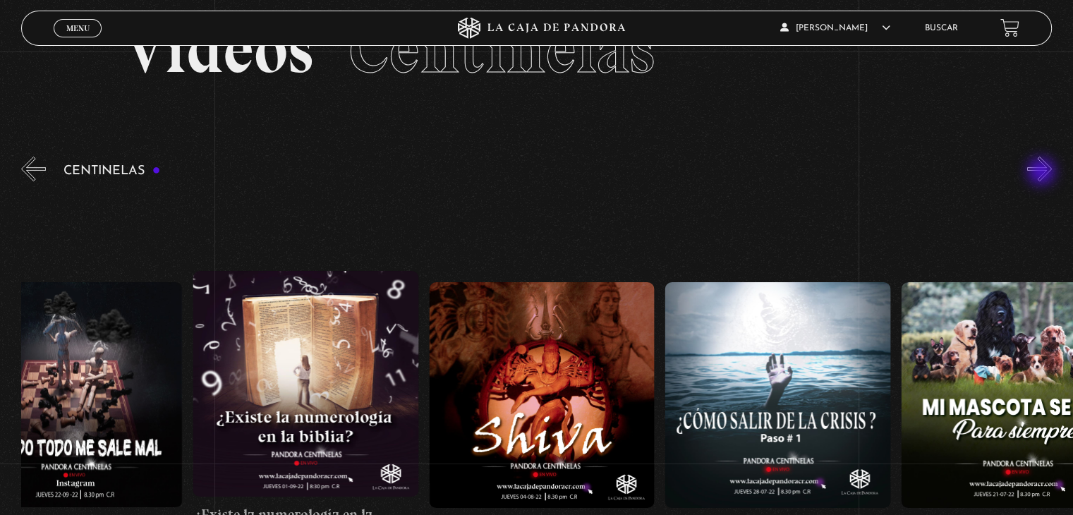
click at [1042, 173] on button "»" at bounding box center [1039, 169] width 25 height 25
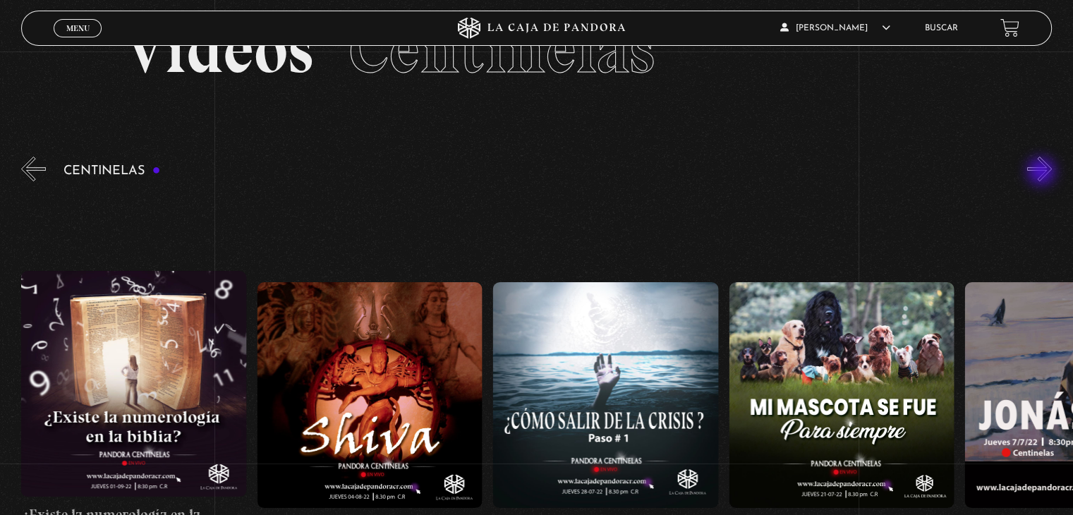
click at [1042, 173] on button "»" at bounding box center [1039, 169] width 25 height 25
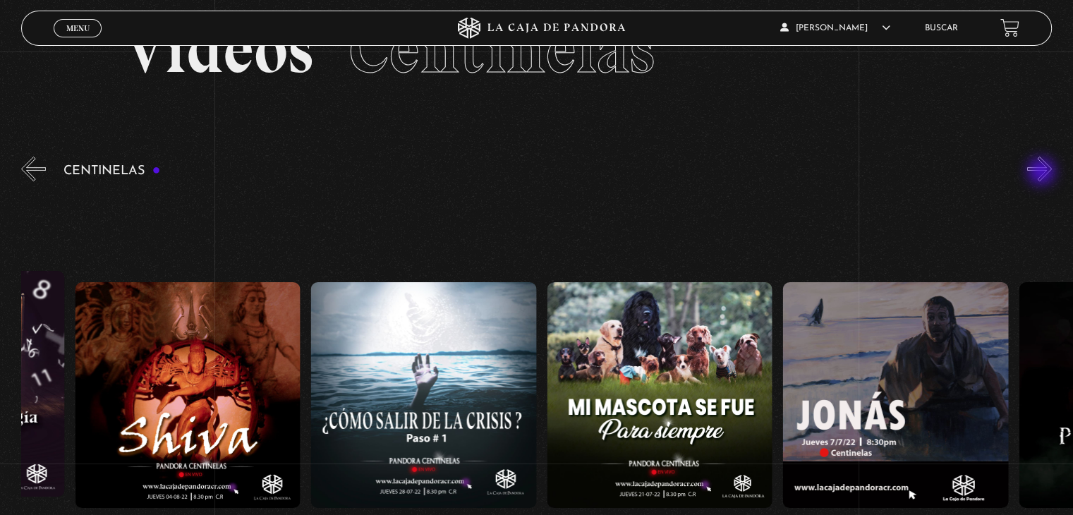
click at [1042, 173] on button "»" at bounding box center [1039, 169] width 25 height 25
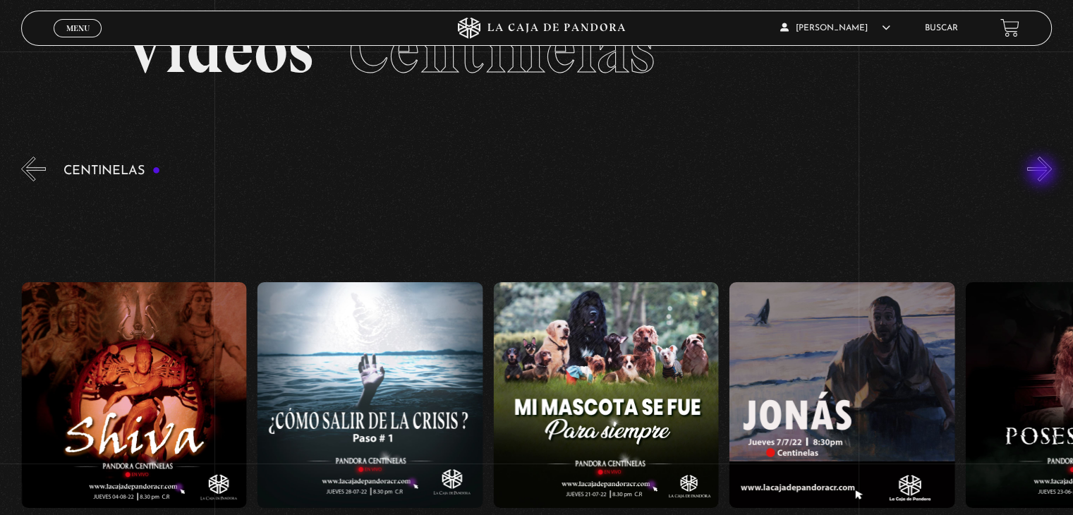
click at [1042, 173] on button "»" at bounding box center [1039, 169] width 25 height 25
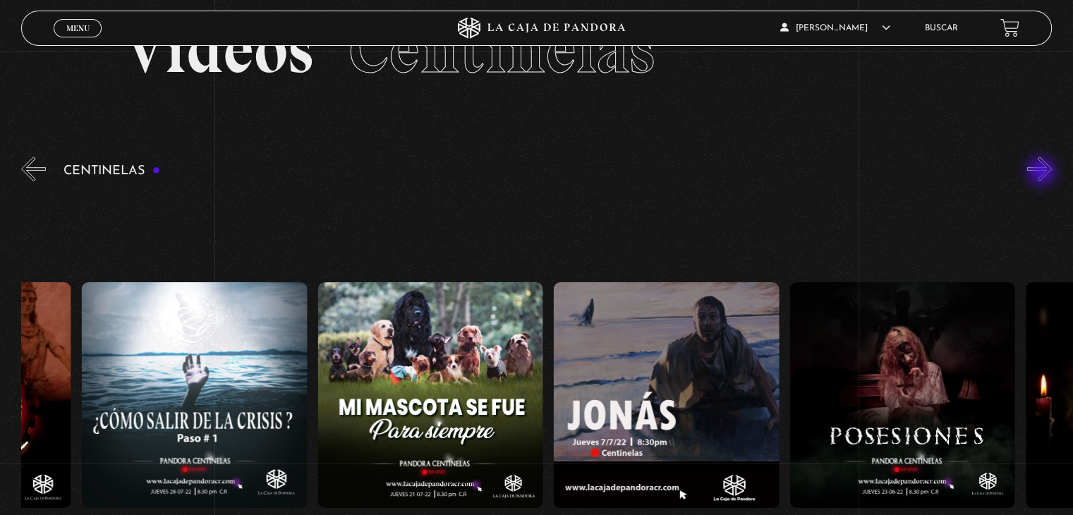
click at [1042, 173] on button "»" at bounding box center [1039, 169] width 25 height 25
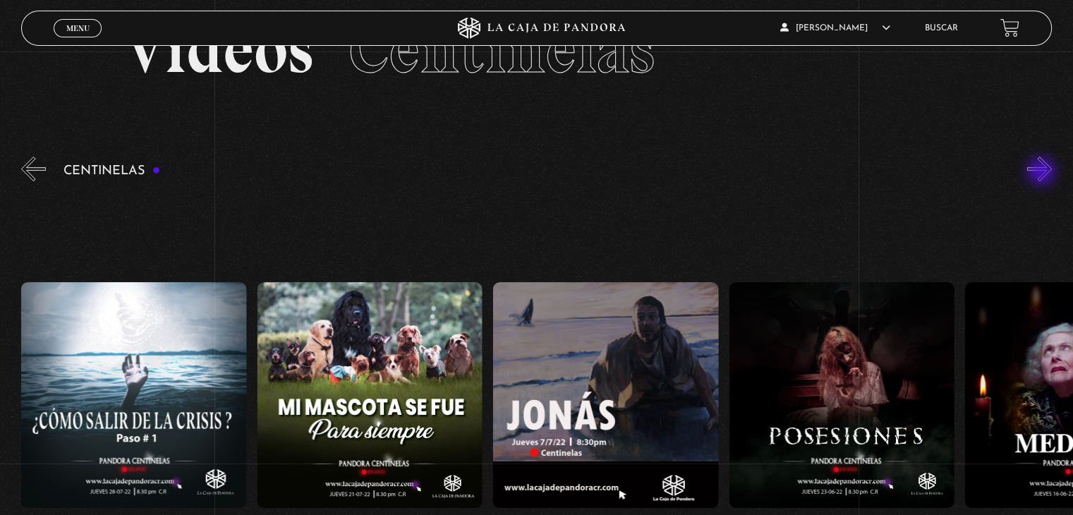
click at [1042, 173] on button "»" at bounding box center [1039, 169] width 25 height 25
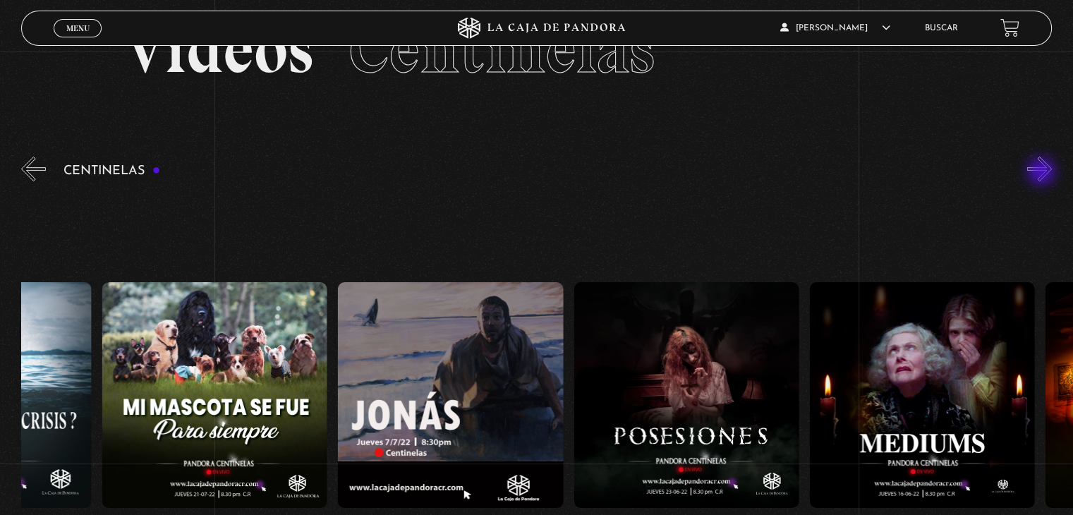
click at [1042, 173] on button "»" at bounding box center [1039, 169] width 25 height 25
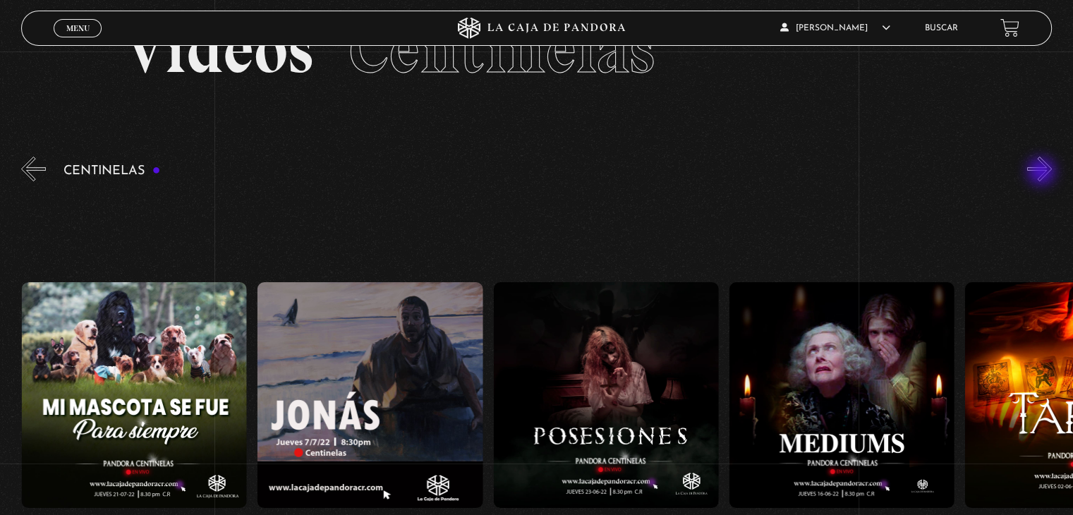
click at [1042, 173] on button "»" at bounding box center [1039, 169] width 25 height 25
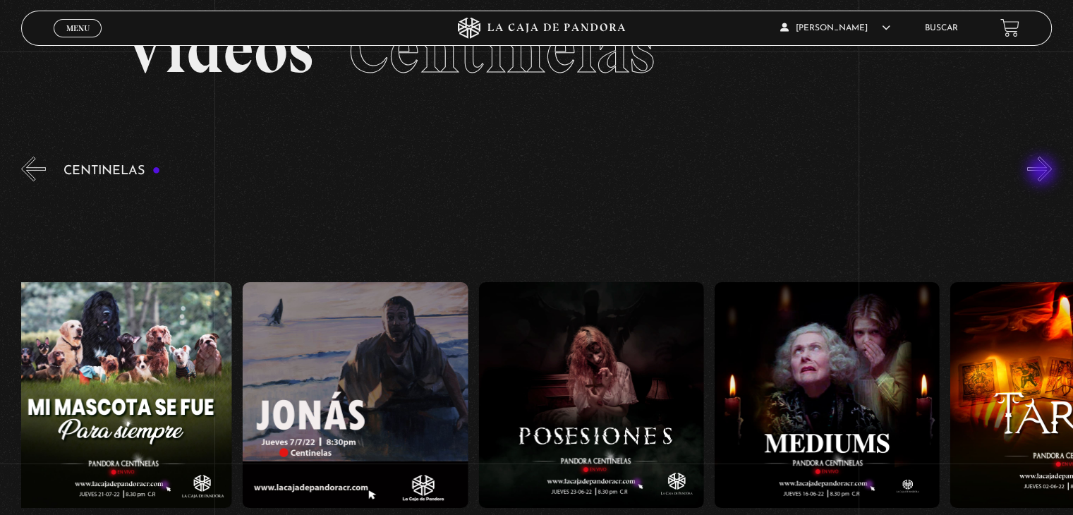
click at [1042, 172] on button "»" at bounding box center [1039, 169] width 25 height 25
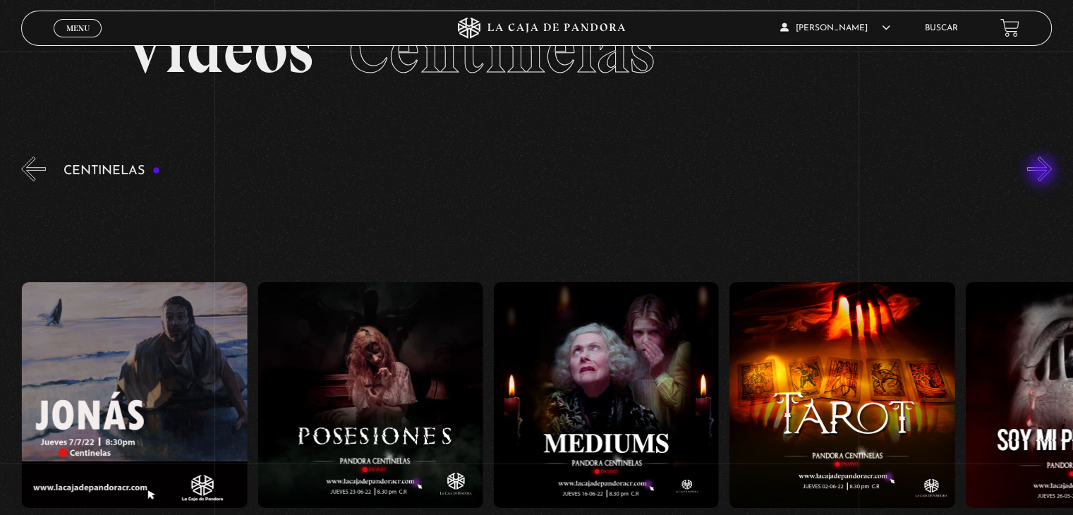
click at [1042, 172] on button "»" at bounding box center [1039, 169] width 25 height 25
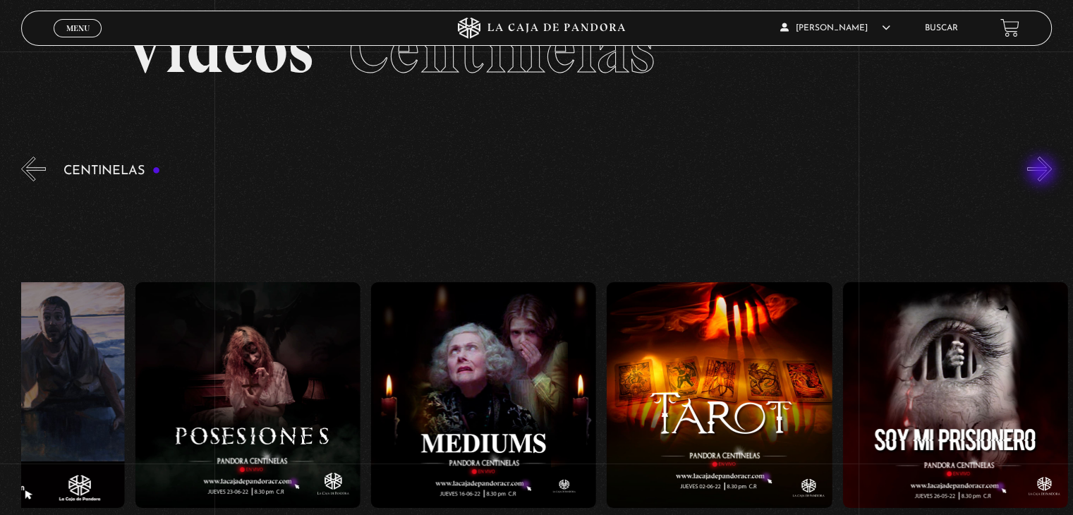
click at [1042, 172] on button "»" at bounding box center [1039, 169] width 25 height 25
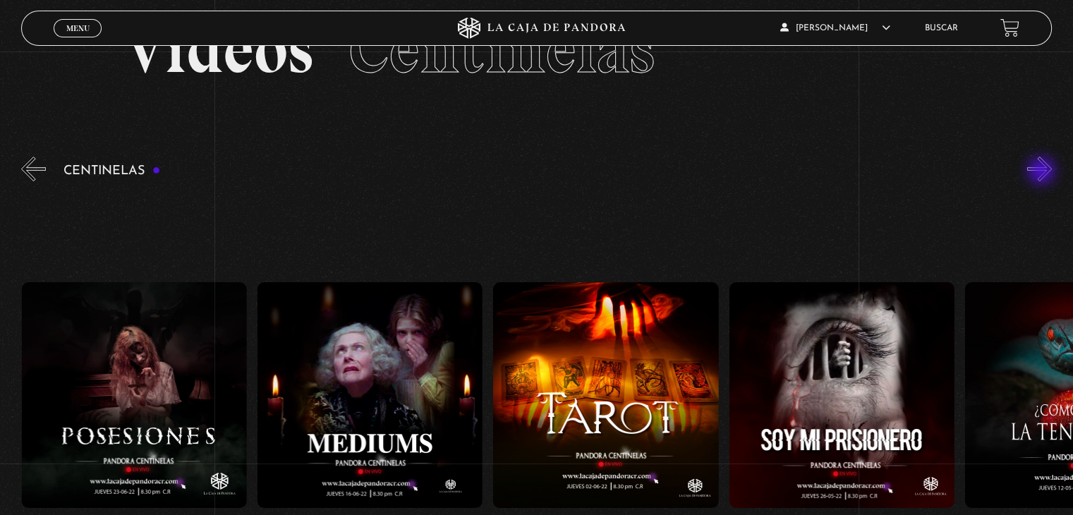
click at [1042, 172] on button "»" at bounding box center [1039, 169] width 25 height 25
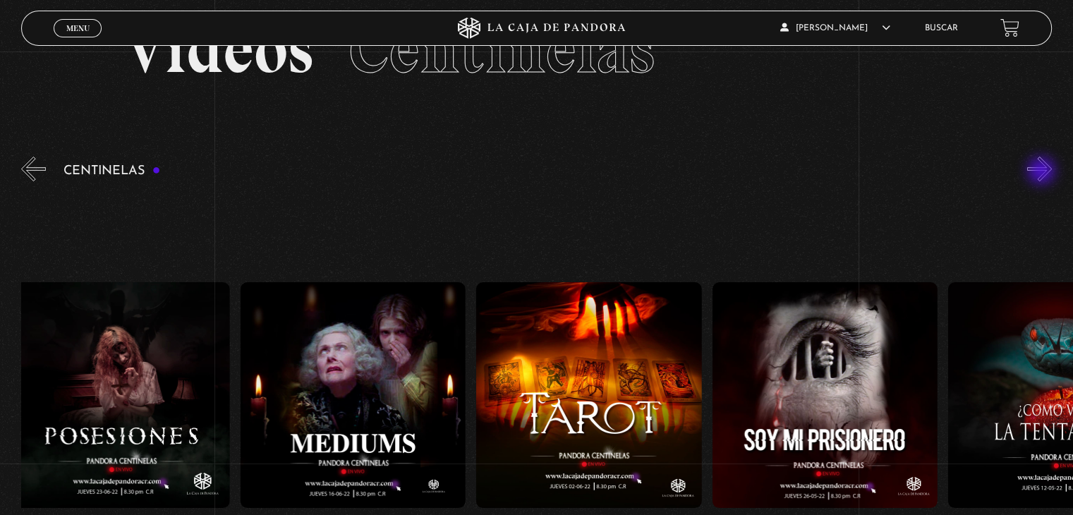
click at [1042, 172] on button "»" at bounding box center [1039, 169] width 25 height 25
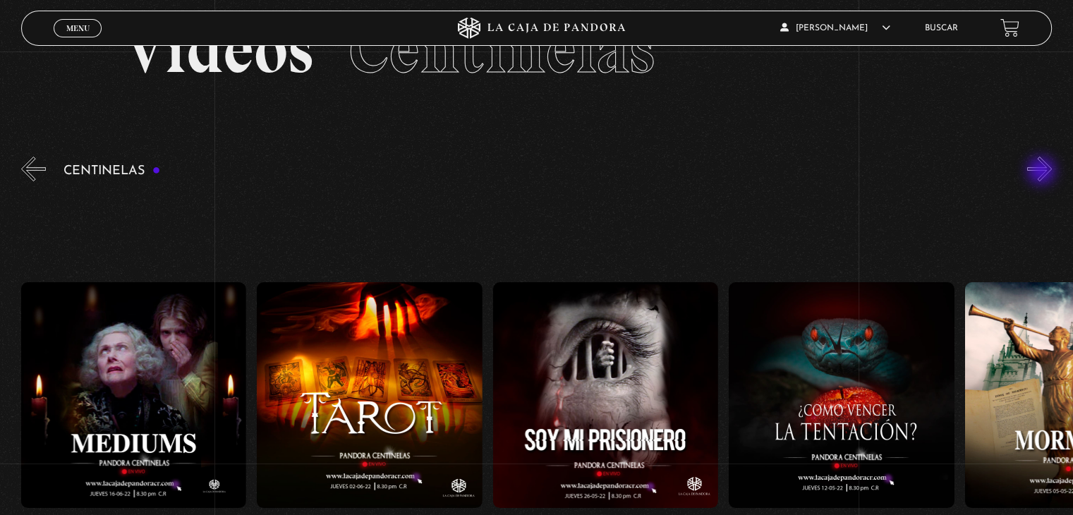
click at [1042, 172] on button "»" at bounding box center [1039, 169] width 25 height 25
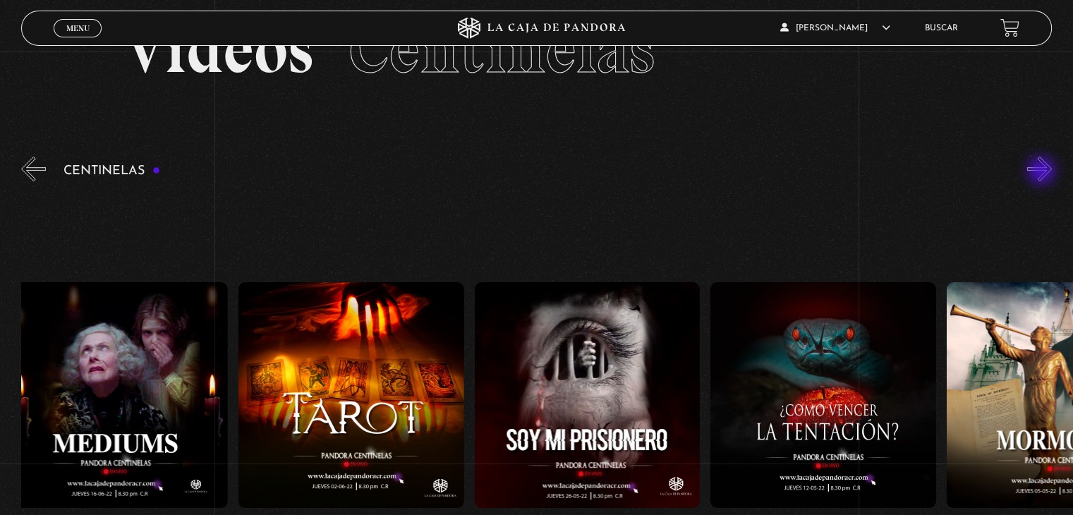
click at [1042, 172] on button "»" at bounding box center [1039, 169] width 25 height 25
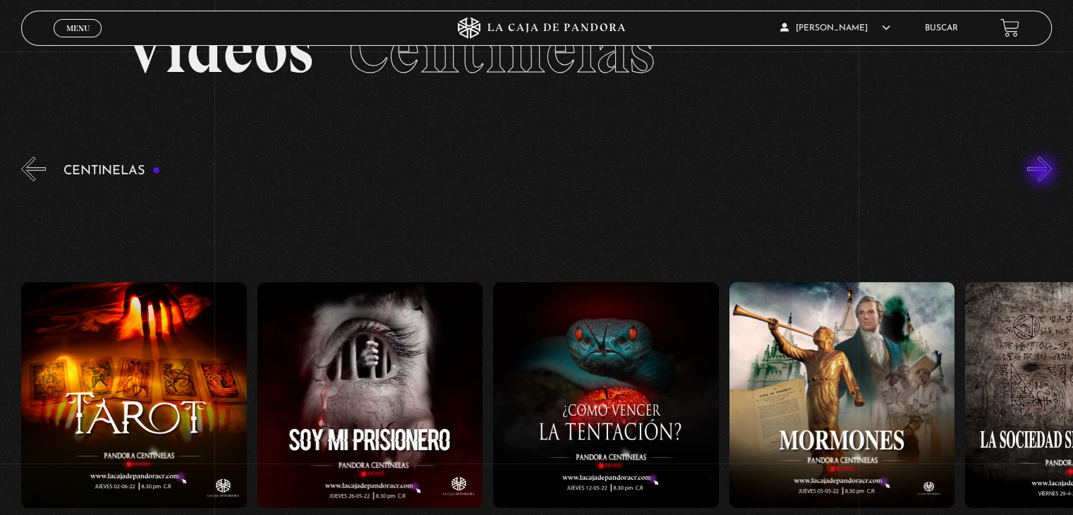
click at [1042, 172] on button "»" at bounding box center [1039, 169] width 25 height 25
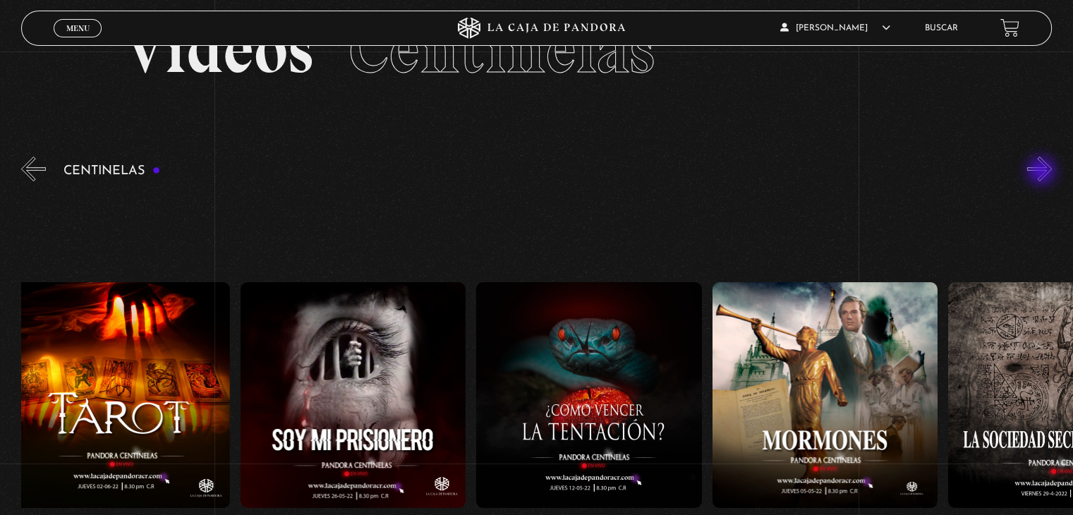
click at [1042, 172] on button "»" at bounding box center [1039, 169] width 25 height 25
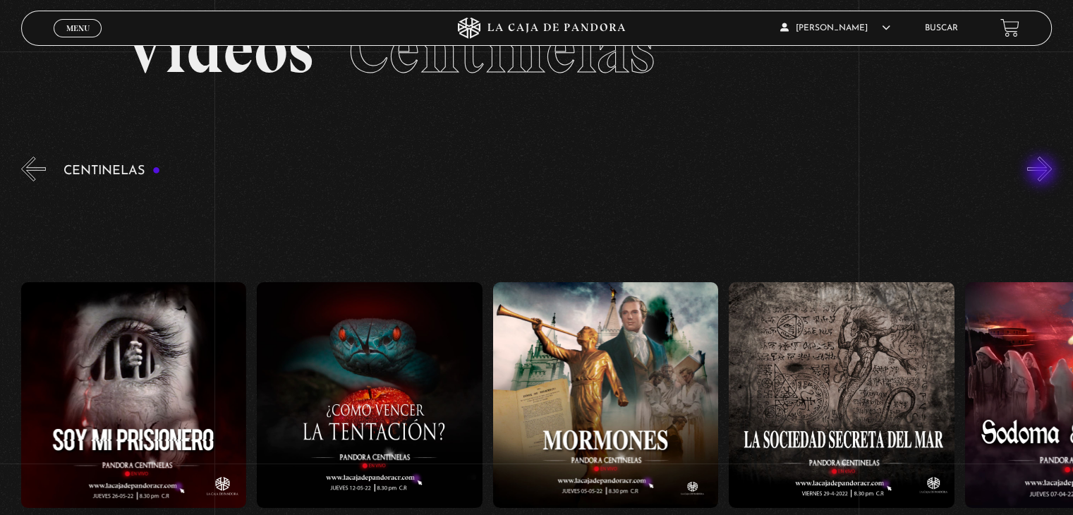
click at [1042, 172] on button "»" at bounding box center [1039, 169] width 25 height 25
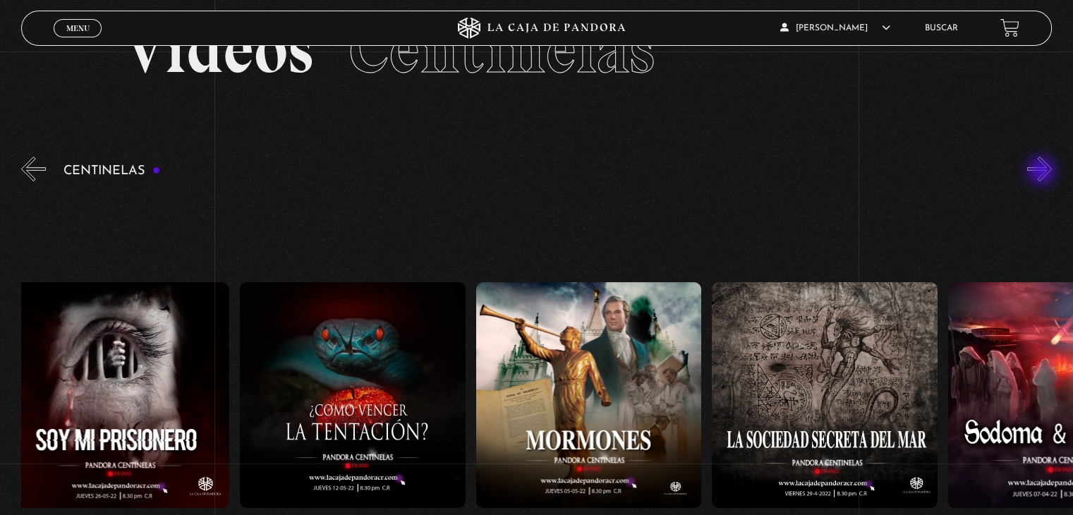
click at [1042, 172] on button "»" at bounding box center [1039, 169] width 25 height 25
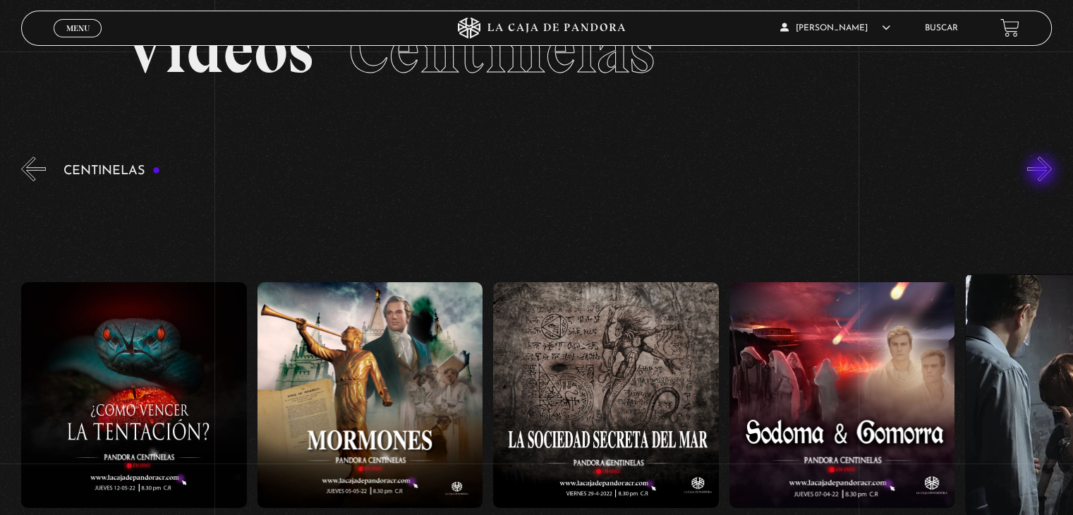
click at [1042, 172] on button "»" at bounding box center [1039, 169] width 25 height 25
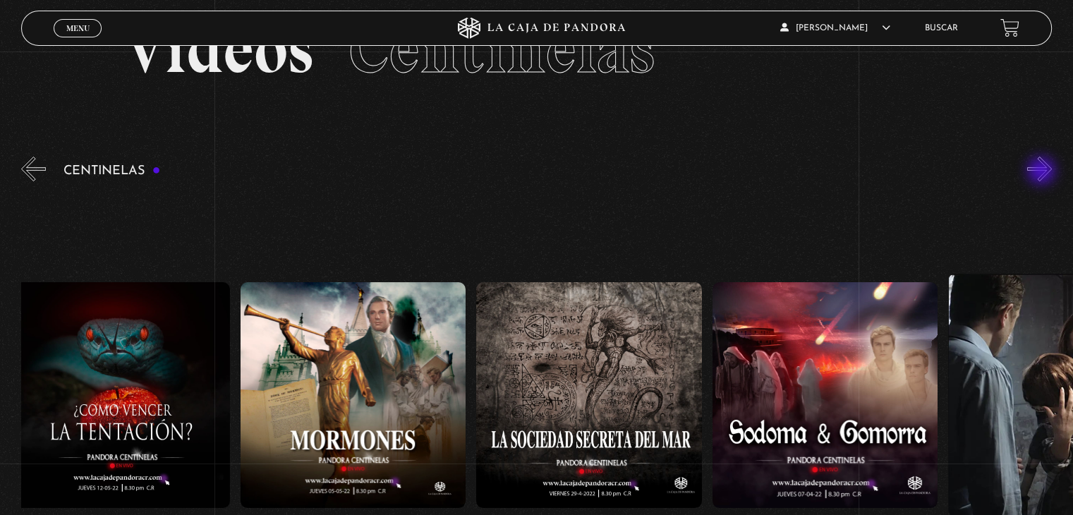
click at [1042, 172] on button "»" at bounding box center [1039, 169] width 25 height 25
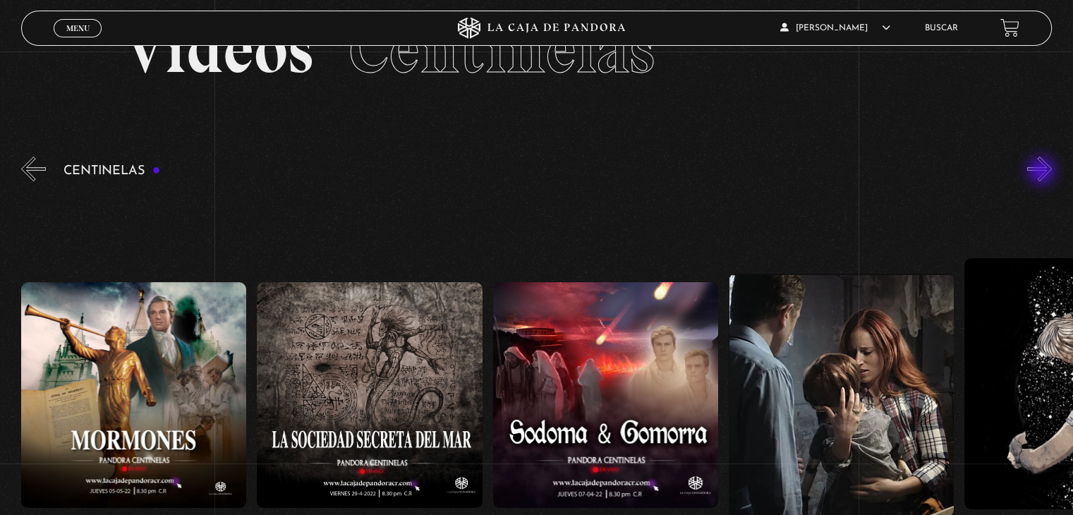
click at [1042, 172] on button "»" at bounding box center [1039, 169] width 25 height 25
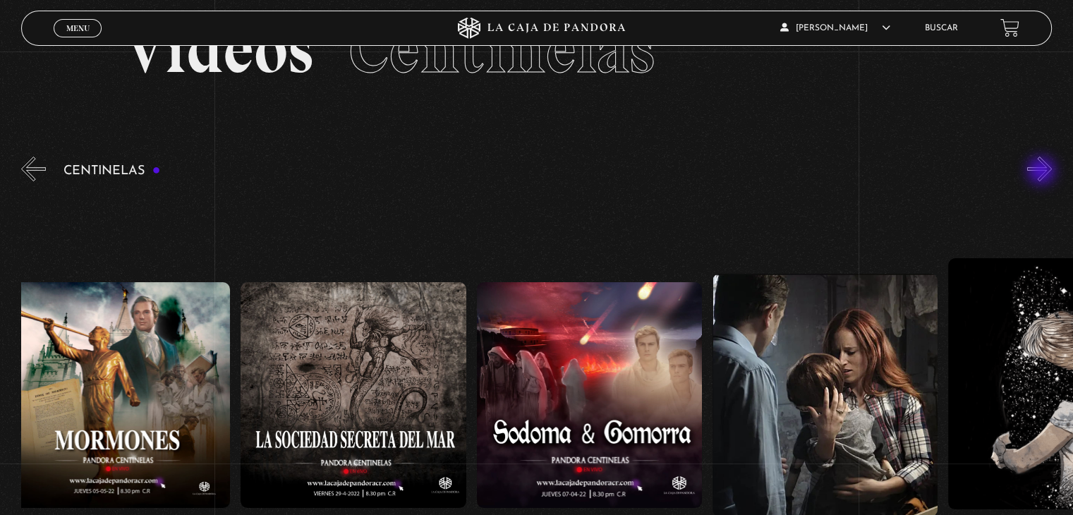
click at [1042, 172] on button "»" at bounding box center [1039, 169] width 25 height 25
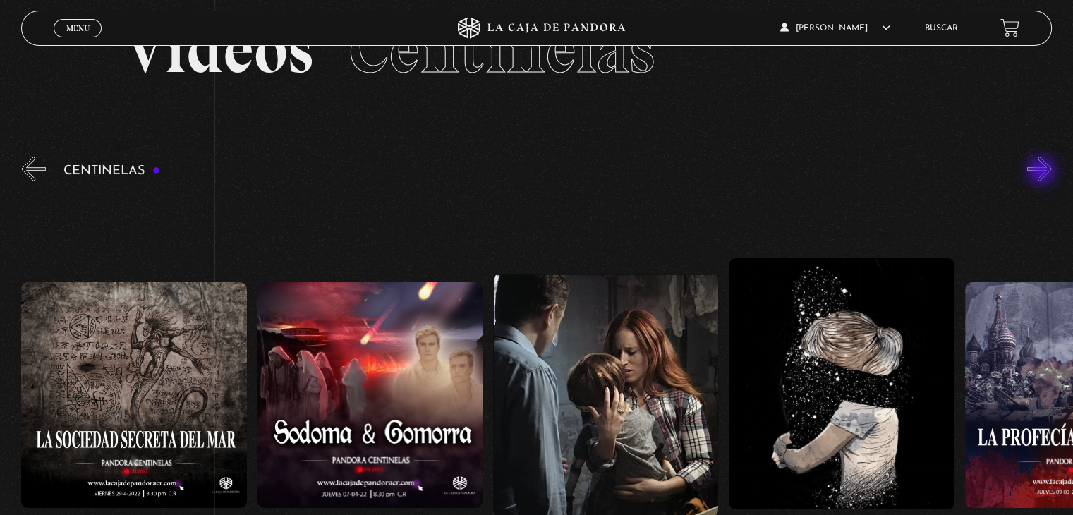
click at [1042, 172] on button "»" at bounding box center [1039, 169] width 25 height 25
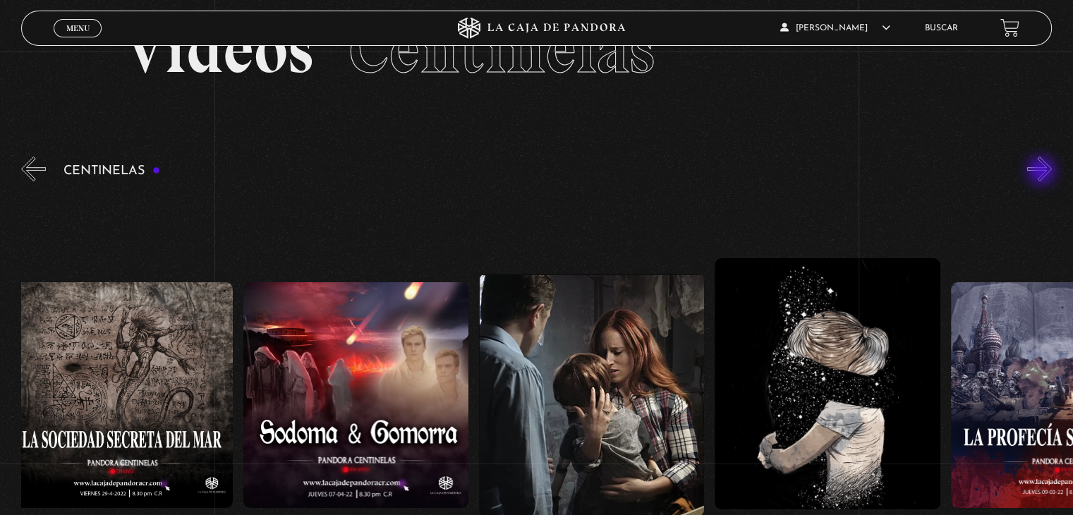
click at [1042, 172] on button "»" at bounding box center [1039, 169] width 25 height 25
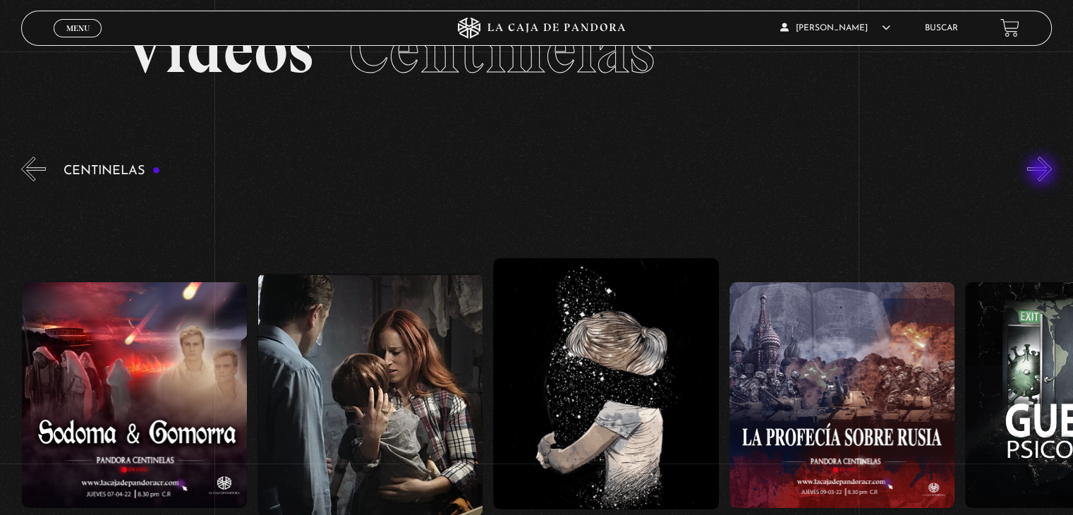
click at [1042, 172] on button "»" at bounding box center [1039, 169] width 25 height 25
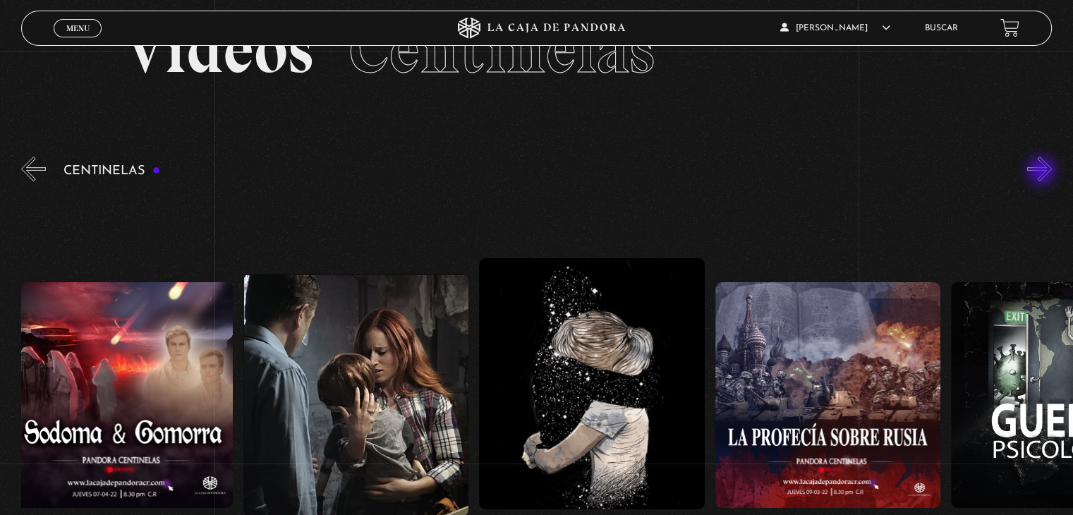
click at [1042, 172] on button "»" at bounding box center [1039, 169] width 25 height 25
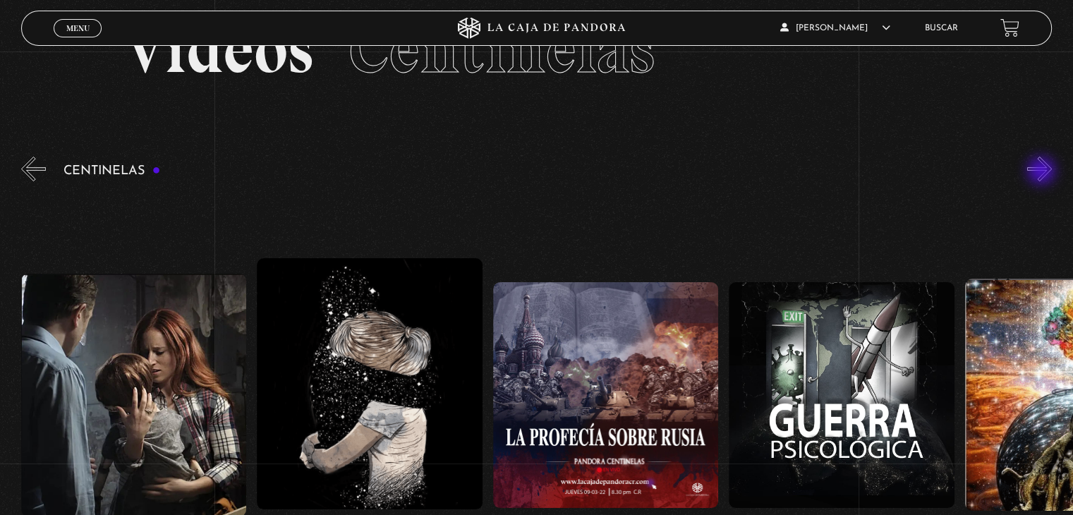
click at [1042, 172] on button "»" at bounding box center [1039, 169] width 25 height 25
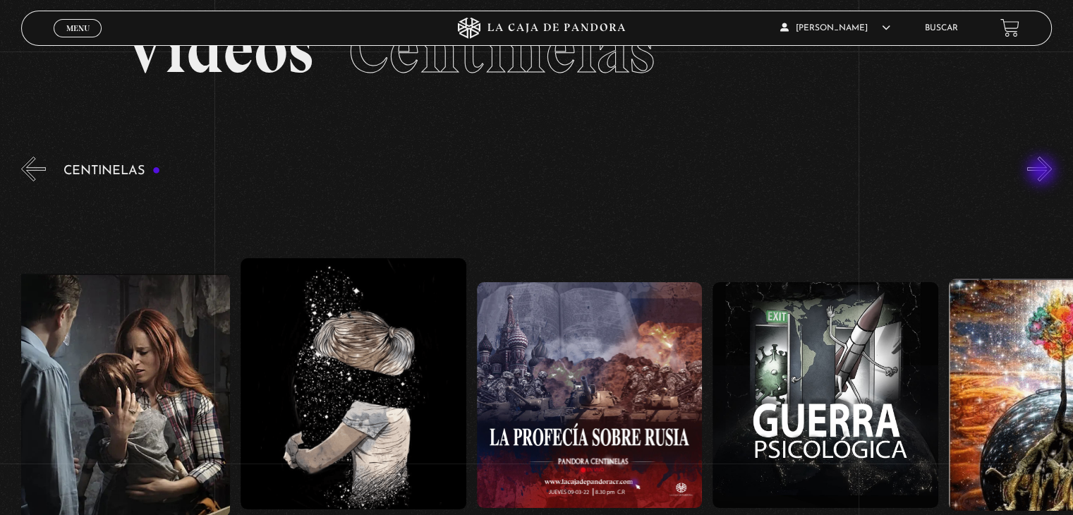
click at [1042, 172] on button "»" at bounding box center [1039, 169] width 25 height 25
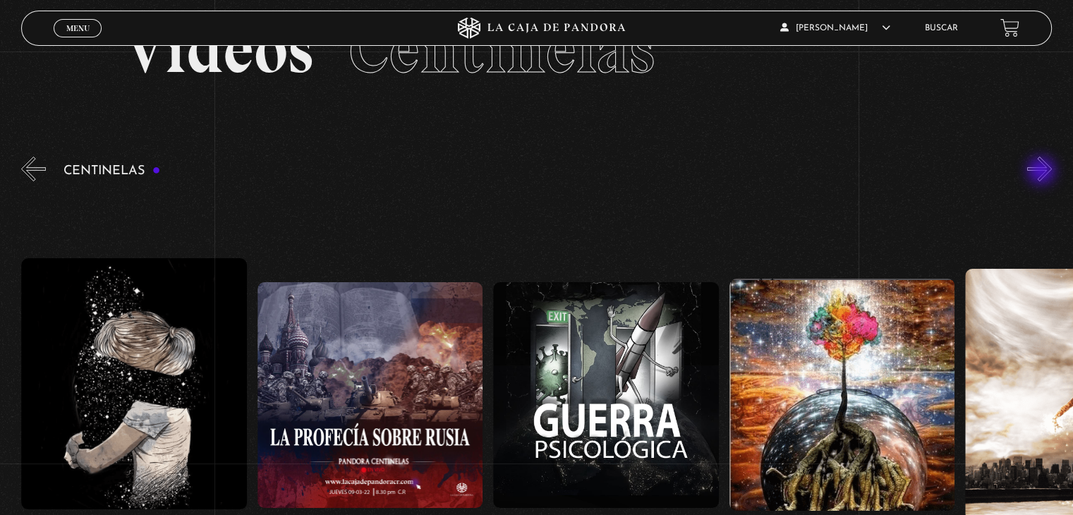
click at [1042, 172] on button "»" at bounding box center [1039, 169] width 25 height 25
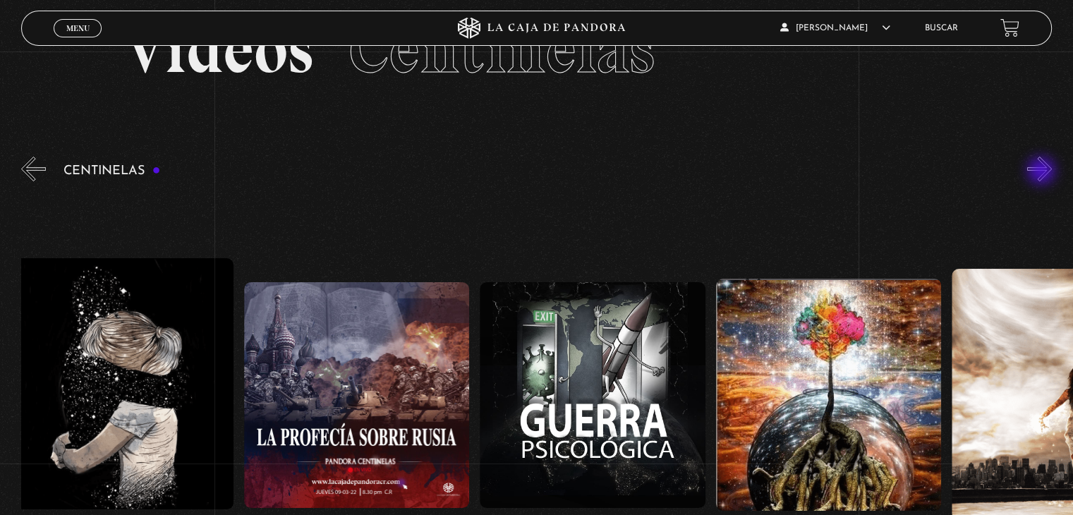
click at [1042, 172] on button "»" at bounding box center [1039, 169] width 25 height 25
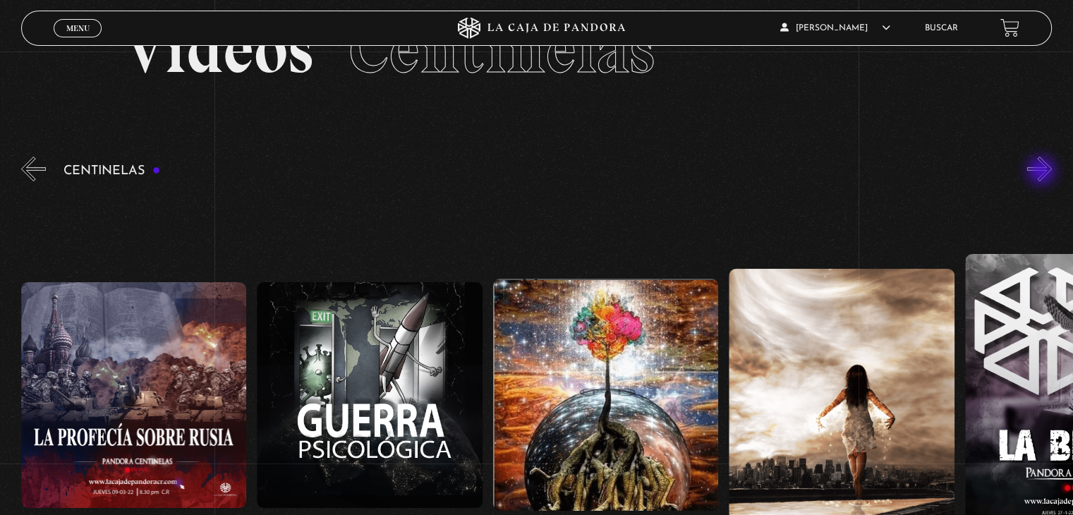
click at [1042, 172] on button "»" at bounding box center [1039, 169] width 25 height 25
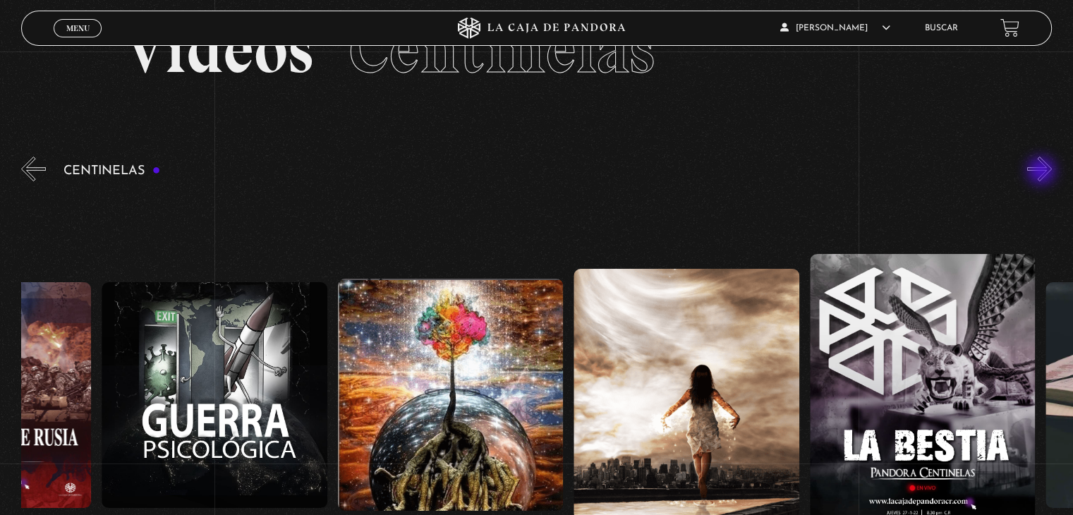
click at [1042, 172] on button "»" at bounding box center [1039, 169] width 25 height 25
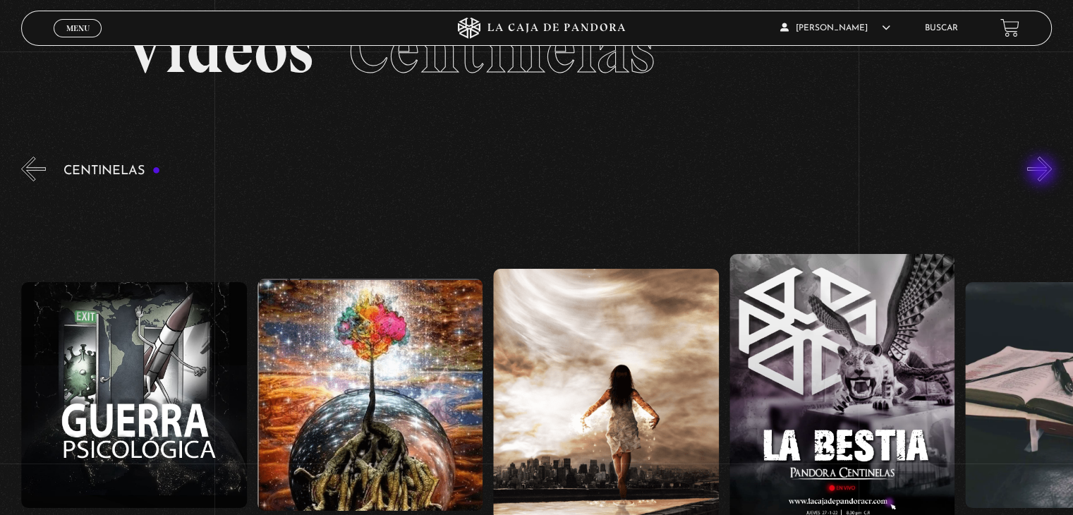
click at [1042, 172] on button "»" at bounding box center [1039, 169] width 25 height 25
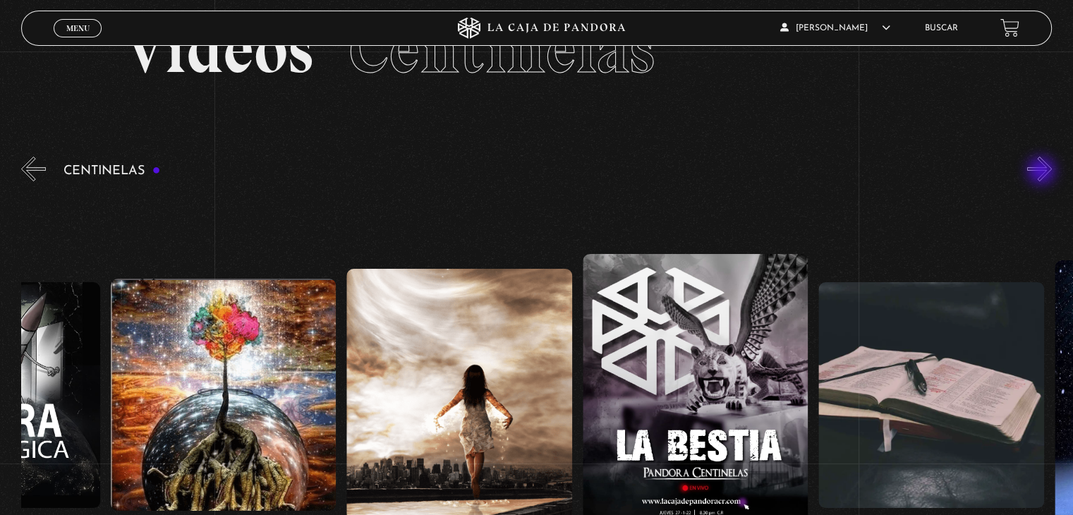
click at [1042, 172] on button "»" at bounding box center [1039, 169] width 25 height 25
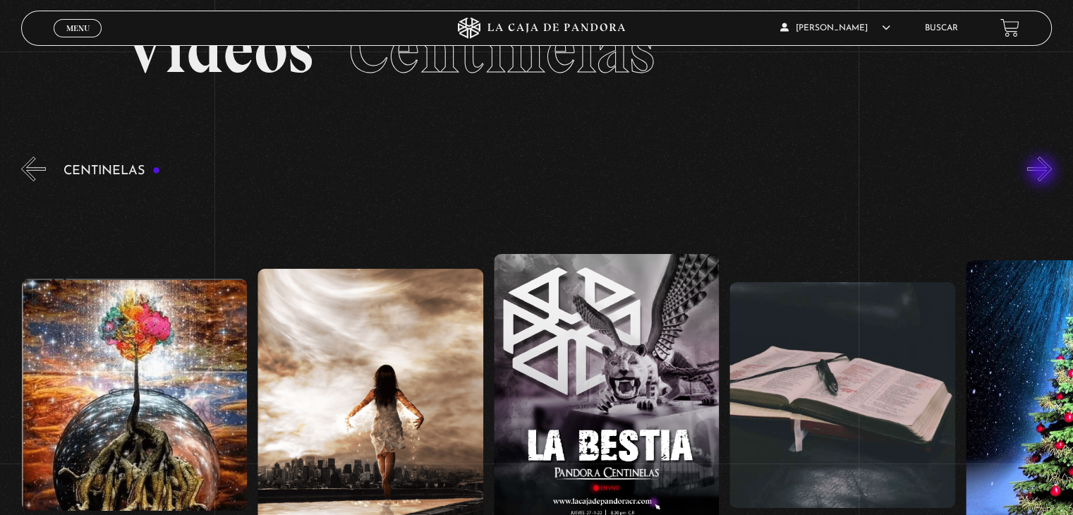
click at [1042, 172] on button "»" at bounding box center [1039, 169] width 25 height 25
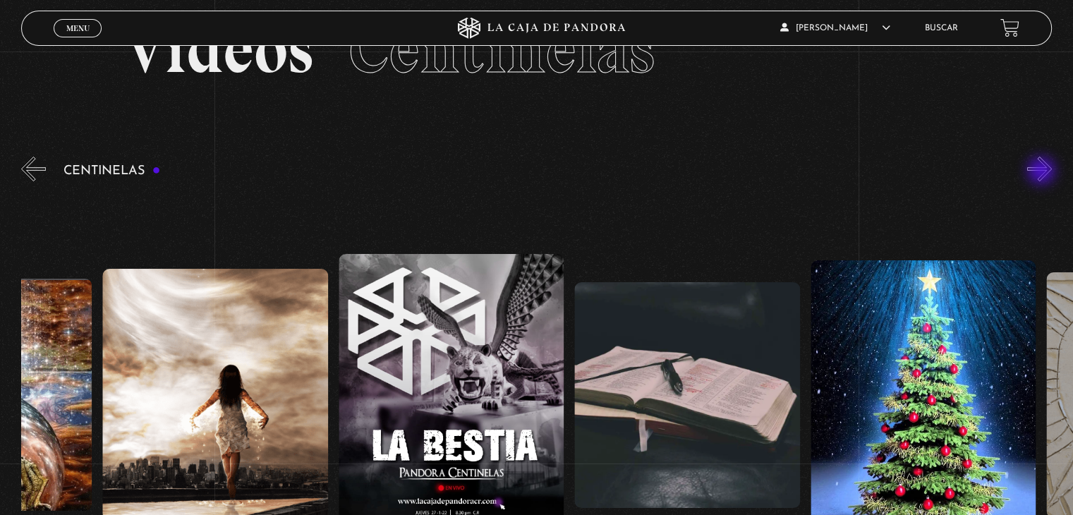
click at [1042, 172] on button "»" at bounding box center [1039, 169] width 25 height 25
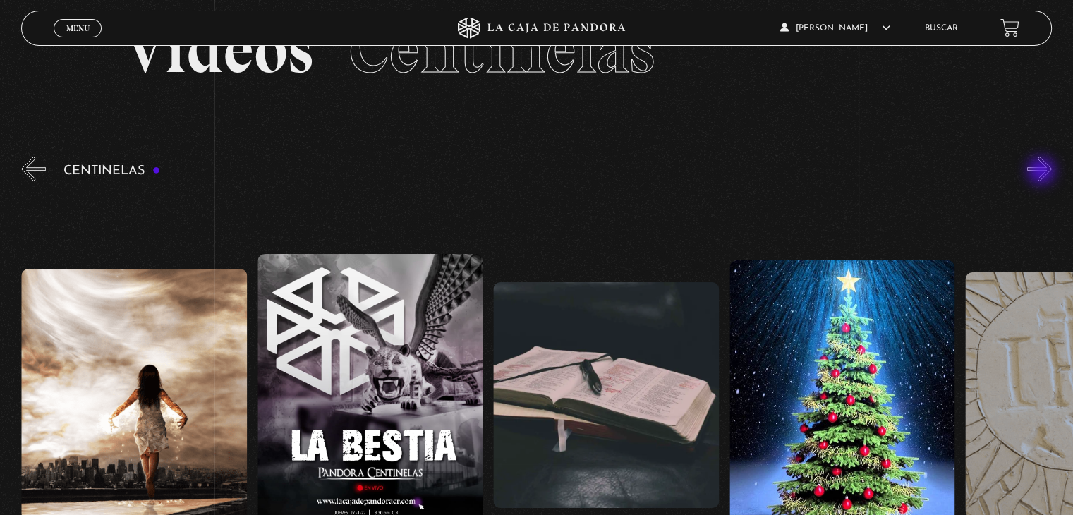
click at [1042, 172] on button "»" at bounding box center [1039, 169] width 25 height 25
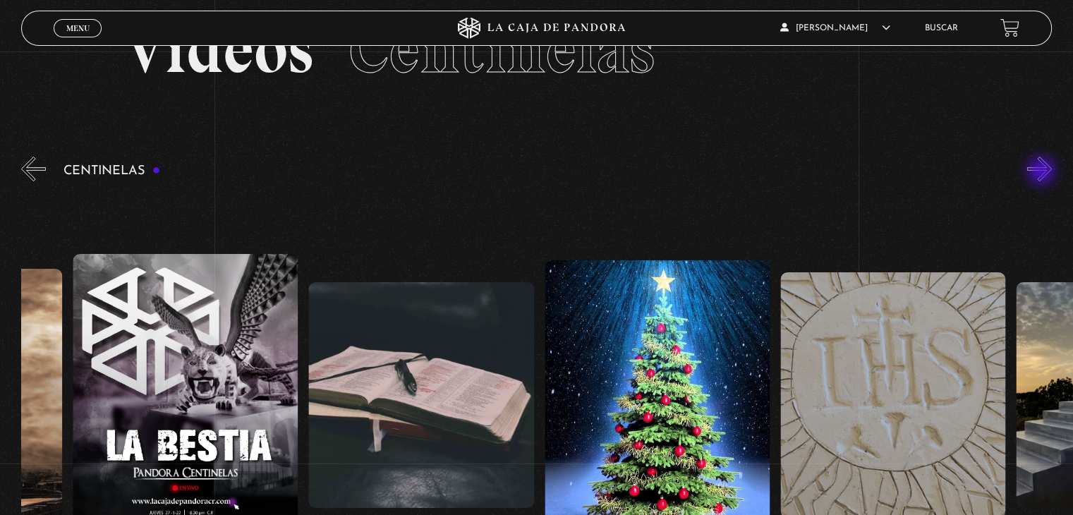
click at [1042, 172] on button "»" at bounding box center [1039, 169] width 25 height 25
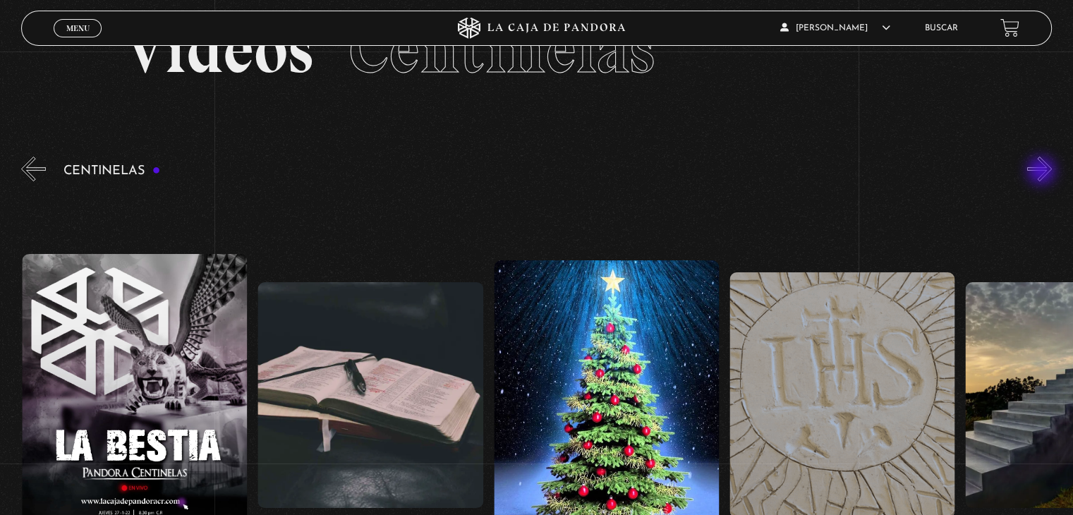
click at [1042, 172] on button "»" at bounding box center [1039, 169] width 25 height 25
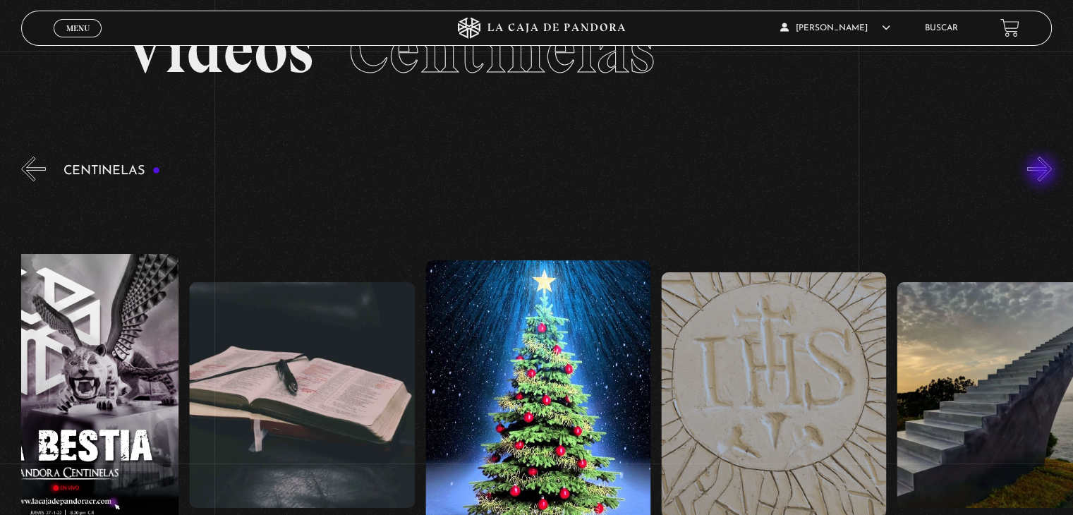
click at [1042, 172] on button "»" at bounding box center [1039, 169] width 25 height 25
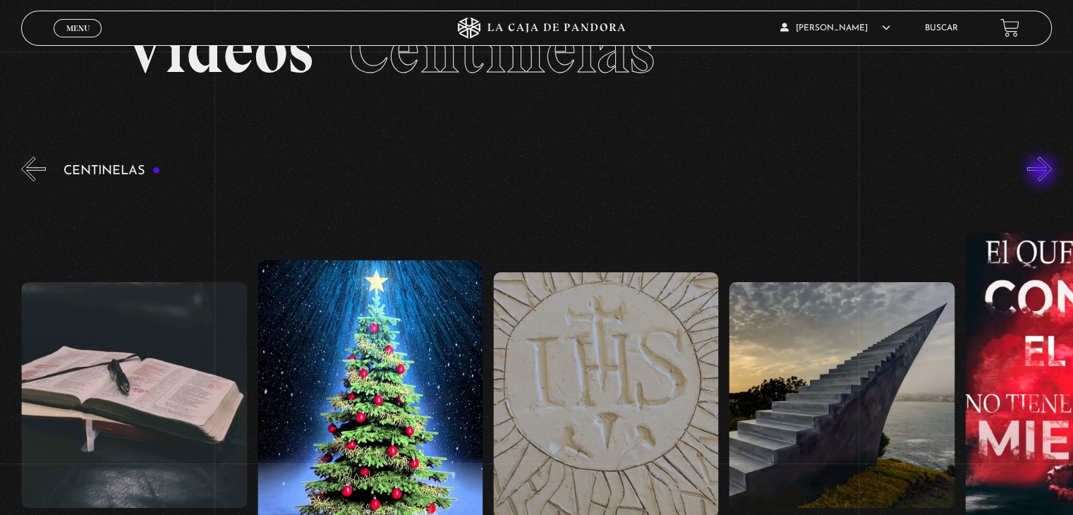
click at [1042, 172] on button "»" at bounding box center [1039, 169] width 25 height 25
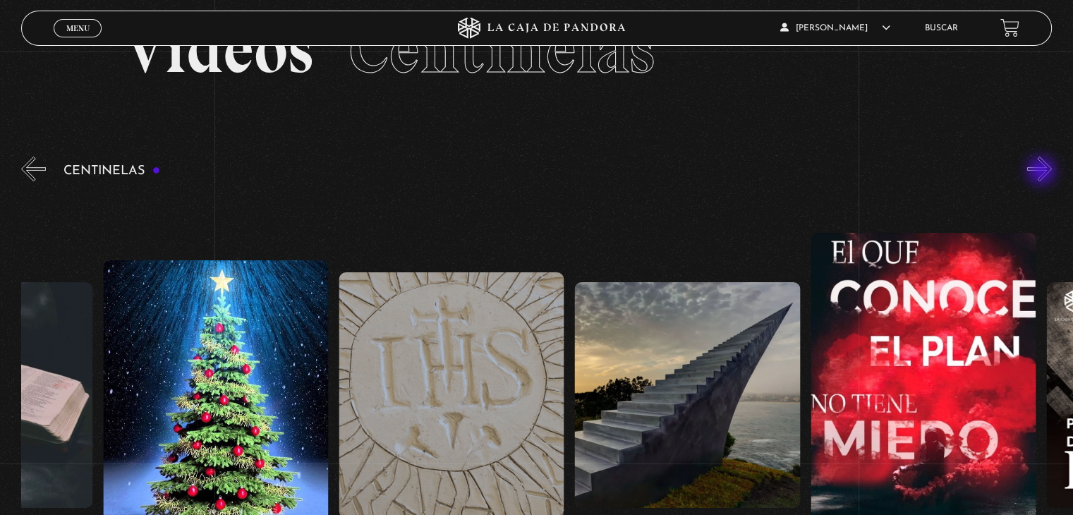
click at [1042, 172] on button "»" at bounding box center [1039, 169] width 25 height 25
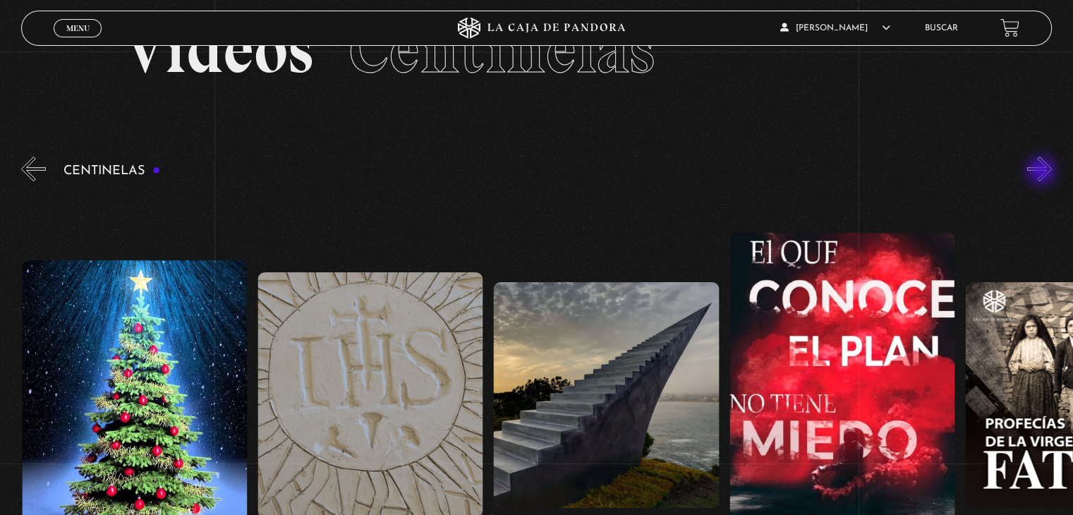
click at [1042, 172] on button "»" at bounding box center [1039, 169] width 25 height 25
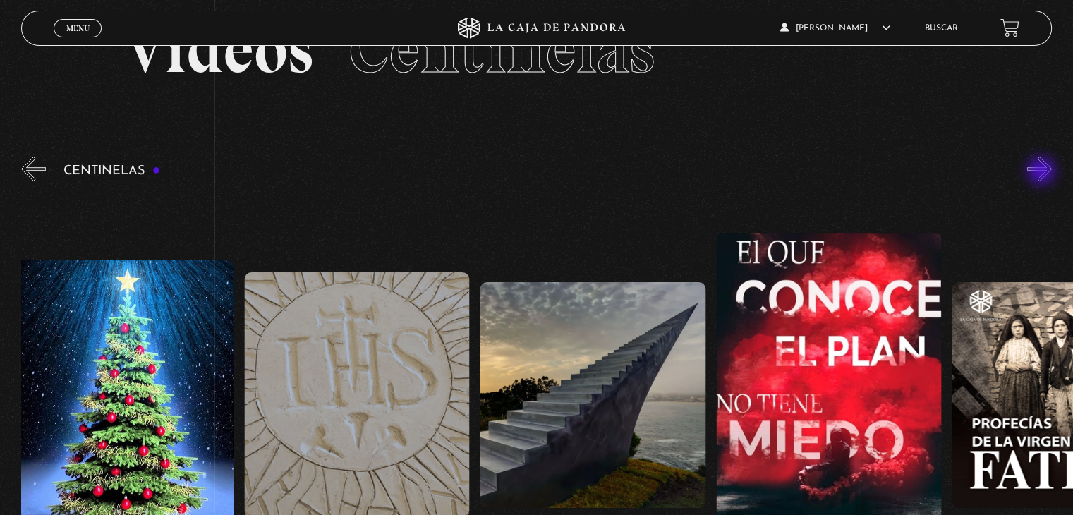
click at [1042, 172] on button "»" at bounding box center [1039, 169] width 25 height 25
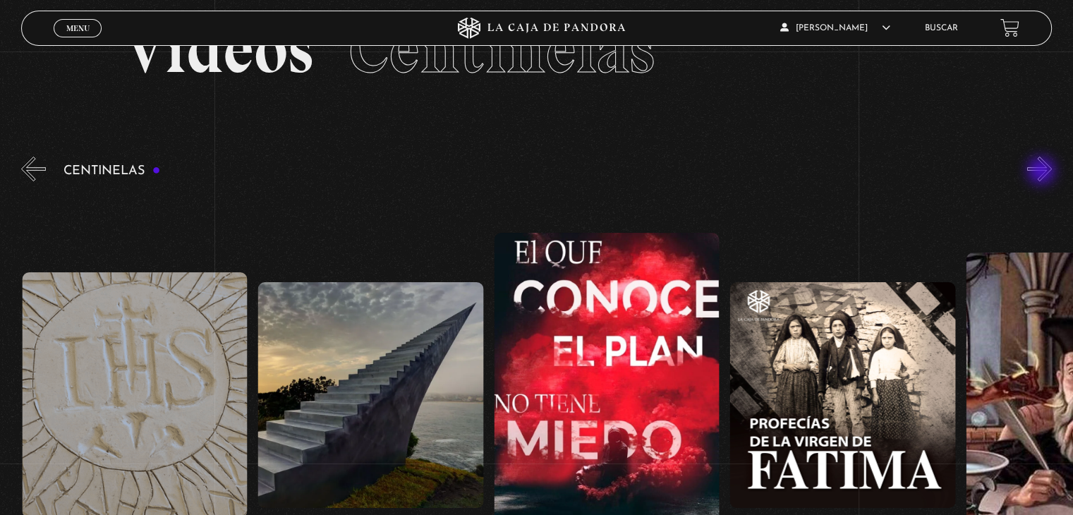
click at [1042, 172] on button "»" at bounding box center [1039, 169] width 25 height 25
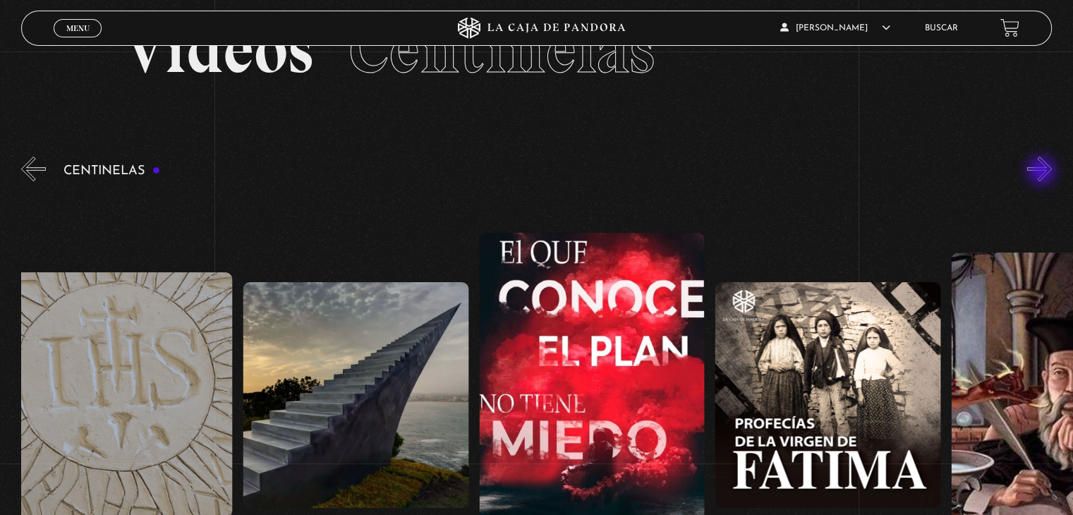
click at [1042, 172] on button "»" at bounding box center [1039, 169] width 25 height 25
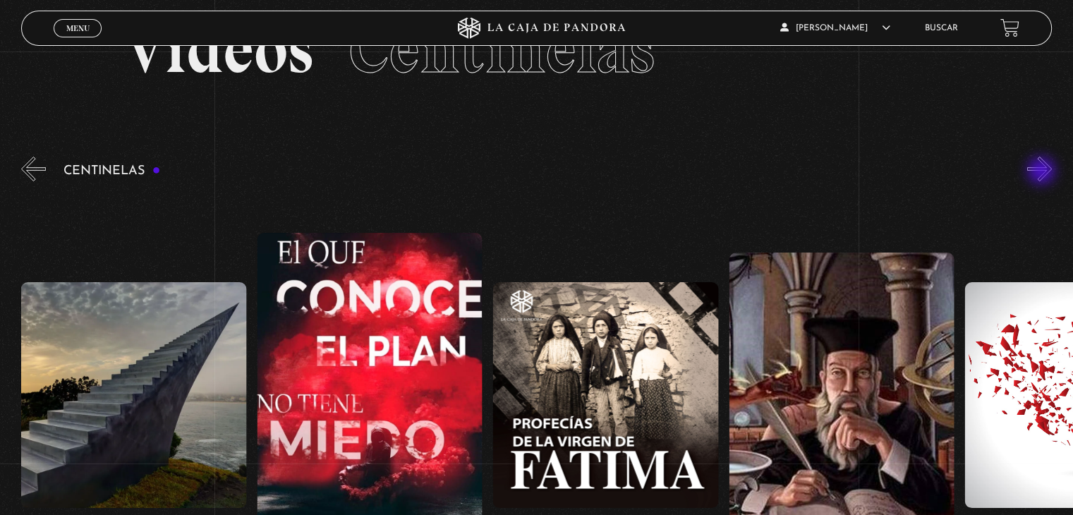
click at [1042, 172] on button "»" at bounding box center [1039, 169] width 25 height 25
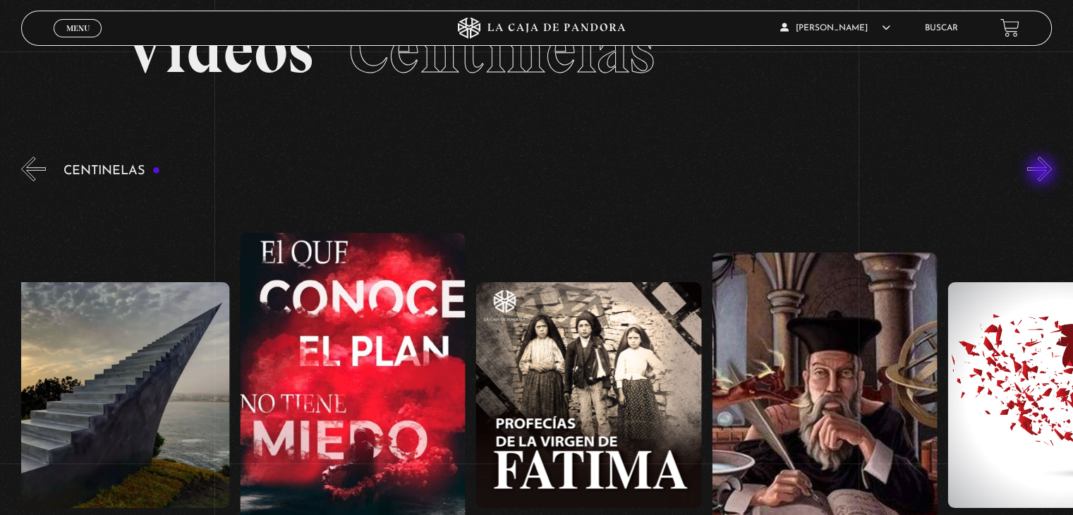
click at [1042, 172] on button "»" at bounding box center [1039, 169] width 25 height 25
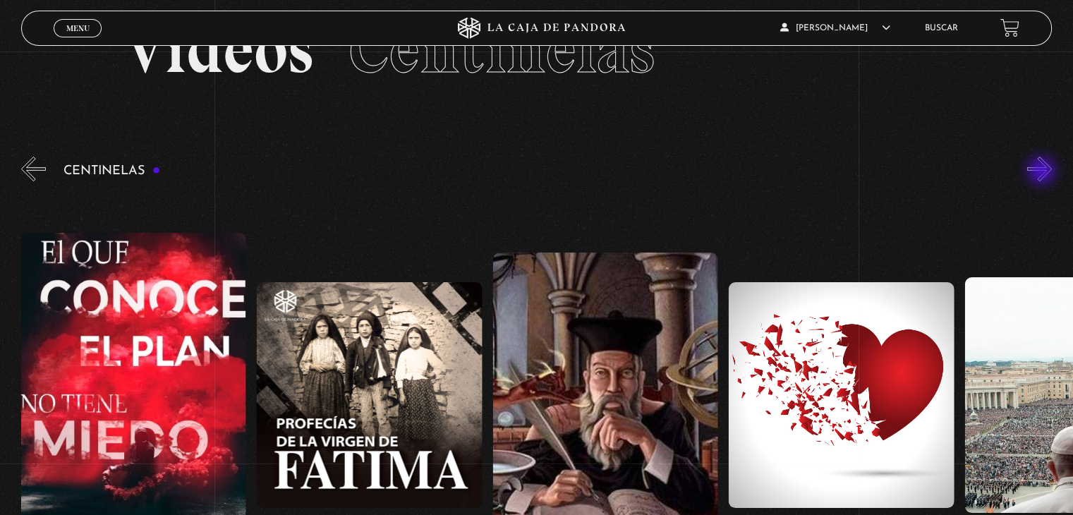
click at [1042, 172] on button "»" at bounding box center [1039, 169] width 25 height 25
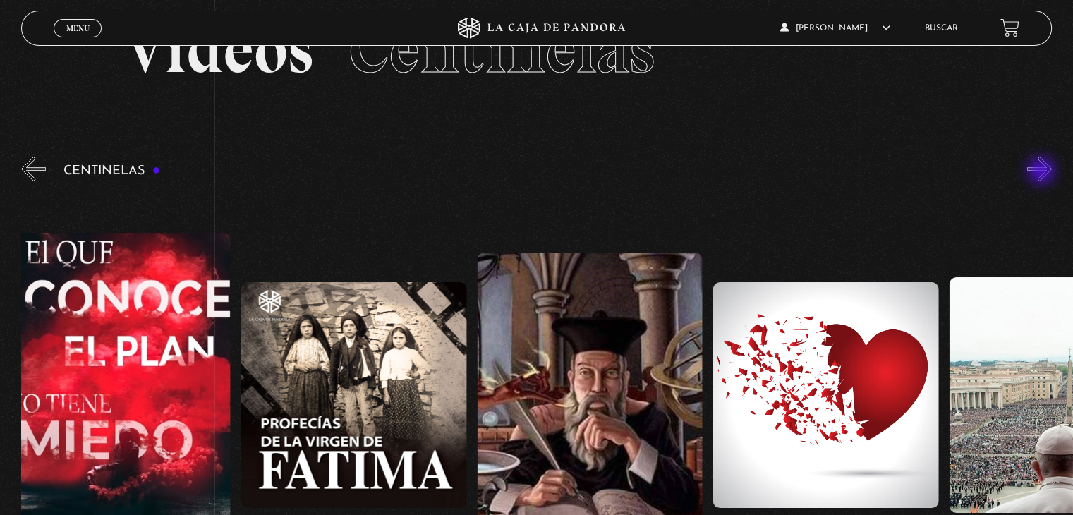
click at [1042, 172] on button "»" at bounding box center [1039, 169] width 25 height 25
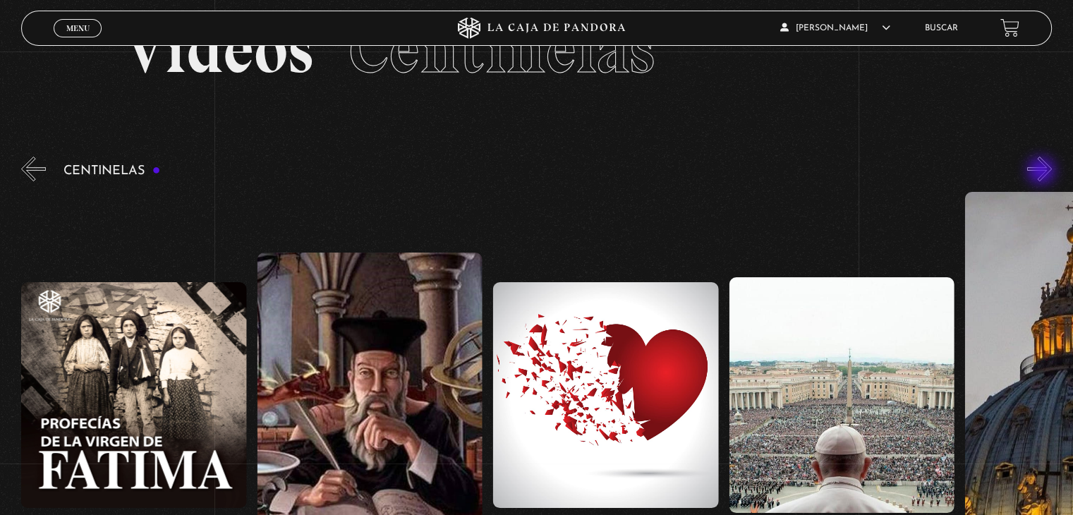
click at [1042, 172] on button "»" at bounding box center [1039, 169] width 25 height 25
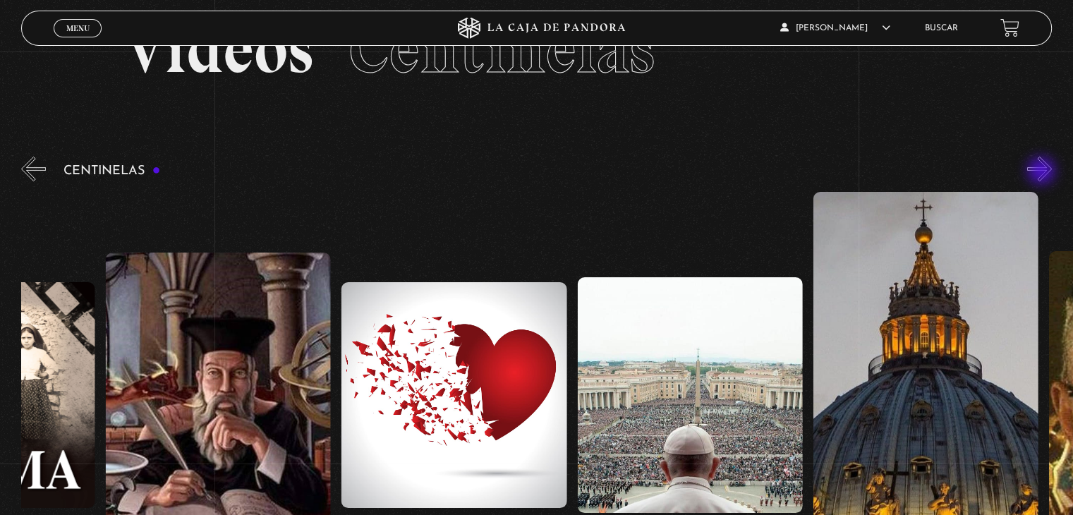
click at [1042, 172] on button "»" at bounding box center [1039, 169] width 25 height 25
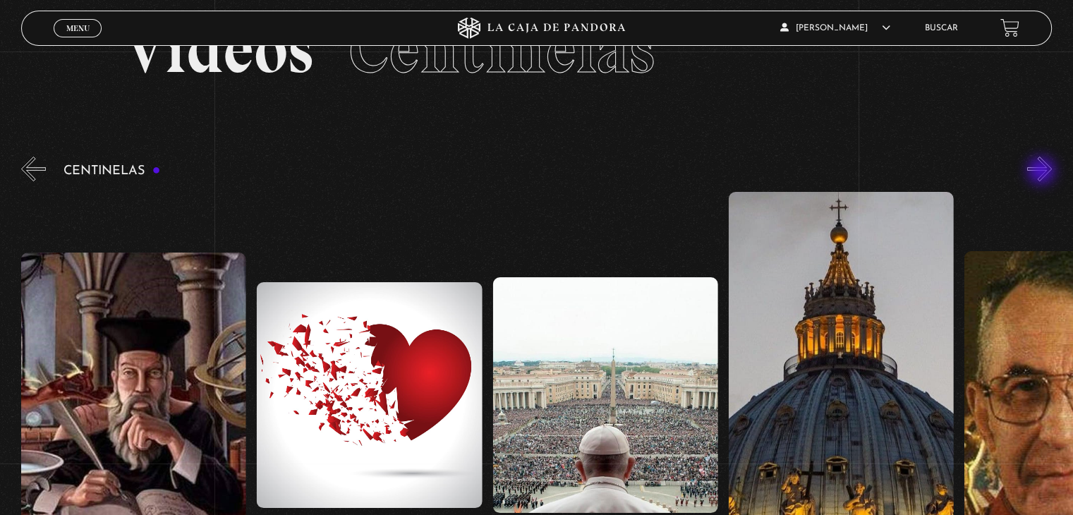
click at [1042, 172] on button "»" at bounding box center [1039, 169] width 25 height 25
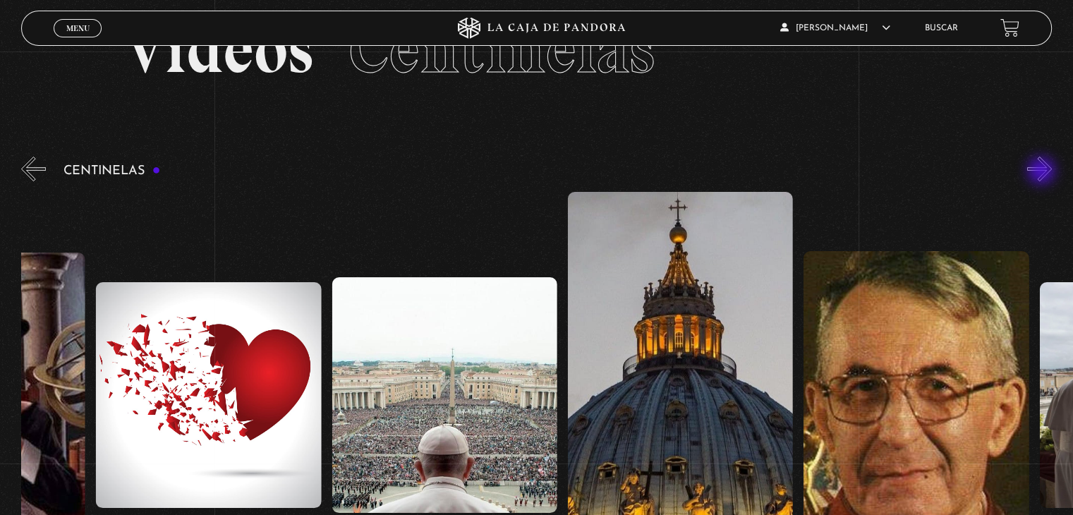
click at [1042, 172] on button "»" at bounding box center [1039, 169] width 25 height 25
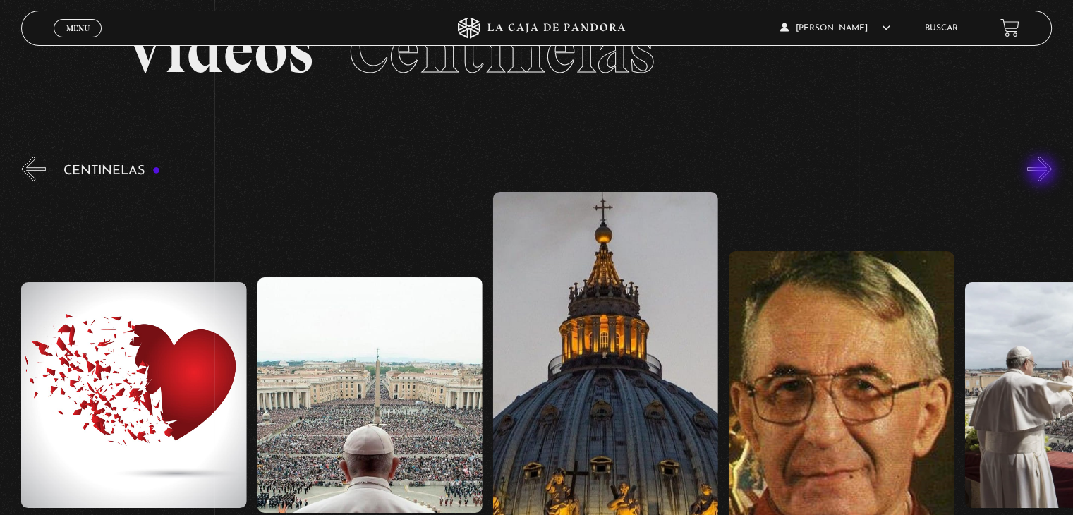
click at [1042, 171] on button "»" at bounding box center [1039, 169] width 25 height 25
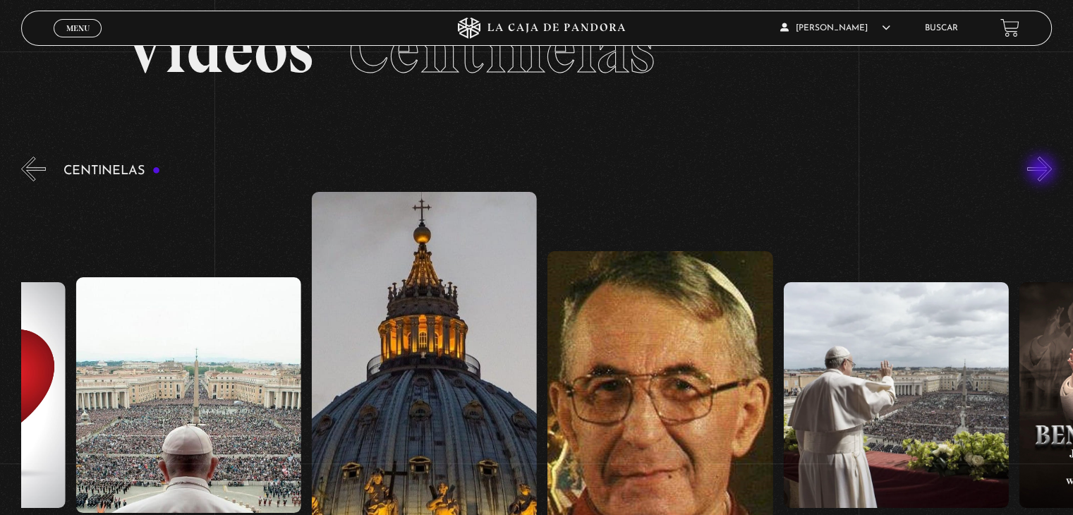
click at [1042, 171] on button "»" at bounding box center [1039, 169] width 25 height 25
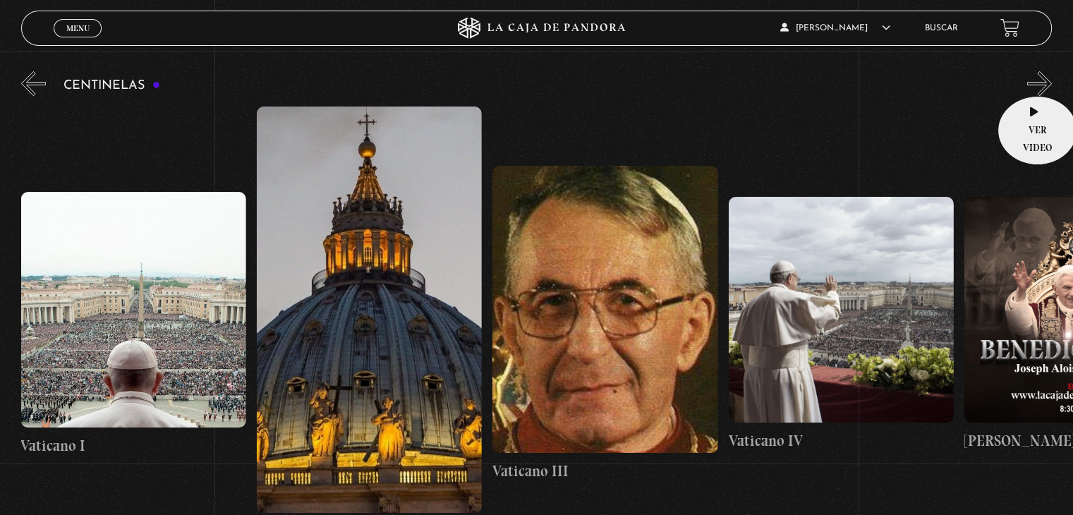
scroll to position [141, 0]
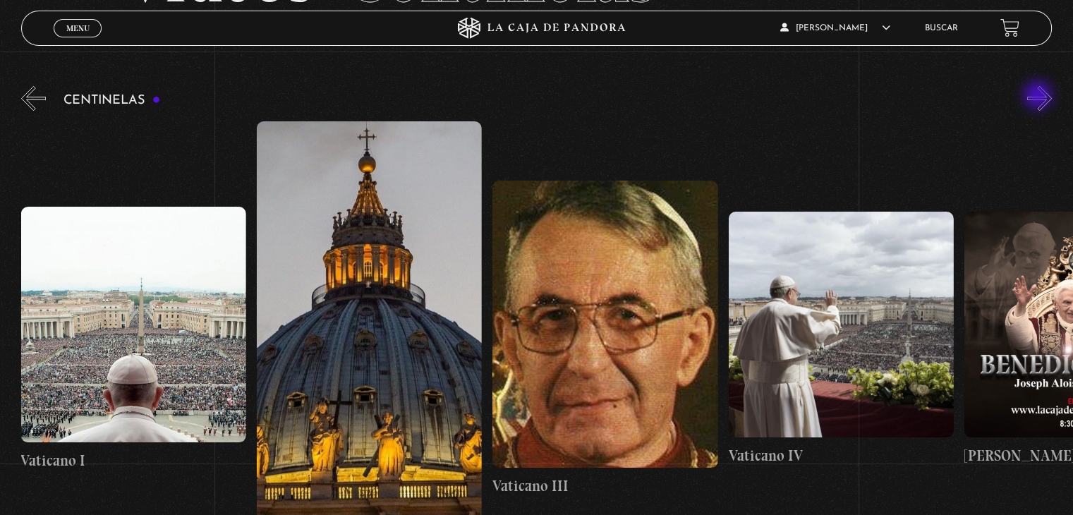
click at [1040, 97] on button "»" at bounding box center [1039, 98] width 25 height 25
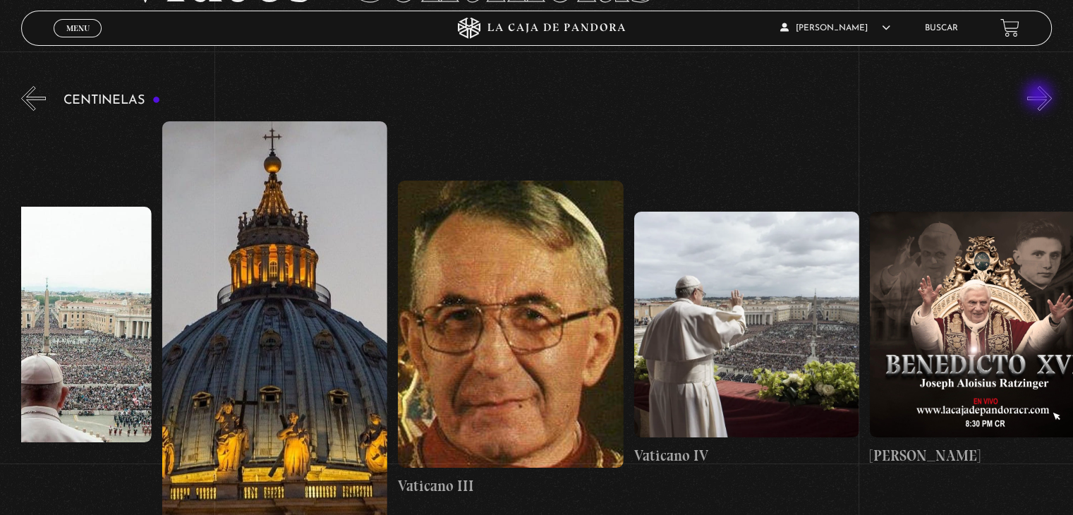
click at [1040, 97] on button "»" at bounding box center [1039, 98] width 25 height 25
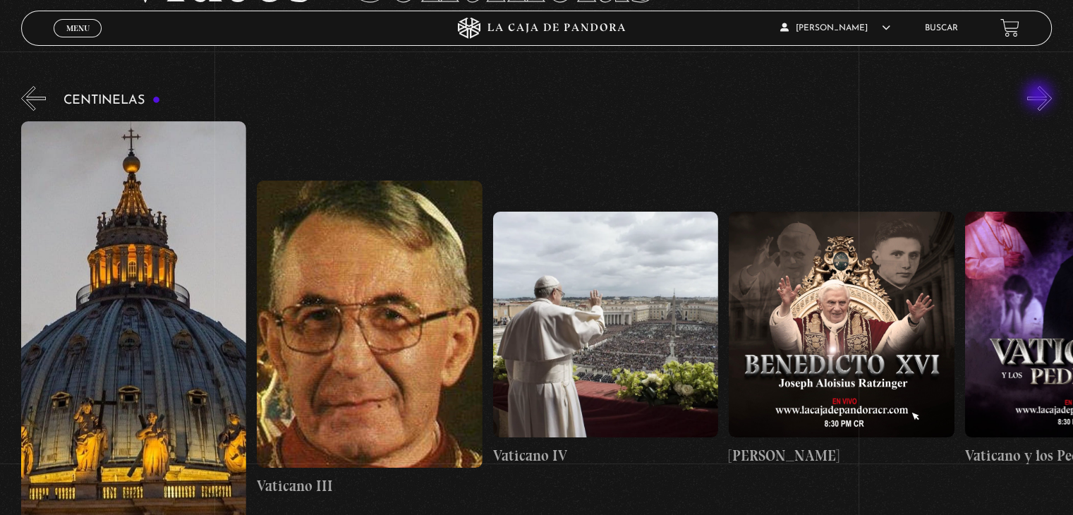
click at [1040, 97] on button "»" at bounding box center [1039, 98] width 25 height 25
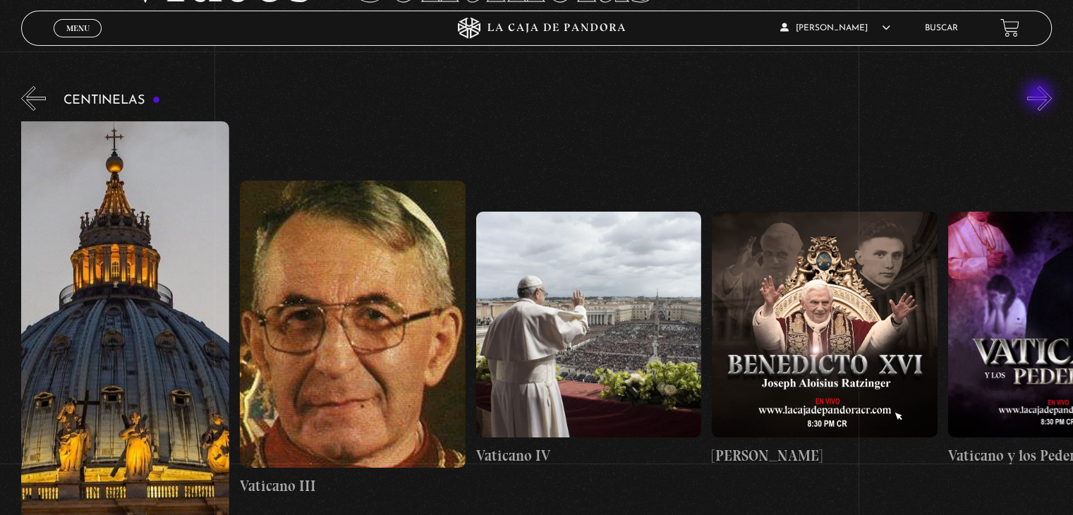
click at [1040, 97] on button "»" at bounding box center [1039, 98] width 25 height 25
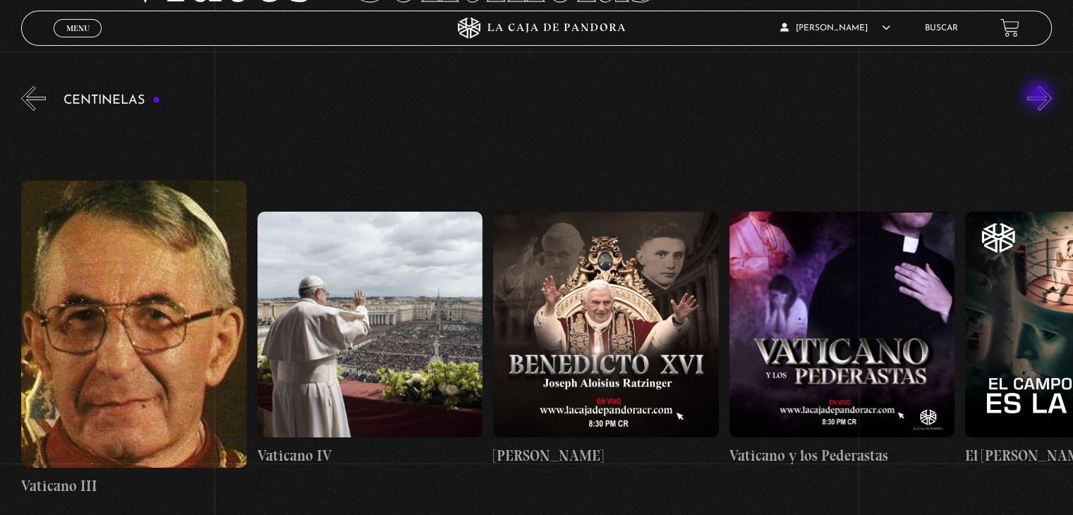
click at [1040, 97] on button "»" at bounding box center [1039, 98] width 25 height 25
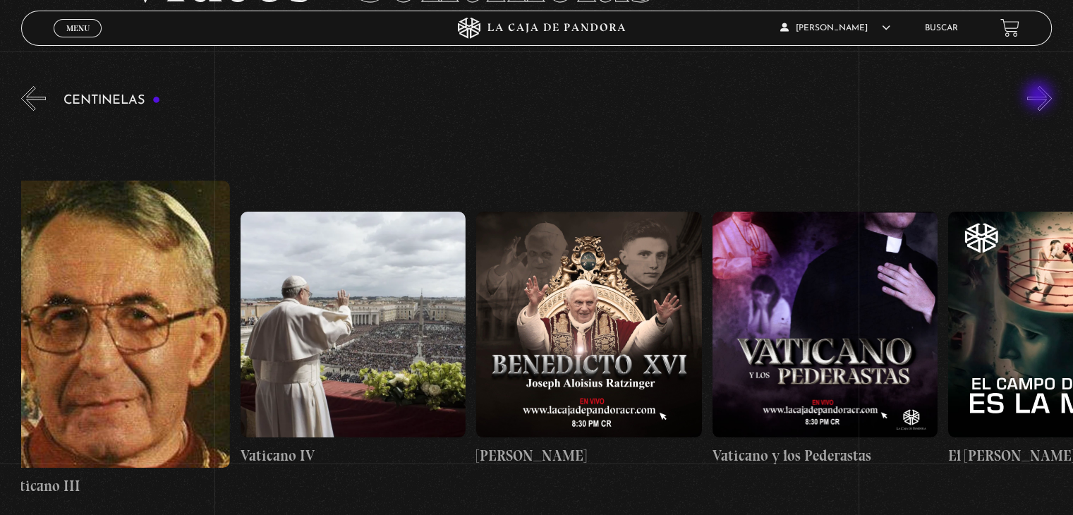
click at [1040, 97] on button "»" at bounding box center [1039, 98] width 25 height 25
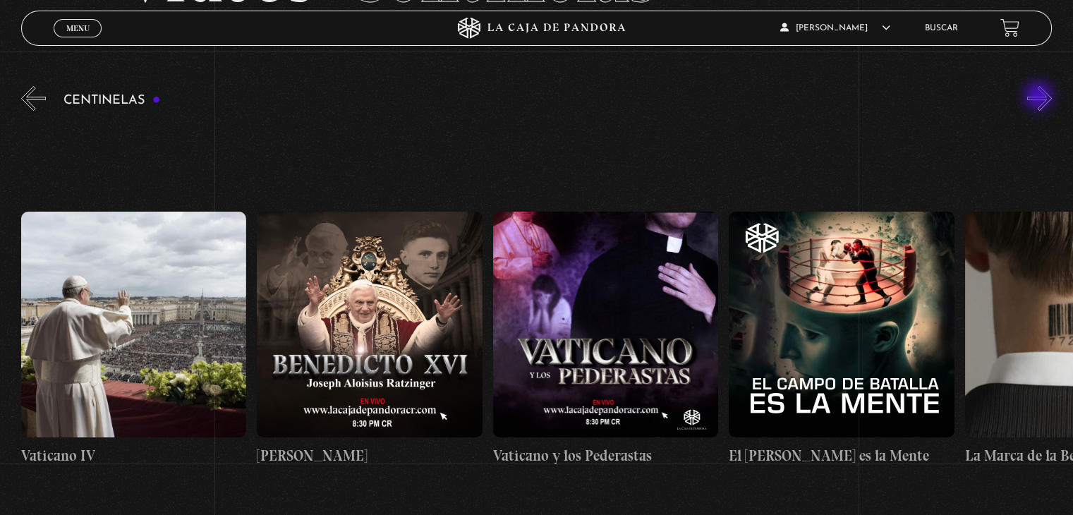
click at [1040, 97] on button "»" at bounding box center [1039, 98] width 25 height 25
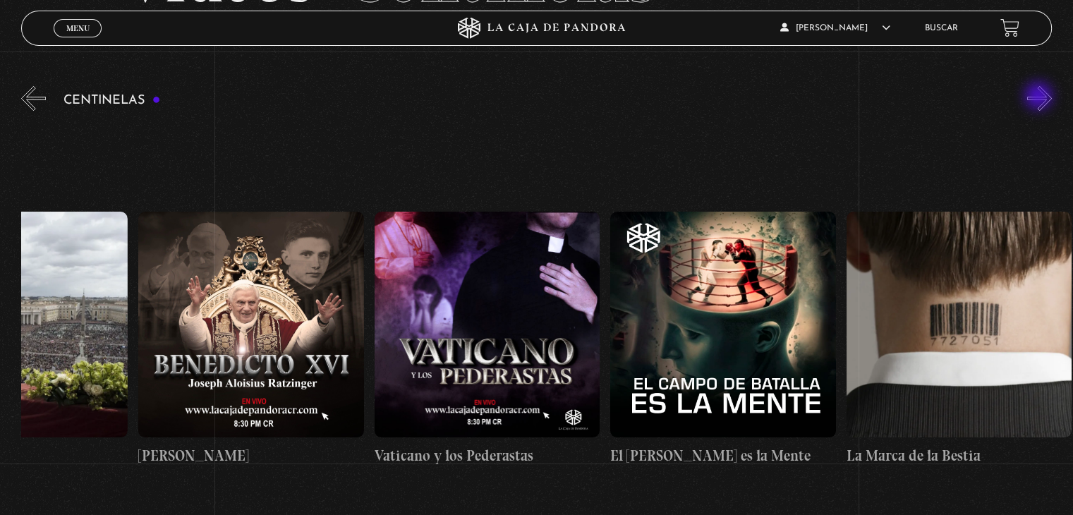
click at [1040, 97] on button "»" at bounding box center [1039, 98] width 25 height 25
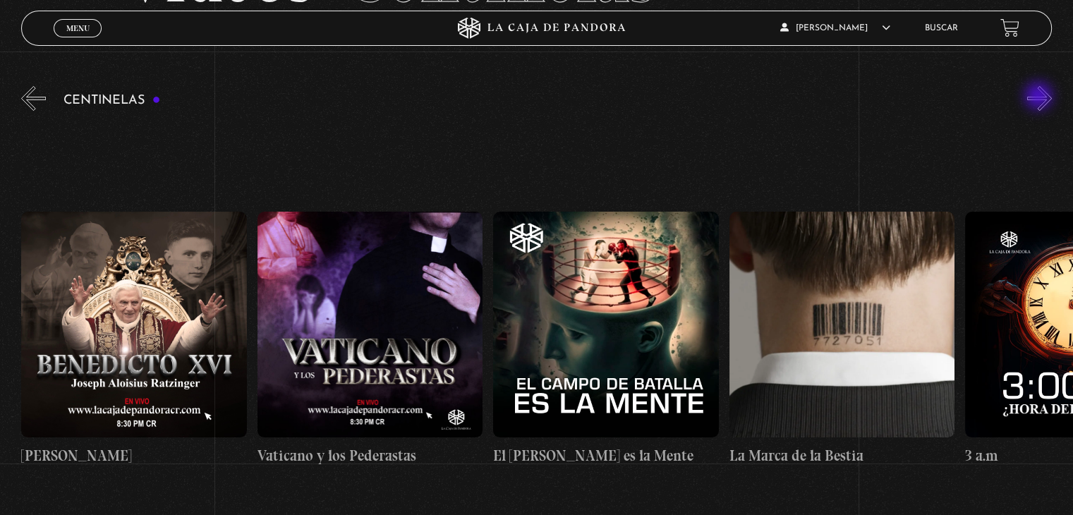
click at [1040, 97] on button "»" at bounding box center [1039, 98] width 25 height 25
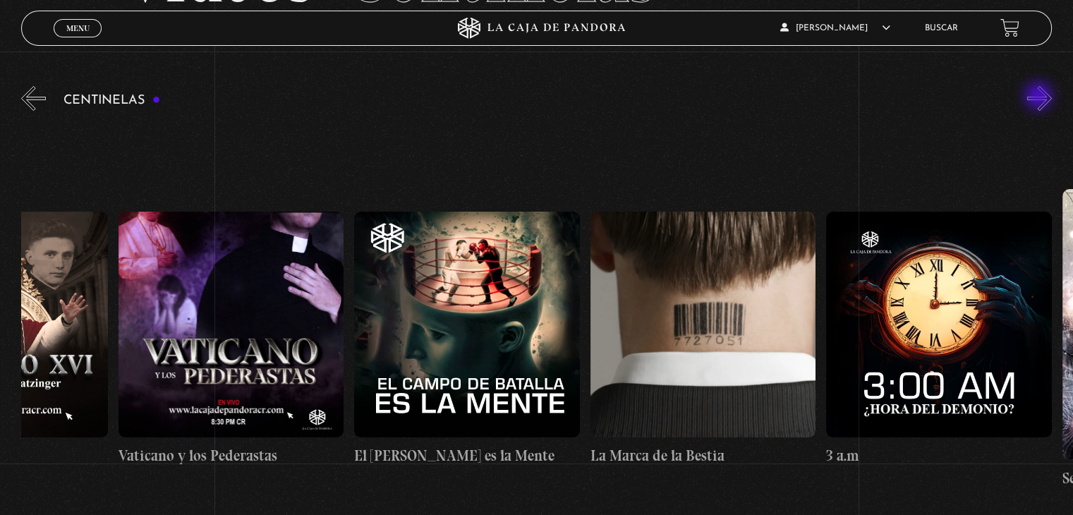
click at [1040, 97] on button "»" at bounding box center [1039, 98] width 25 height 25
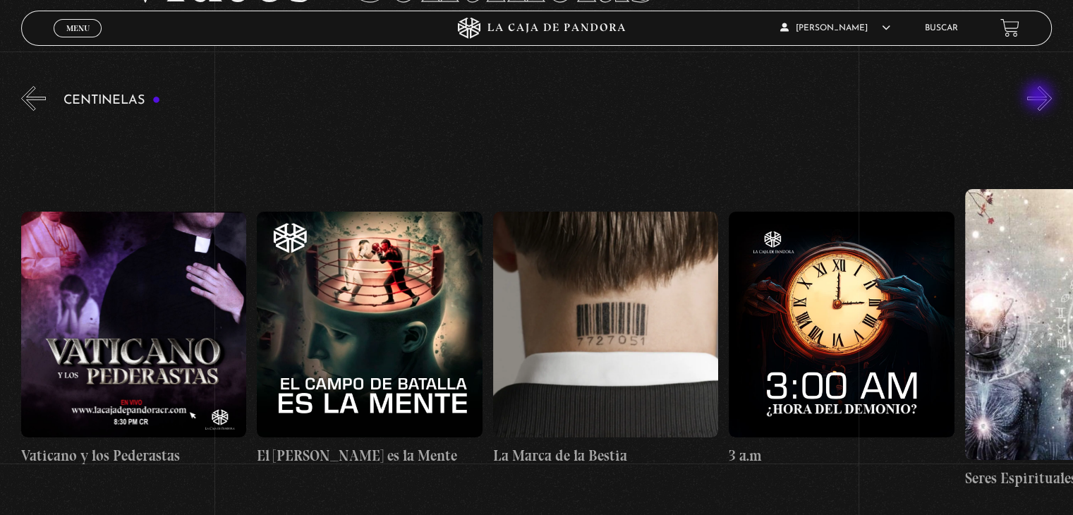
click at [1040, 97] on button "»" at bounding box center [1039, 98] width 25 height 25
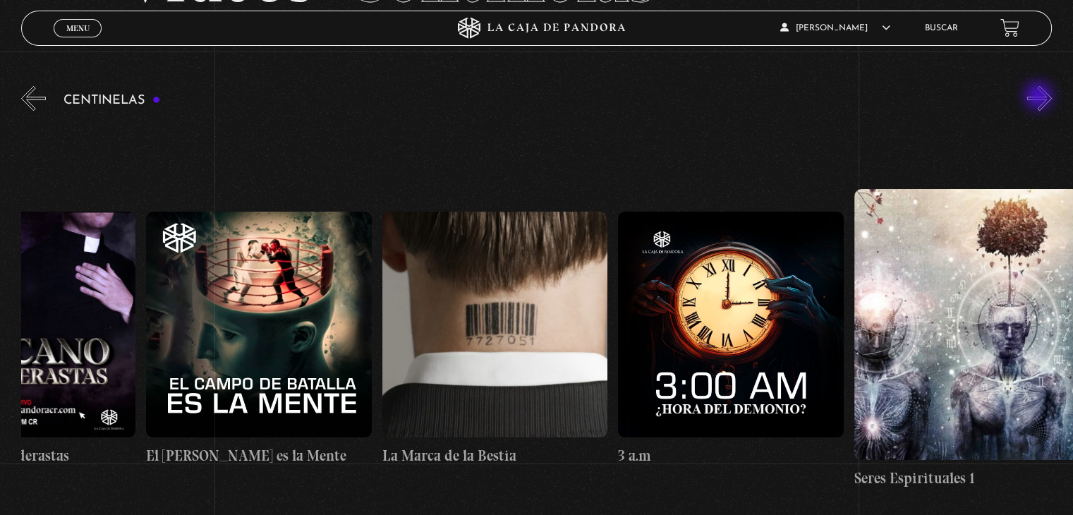
click at [1040, 97] on button "»" at bounding box center [1039, 98] width 25 height 25
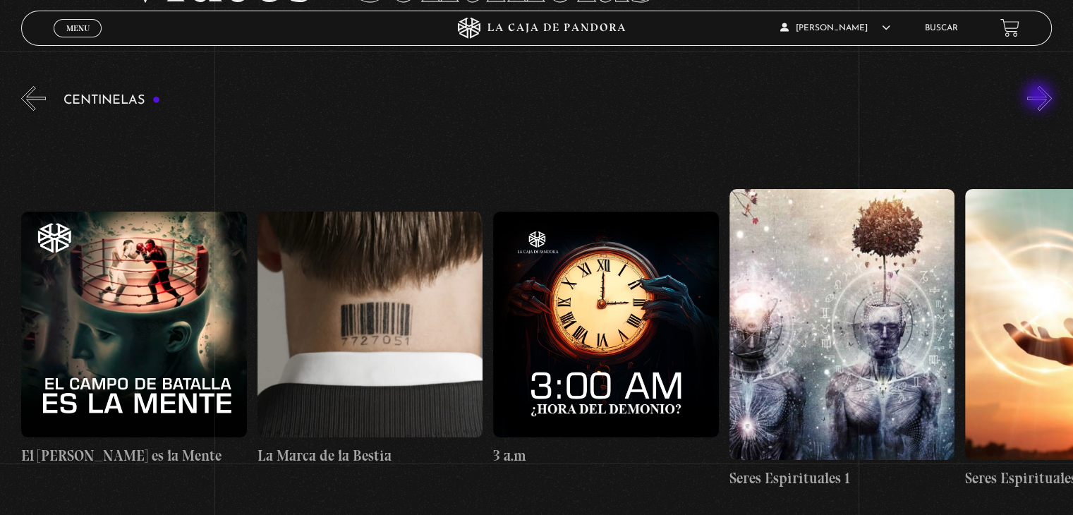
click at [1040, 97] on button "»" at bounding box center [1039, 98] width 25 height 25
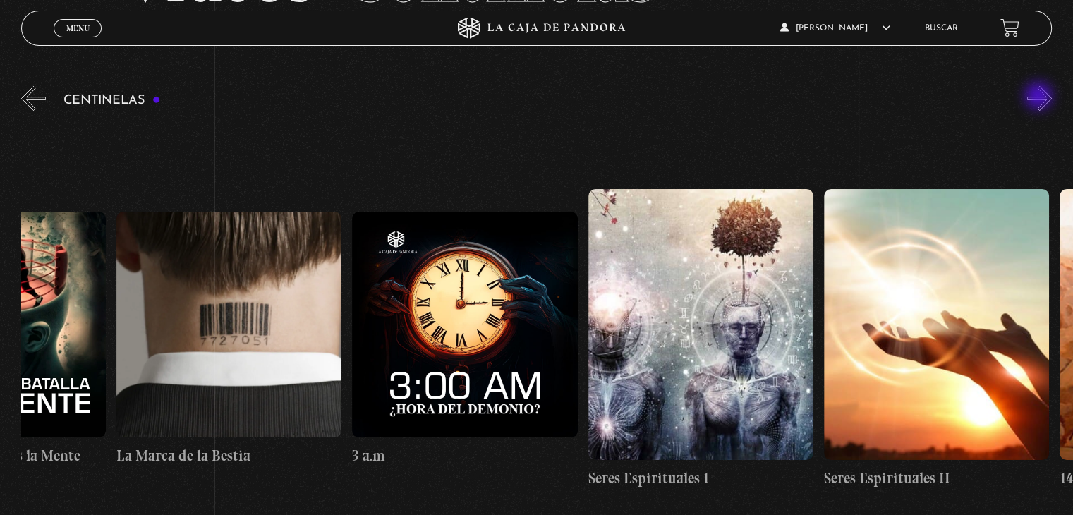
click at [1040, 97] on button "»" at bounding box center [1039, 98] width 25 height 25
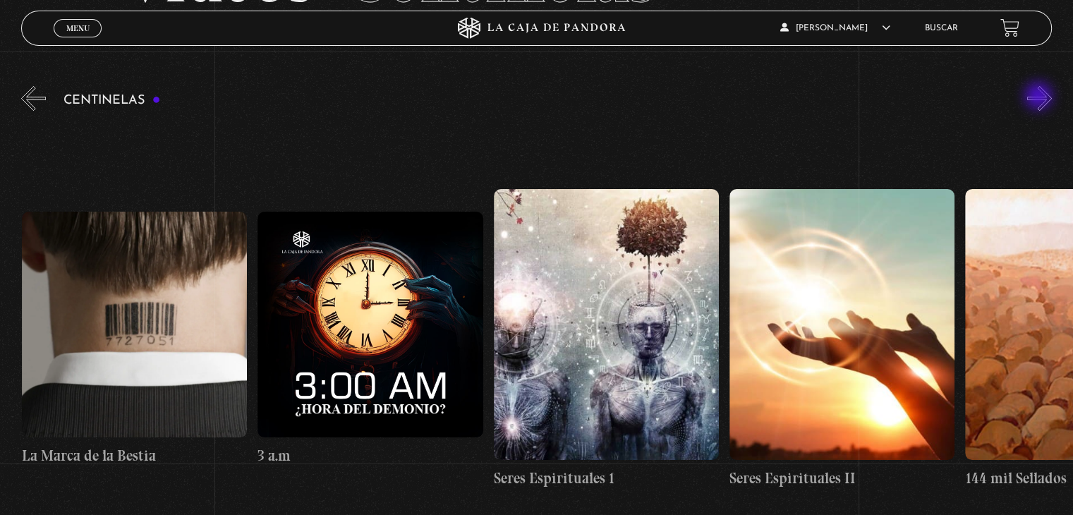
click at [1040, 97] on button "»" at bounding box center [1039, 98] width 25 height 25
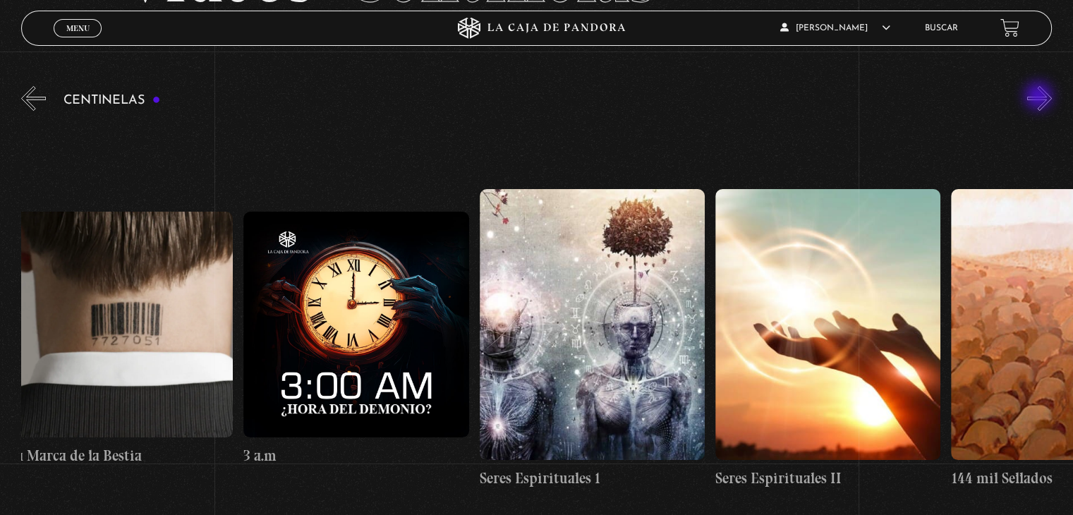
click at [1040, 97] on button "»" at bounding box center [1039, 98] width 25 height 25
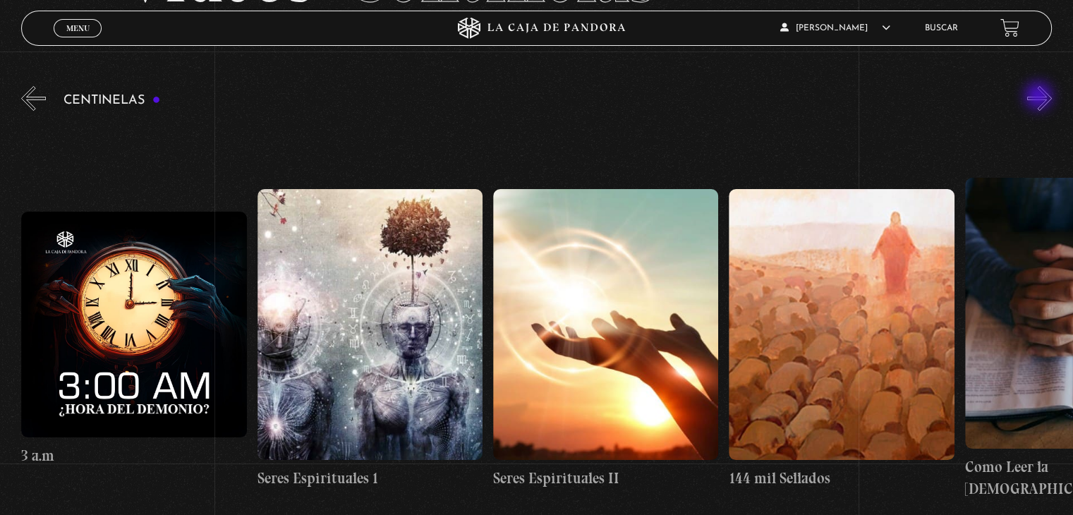
click at [1040, 97] on button "»" at bounding box center [1039, 98] width 25 height 25
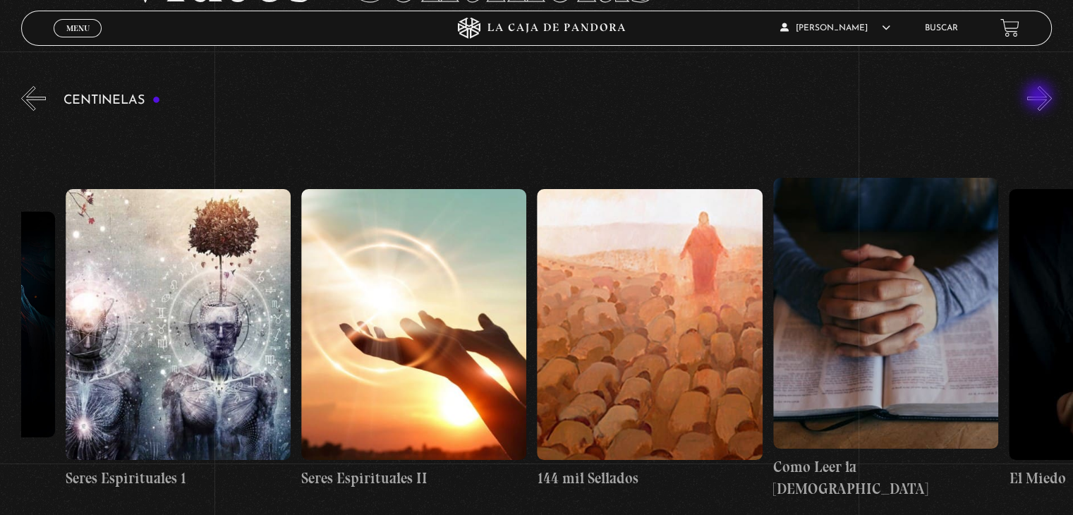
click at [1040, 97] on button "»" at bounding box center [1039, 98] width 25 height 25
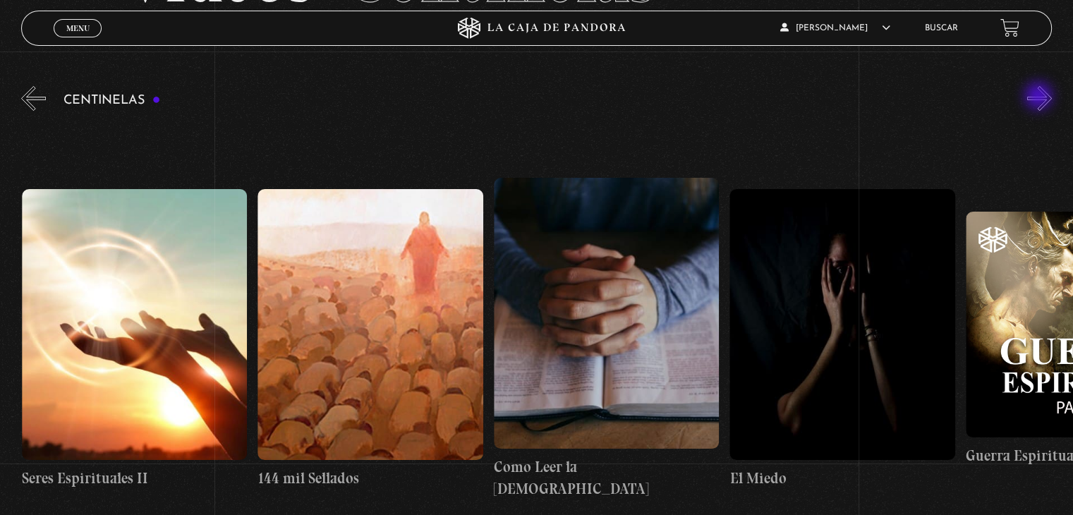
click at [1040, 97] on button "»" at bounding box center [1039, 98] width 25 height 25
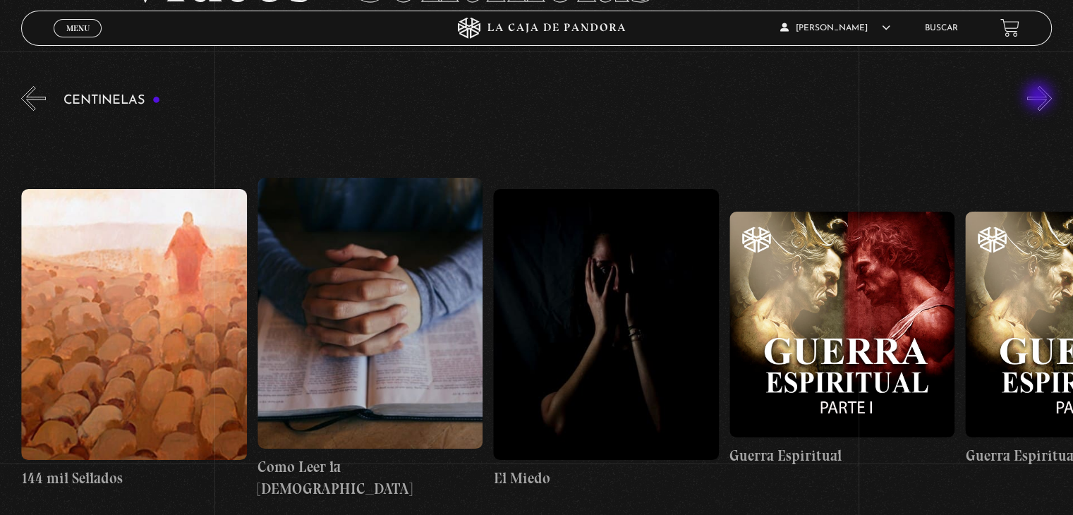
click at [1040, 97] on button "»" at bounding box center [1039, 98] width 25 height 25
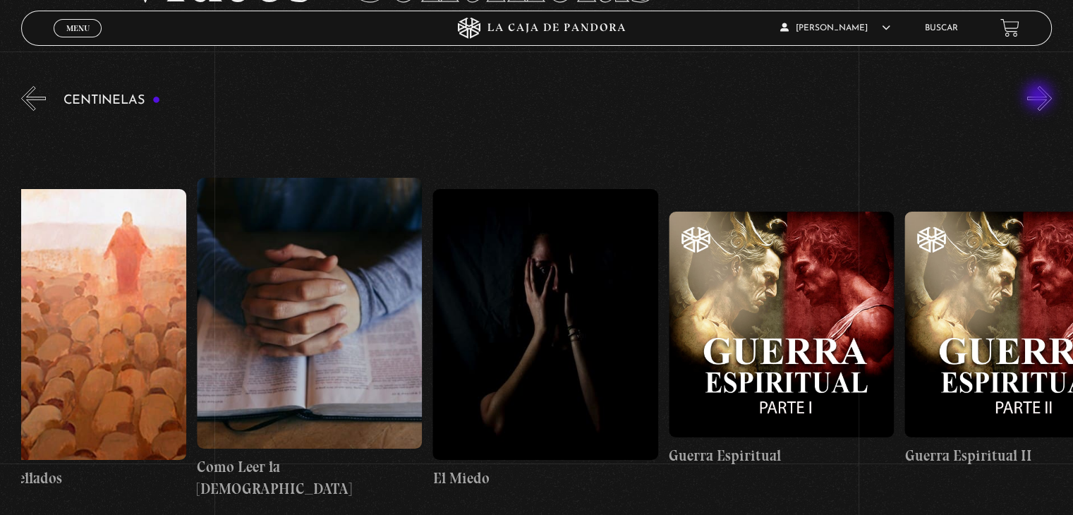
click at [1040, 97] on button "»" at bounding box center [1039, 98] width 25 height 25
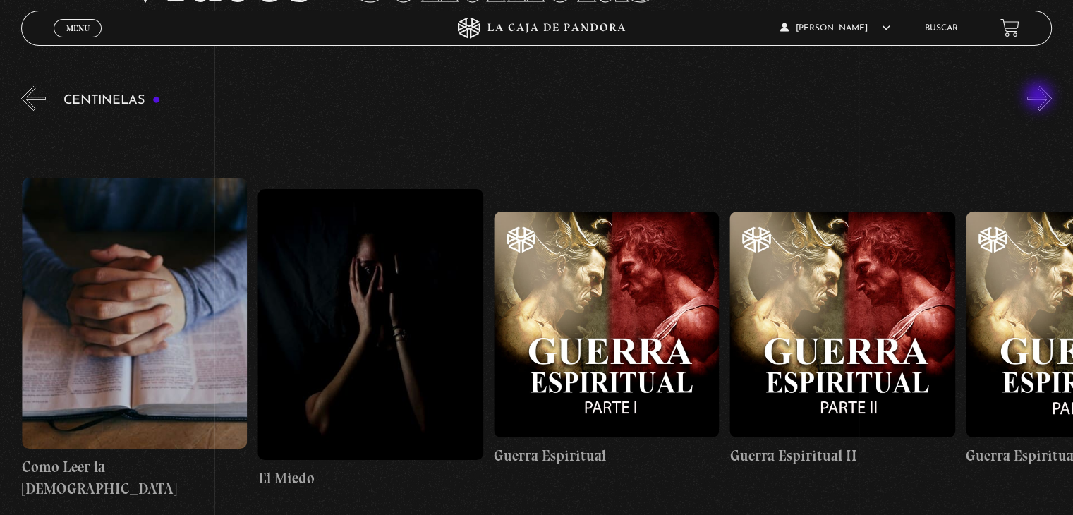
click at [1040, 97] on button "»" at bounding box center [1039, 98] width 25 height 25
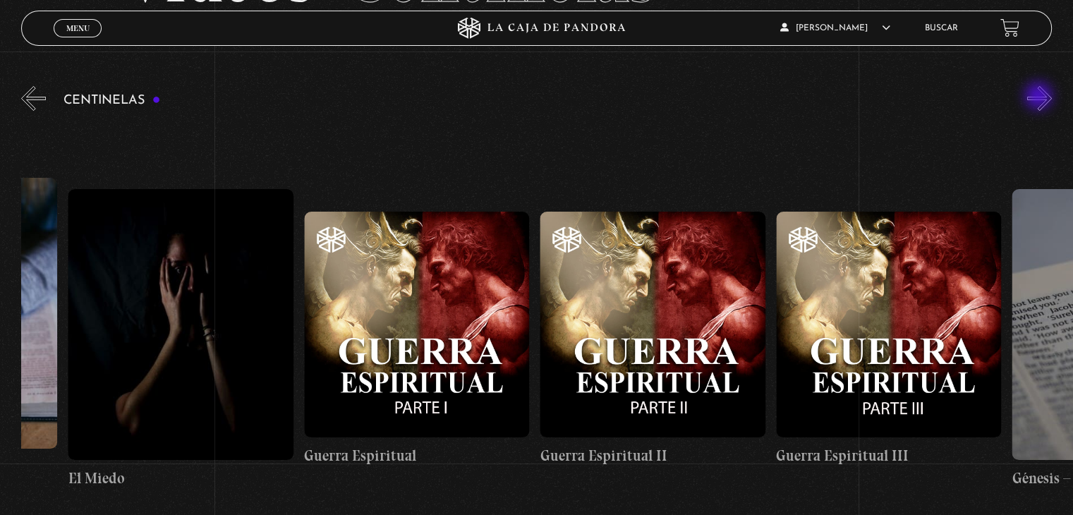
click at [1040, 97] on button "»" at bounding box center [1039, 98] width 25 height 25
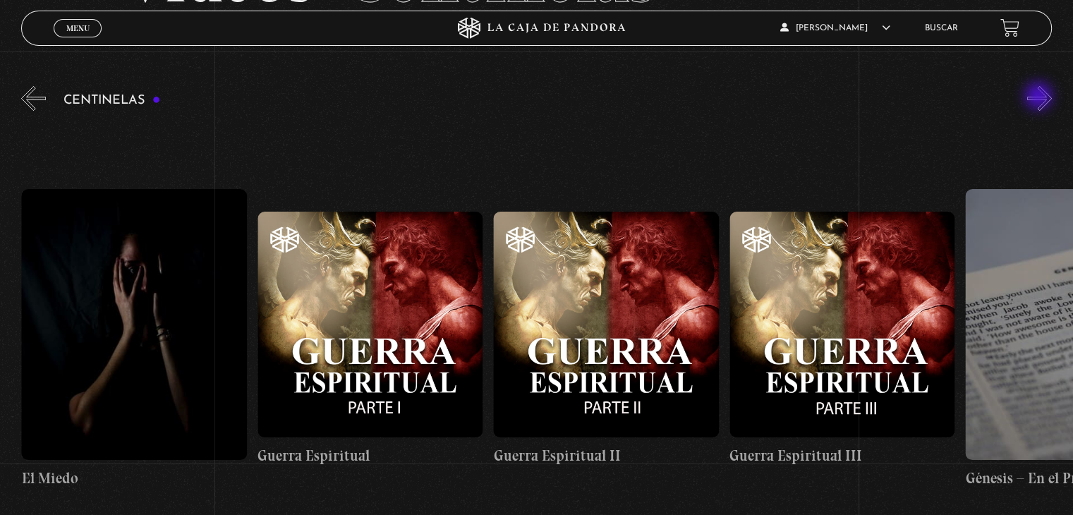
click at [1040, 97] on button "»" at bounding box center [1039, 98] width 25 height 25
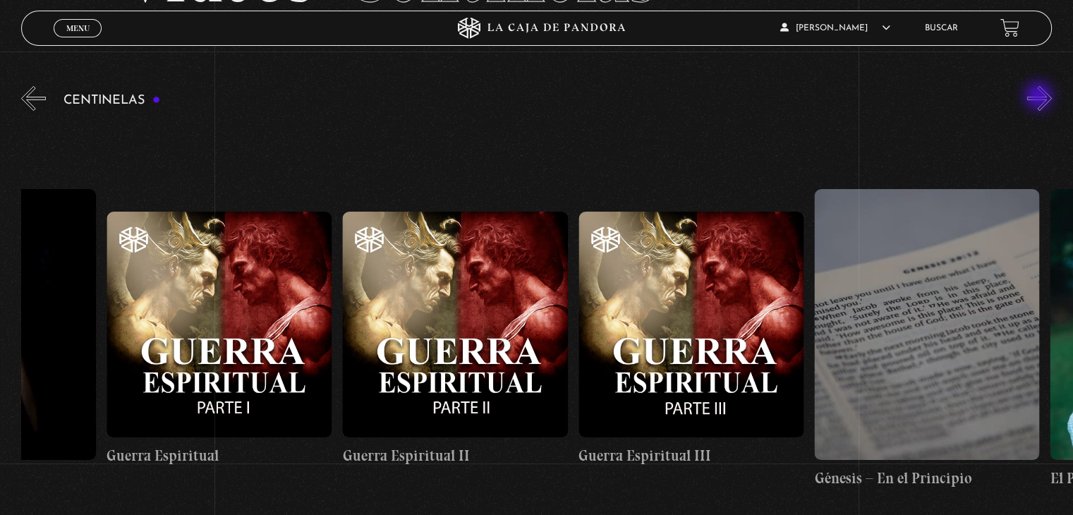
click at [1040, 97] on button "»" at bounding box center [1039, 98] width 25 height 25
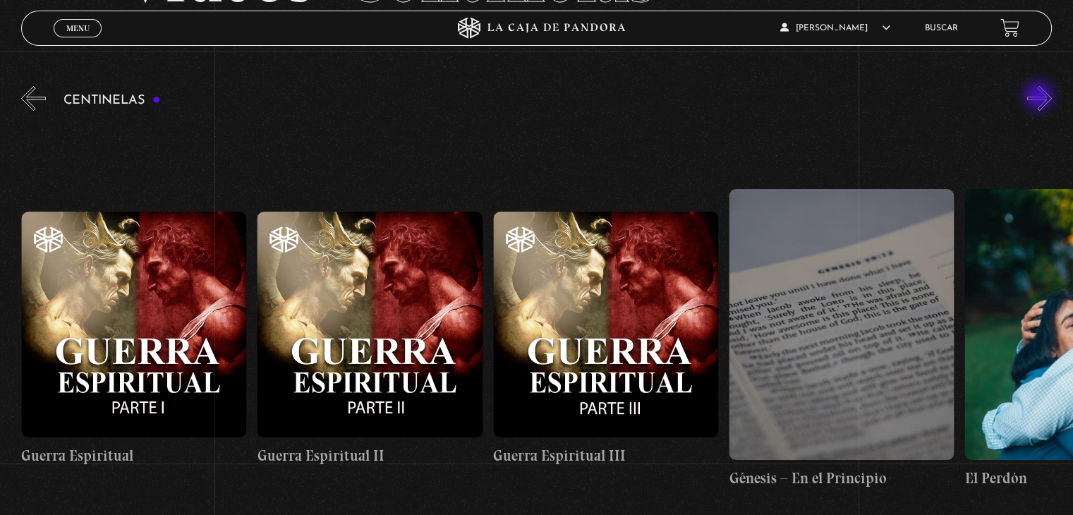
click at [1040, 97] on button "»" at bounding box center [1039, 98] width 25 height 25
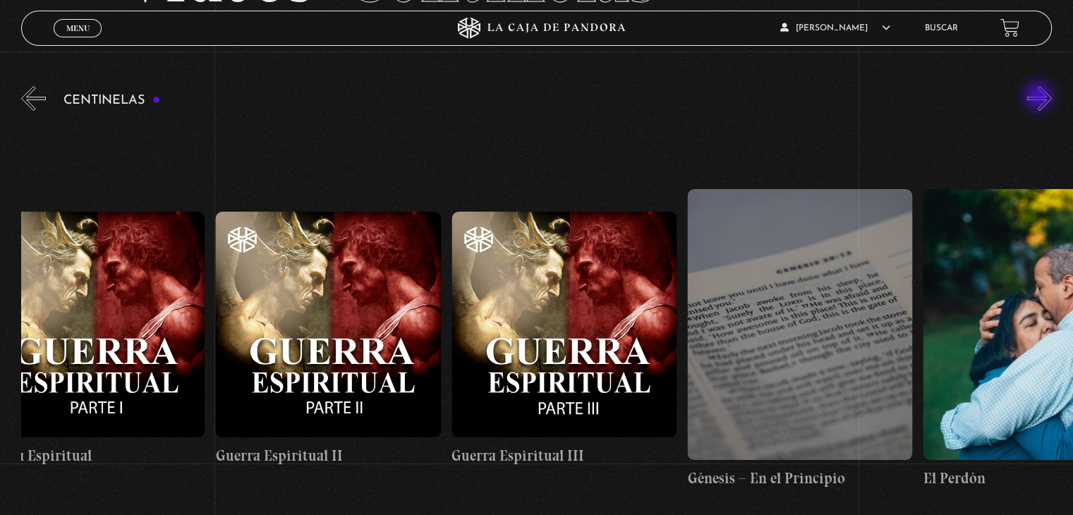
click at [1040, 97] on button "»" at bounding box center [1039, 98] width 25 height 25
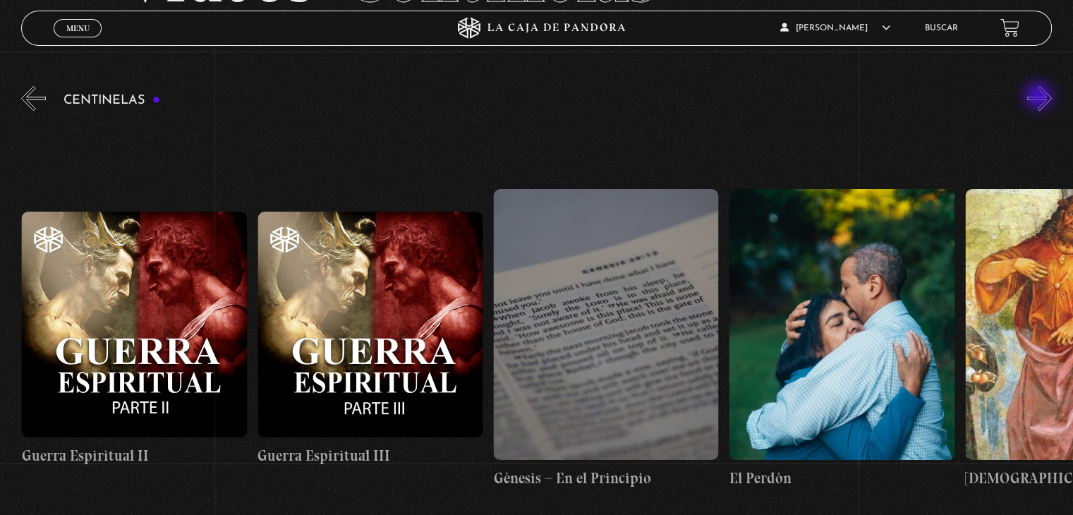
click at [1040, 97] on button "»" at bounding box center [1039, 98] width 25 height 25
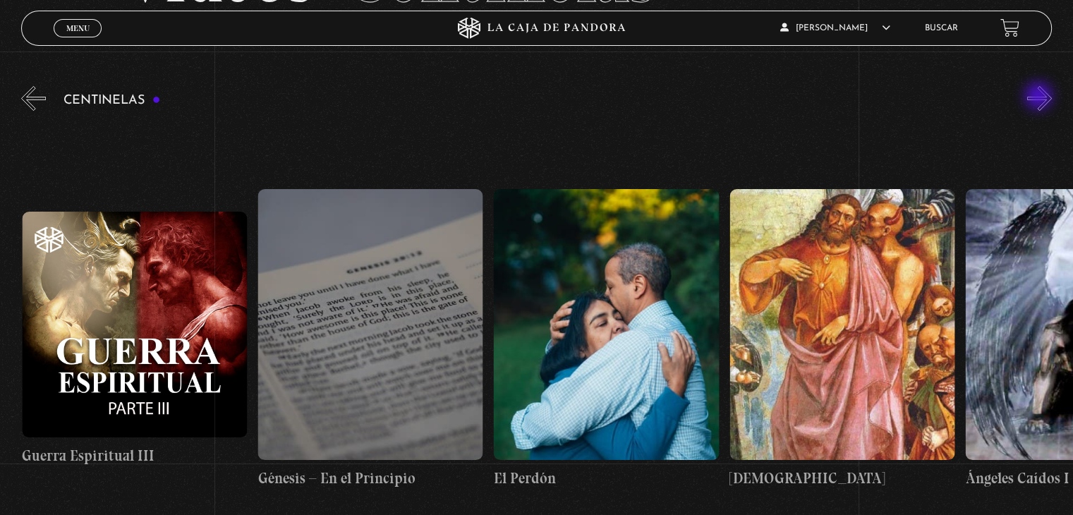
click at [1040, 97] on button "»" at bounding box center [1039, 98] width 25 height 25
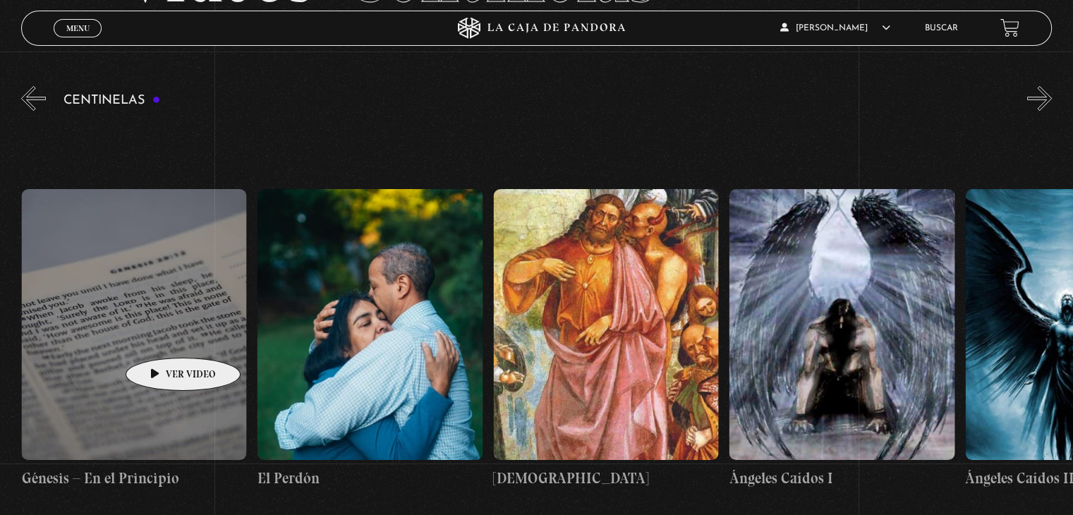
scroll to position [0, 24057]
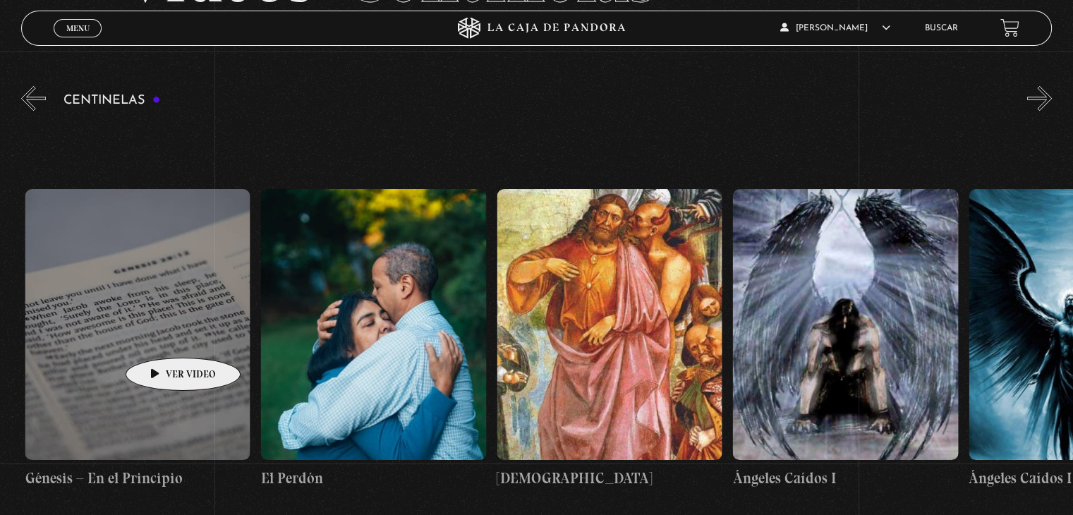
click at [162, 336] on figure at bounding box center [137, 324] width 225 height 270
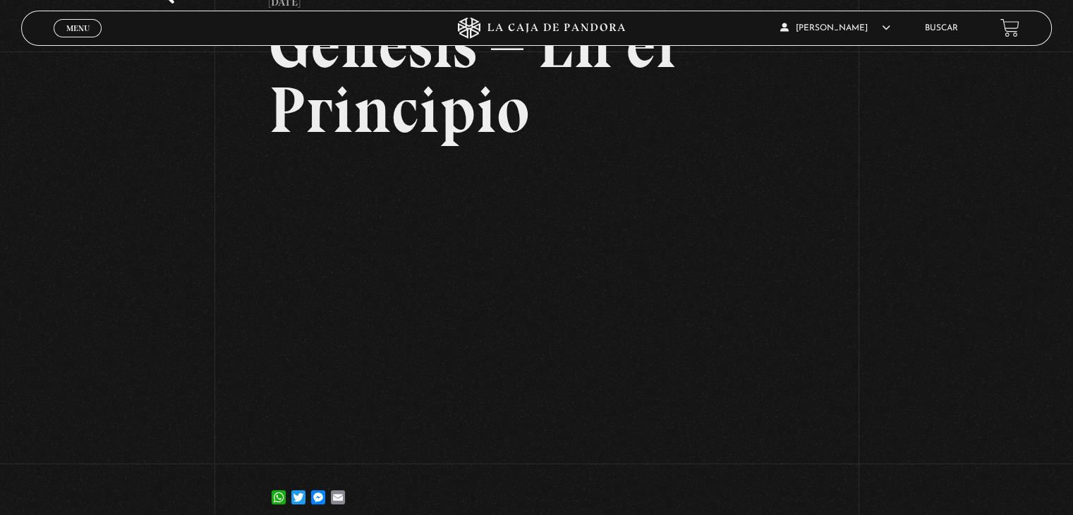
scroll to position [133, 0]
